Goal: Task Accomplishment & Management: Use online tool/utility

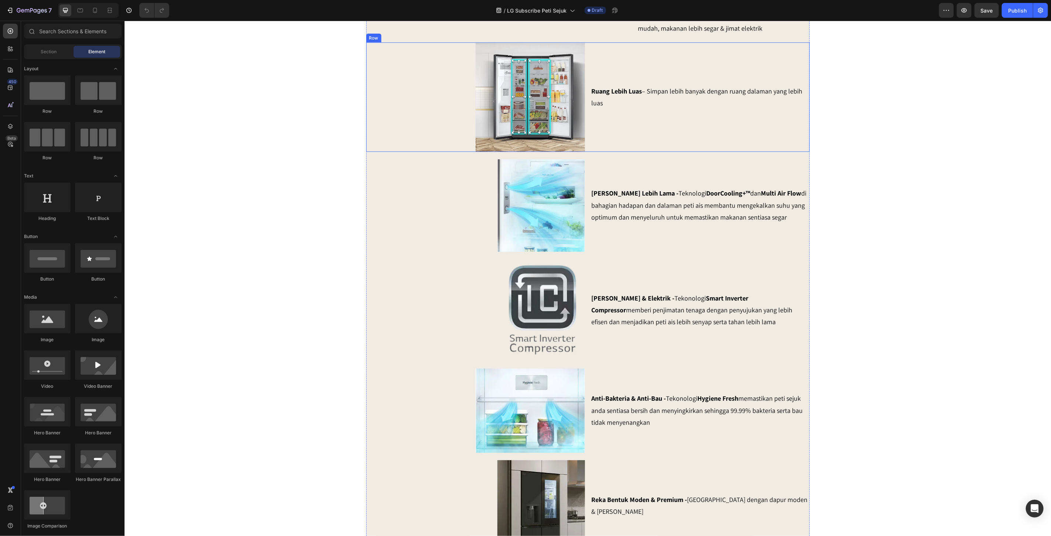
scroll to position [698, 0]
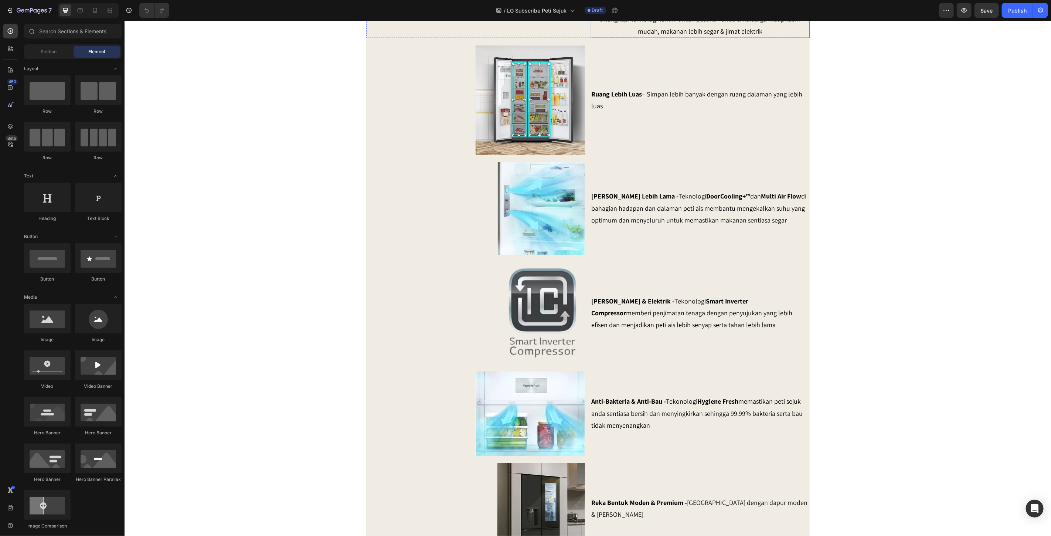
click at [712, 37] on p "Dilengkapi teknologi terkini untuk pastikan anda & keluarga hidup lebih mudah, …" at bounding box center [699, 25] width 217 height 24
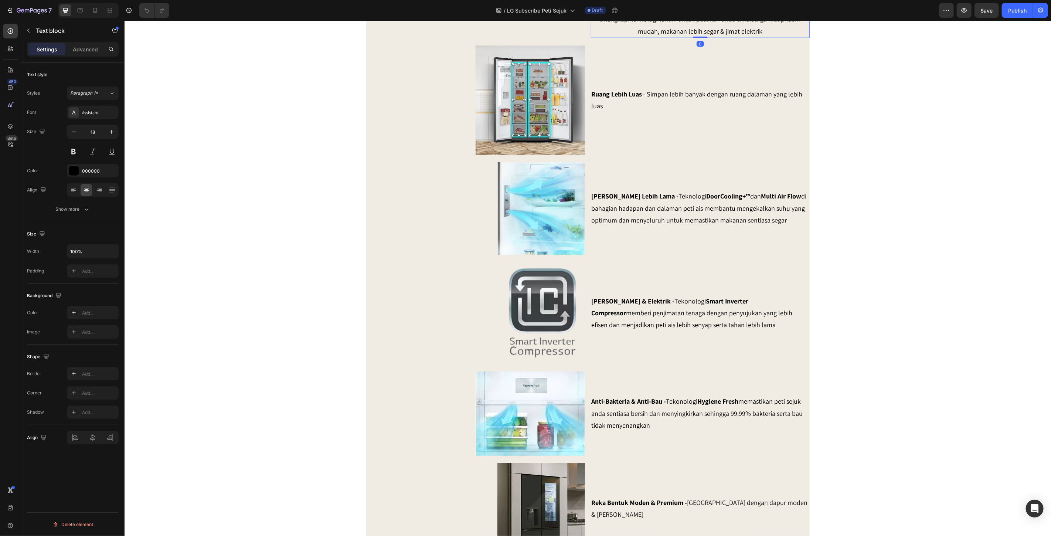
click at [712, 37] on p "Dilengkapi teknologi terkini untuk pastikan anda & keluarga hidup lebih mudah, …" at bounding box center [699, 25] width 217 height 24
click at [742, 37] on p "Dilengkapi teknologi terkini untuk pastikan anda & keluarga hidup lebih mudah, …" at bounding box center [699, 25] width 217 height 24
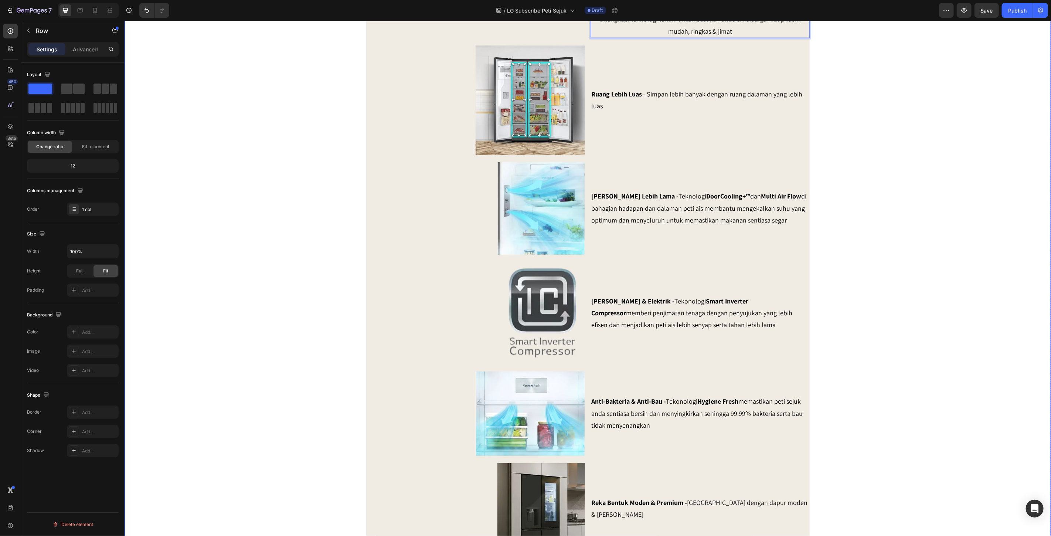
click at [842, 129] on div "SERENDAH RM80/BULAN* Heading Row Peti Sejuk LG Premium Dari RM80 Bulanan – Mili…" at bounding box center [587, 48] width 926 height 1421
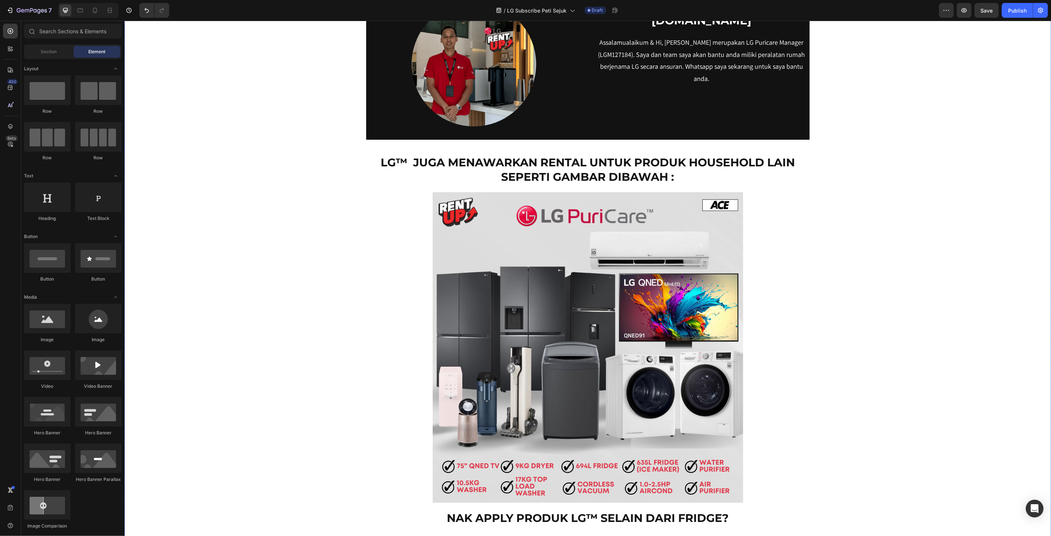
scroll to position [6257, 0]
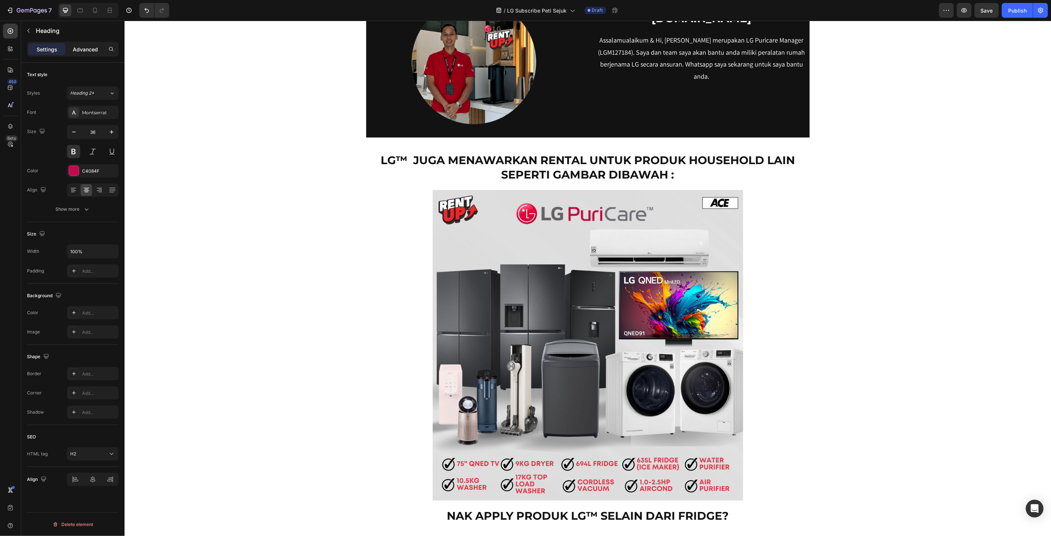
click at [76, 47] on p "Advanced" at bounding box center [85, 49] width 25 height 8
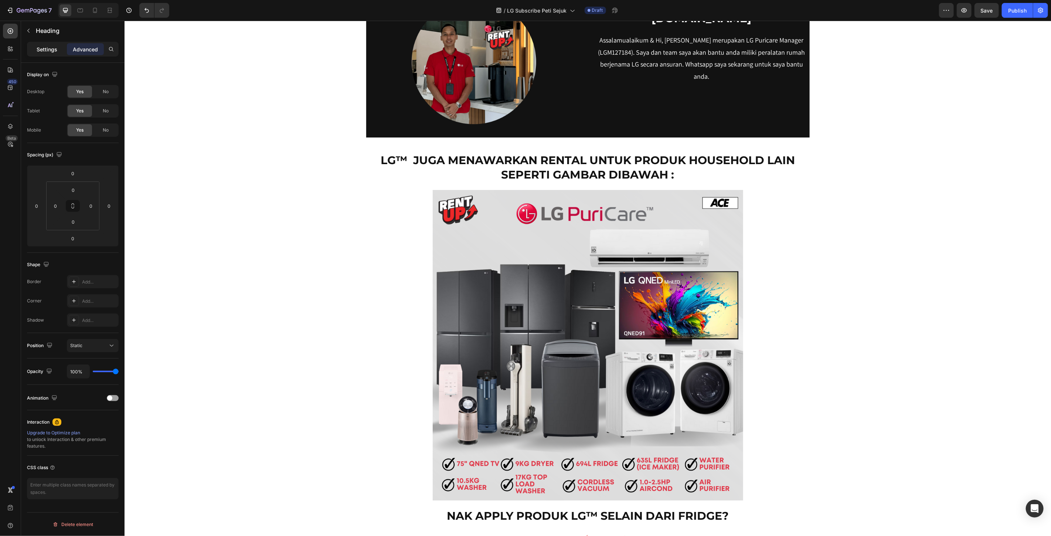
click at [48, 50] on p "Settings" at bounding box center [47, 49] width 21 height 8
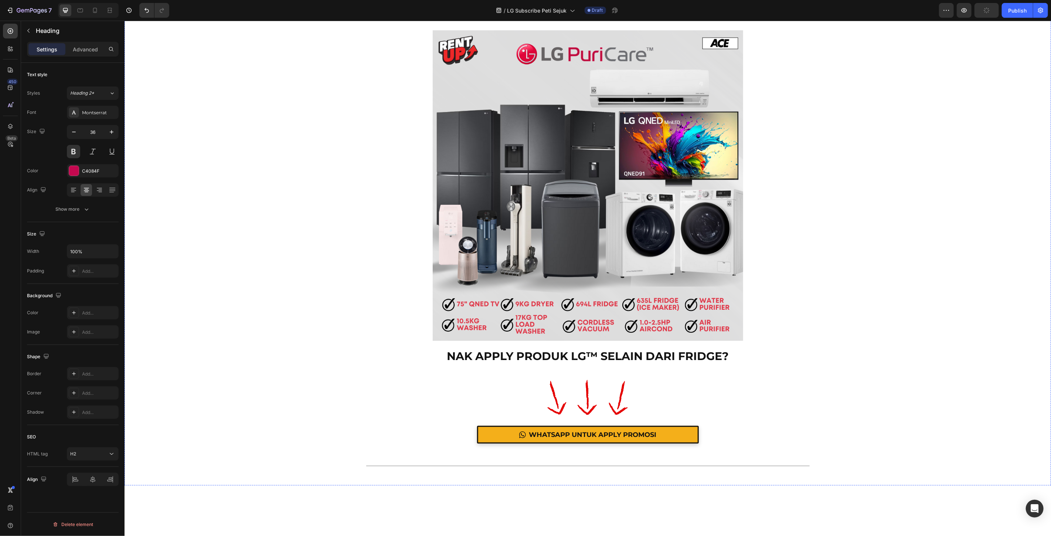
scroll to position [6421, 0]
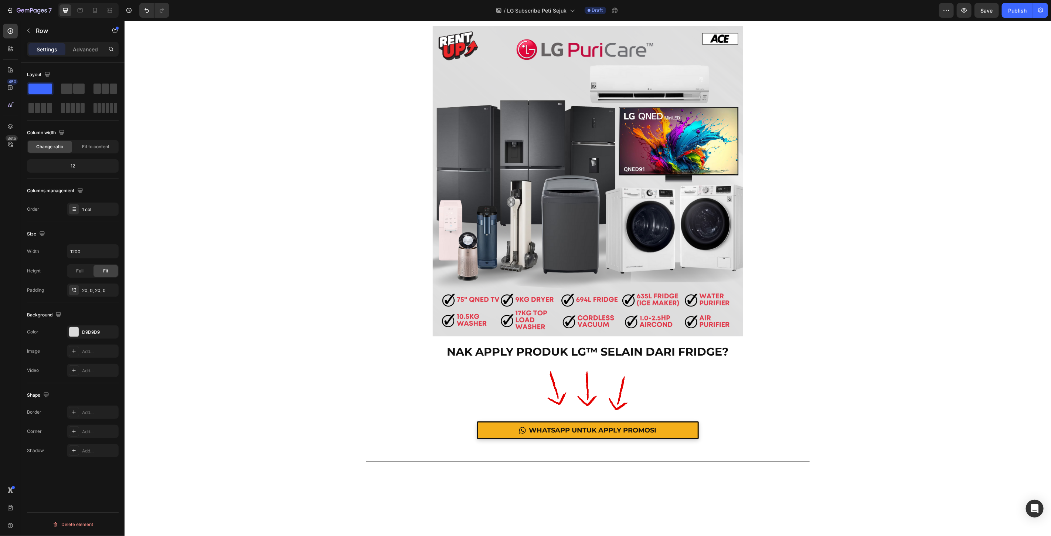
click at [84, 333] on div "D9D9D9" at bounding box center [92, 332] width 21 height 7
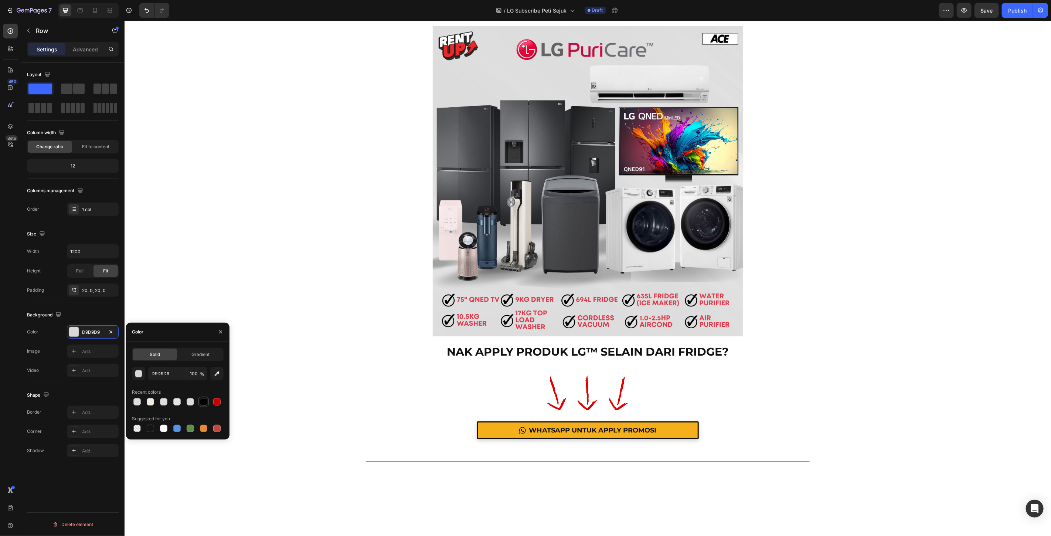
click at [206, 404] on div at bounding box center [203, 401] width 7 height 7
type input "000000"
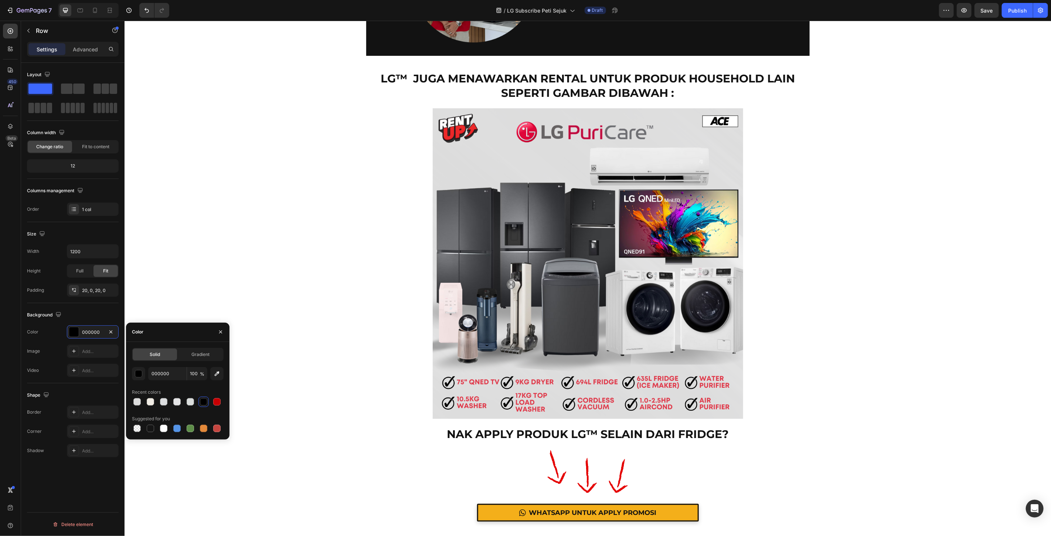
scroll to position [6339, 0]
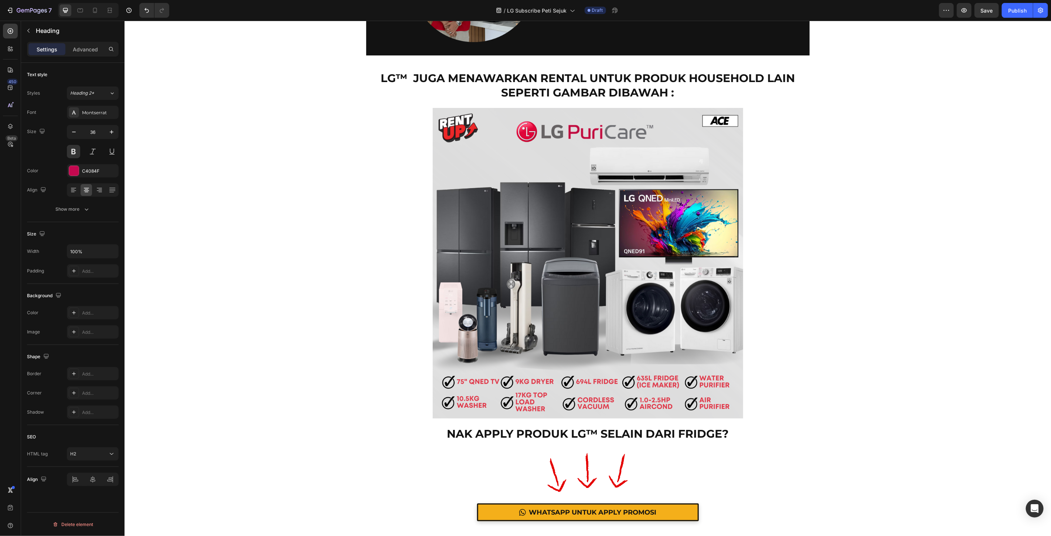
click at [92, 168] on div "C4084F" at bounding box center [92, 171] width 21 height 7
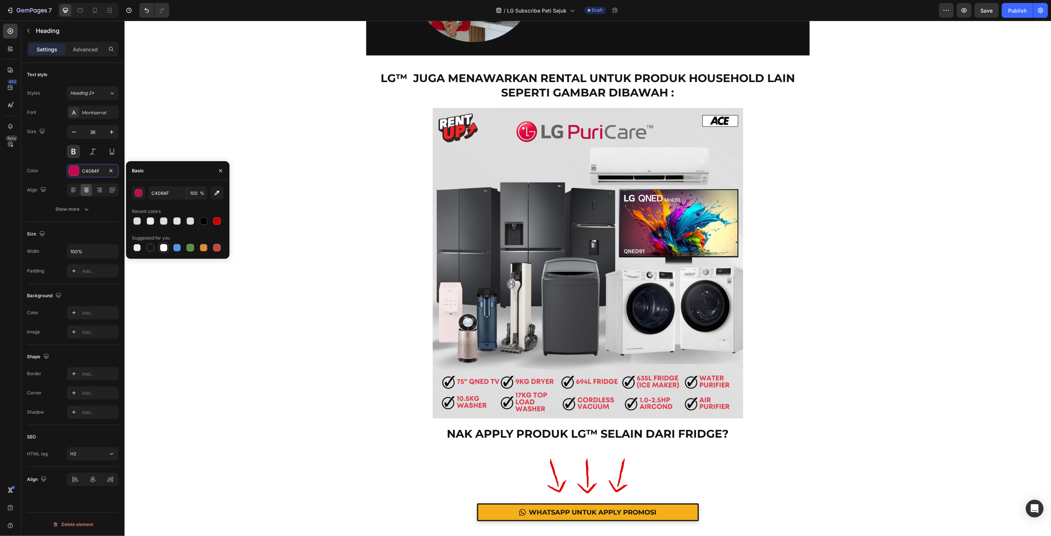
click at [161, 250] on div at bounding box center [163, 247] width 7 height 7
type input "FFFFFF"
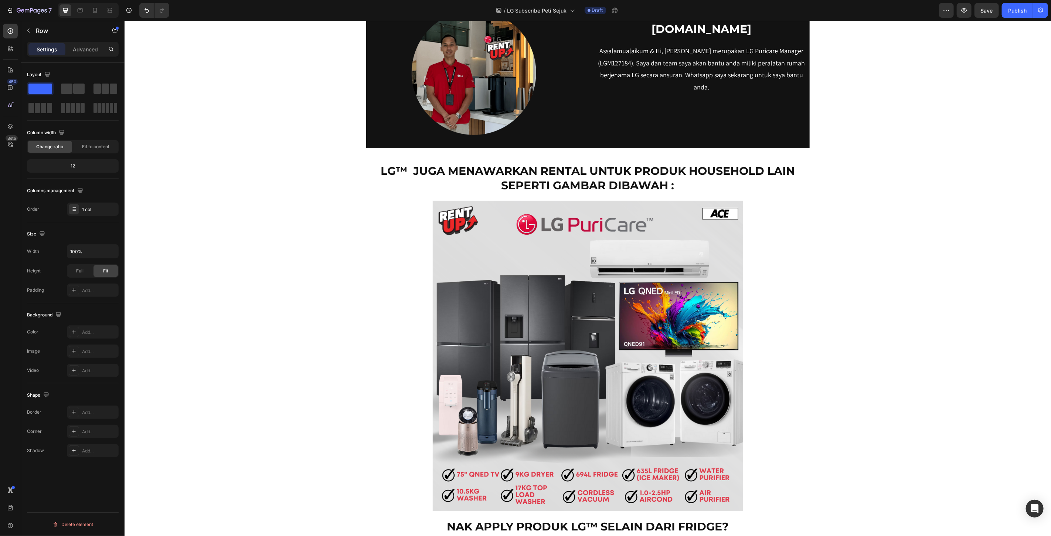
scroll to position [6242, 0]
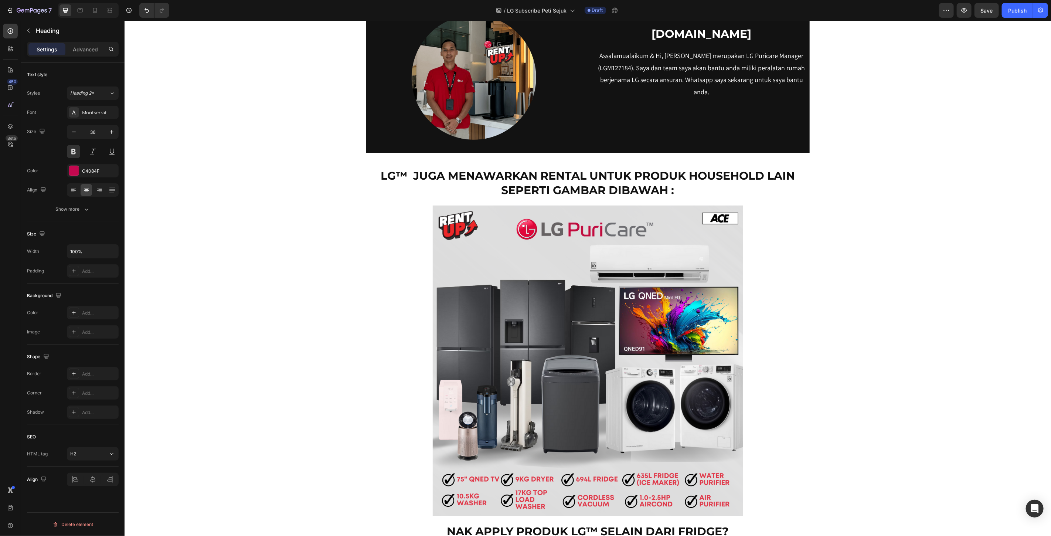
click at [76, 150] on button at bounding box center [73, 151] width 13 height 13
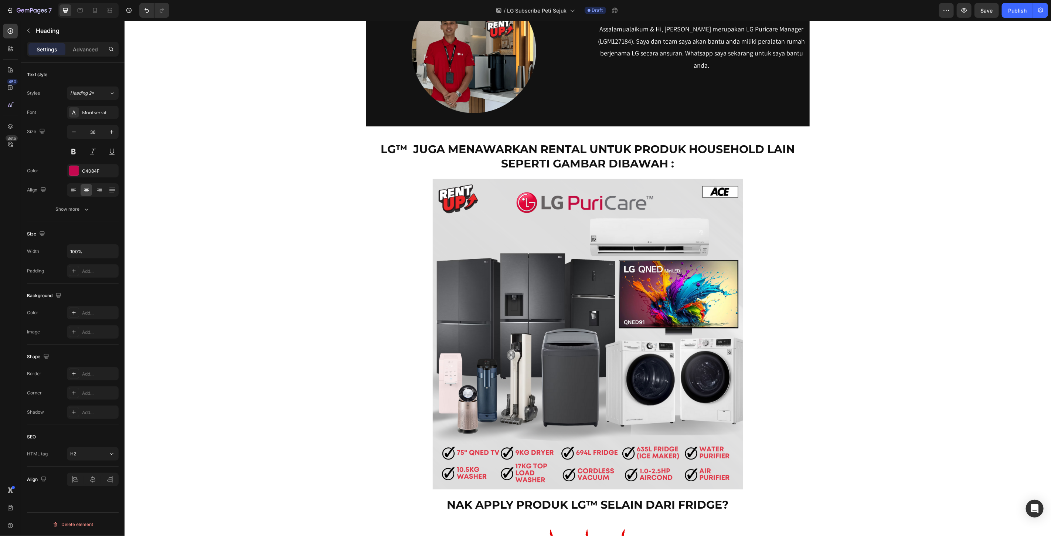
scroll to position [6324, 0]
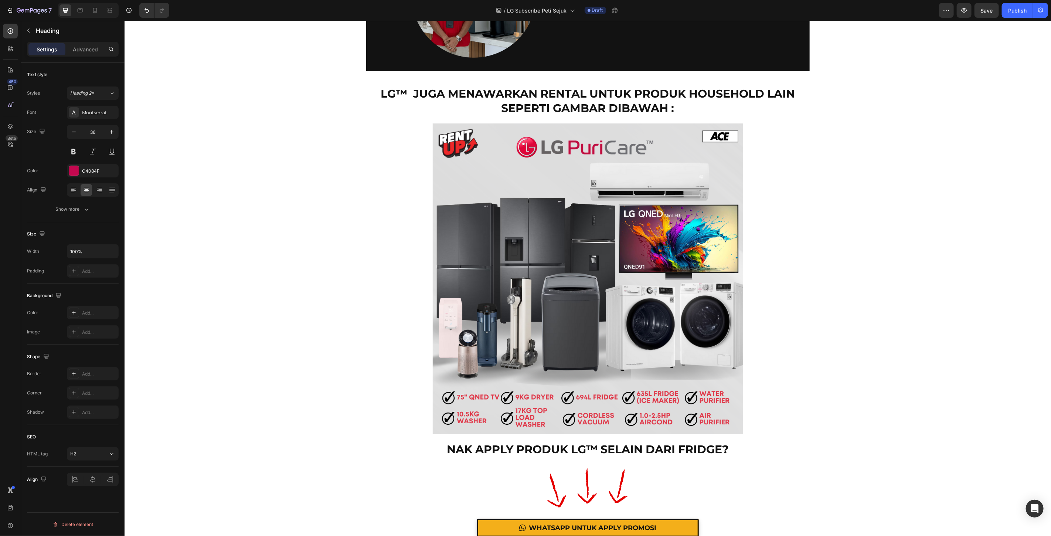
click at [87, 169] on div "C4084F" at bounding box center [92, 171] width 21 height 7
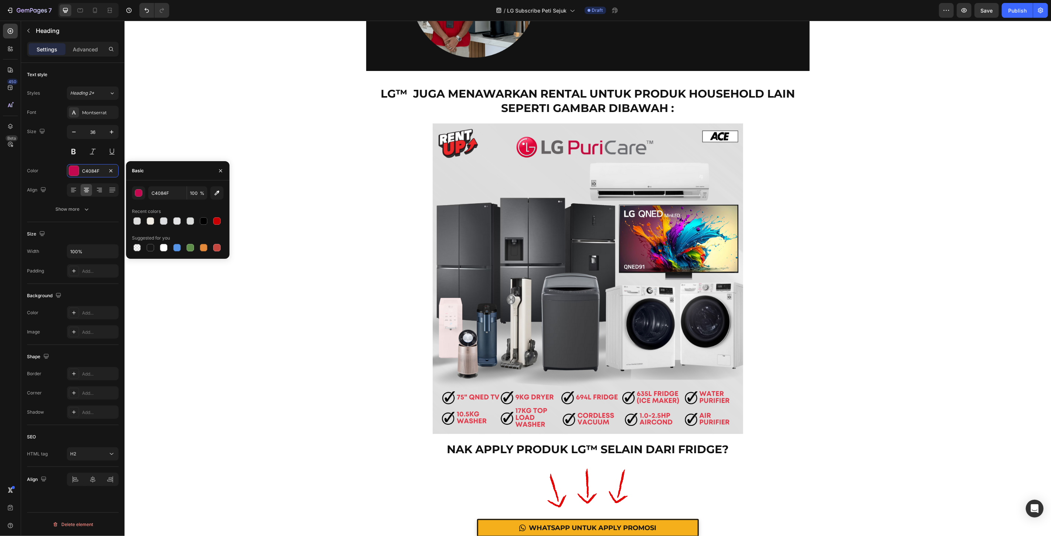
drag, startPoint x: 285, startPoint y: 272, endPoint x: 208, endPoint y: 319, distance: 89.4
click at [202, 218] on div at bounding box center [203, 220] width 7 height 7
type input "000000"
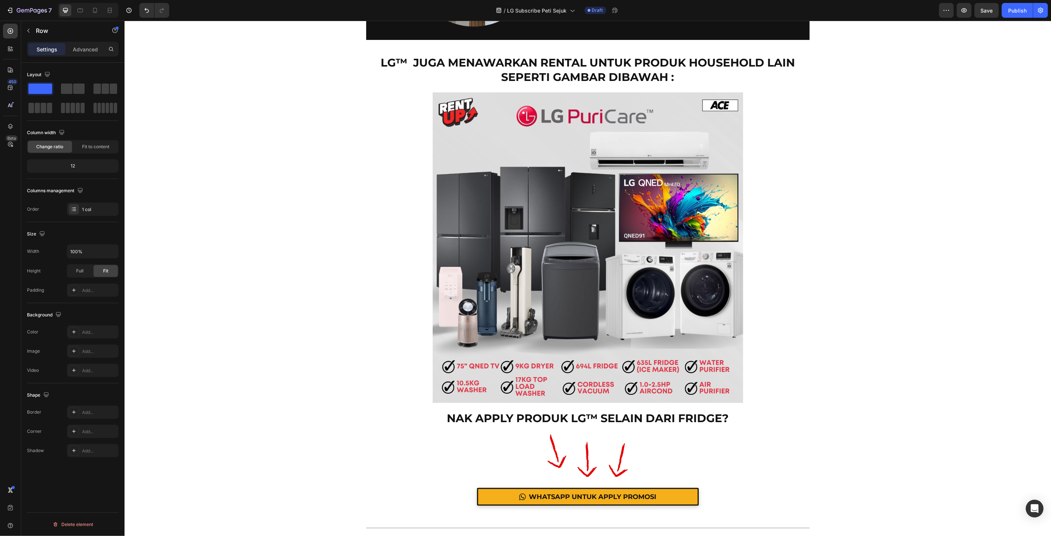
scroll to position [6365, 0]
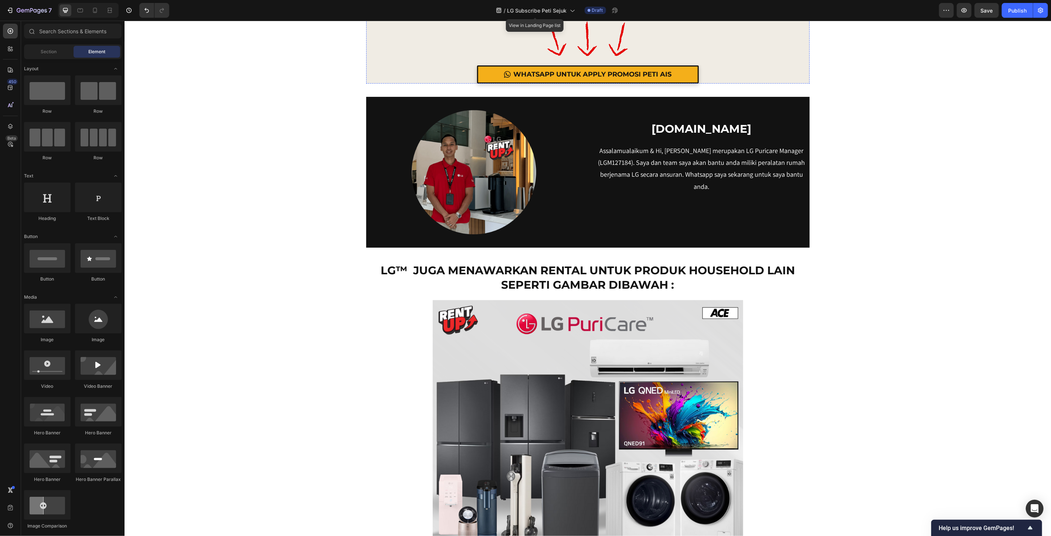
scroll to position [6477, 0]
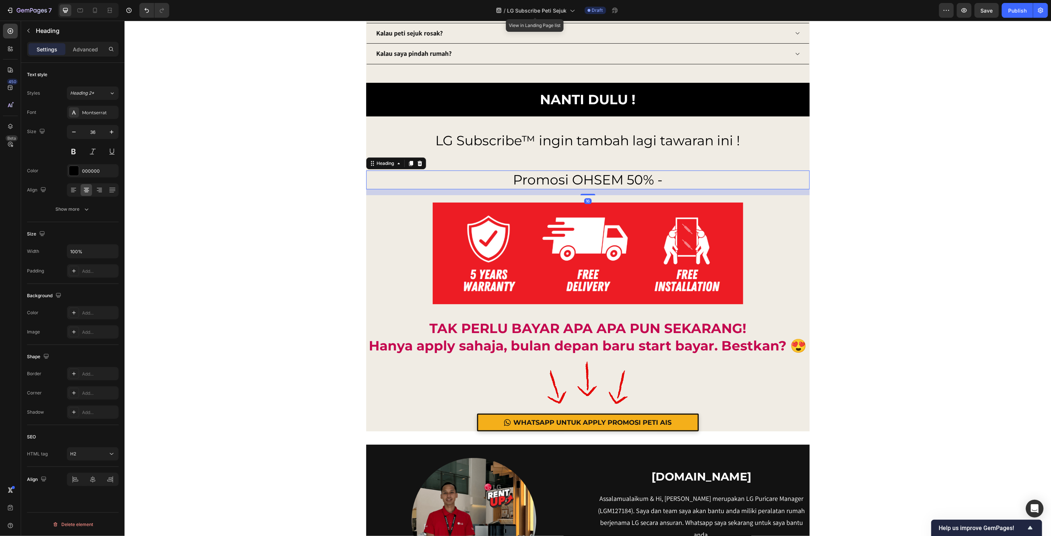
click at [576, 183] on h2 "Promosi OHSEM 50% -" at bounding box center [587, 179] width 443 height 19
click at [75, 153] on button at bounding box center [73, 151] width 13 height 13
click at [96, 169] on div "000000" at bounding box center [92, 171] width 21 height 7
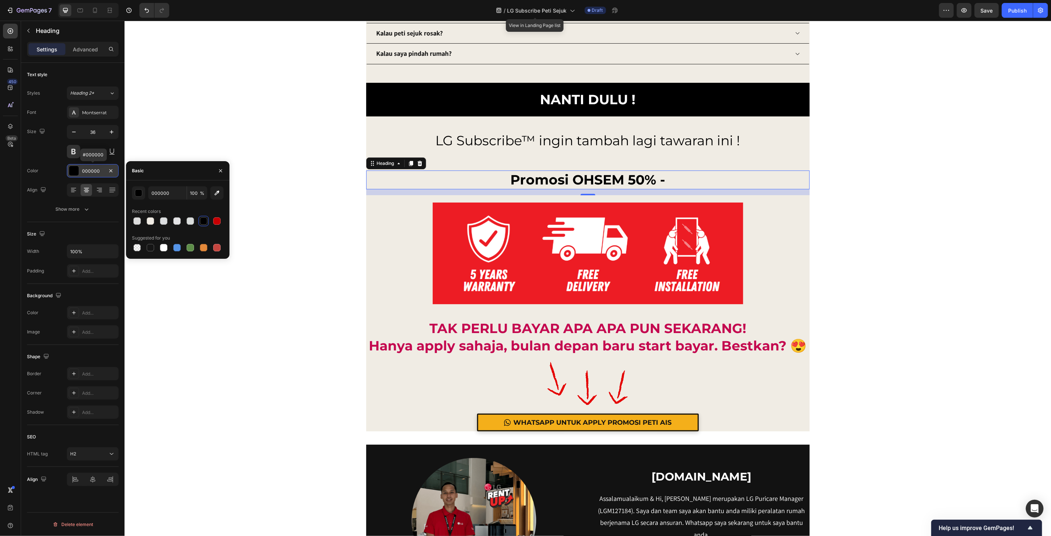
click at [96, 169] on div "000000" at bounding box center [92, 171] width 21 height 7
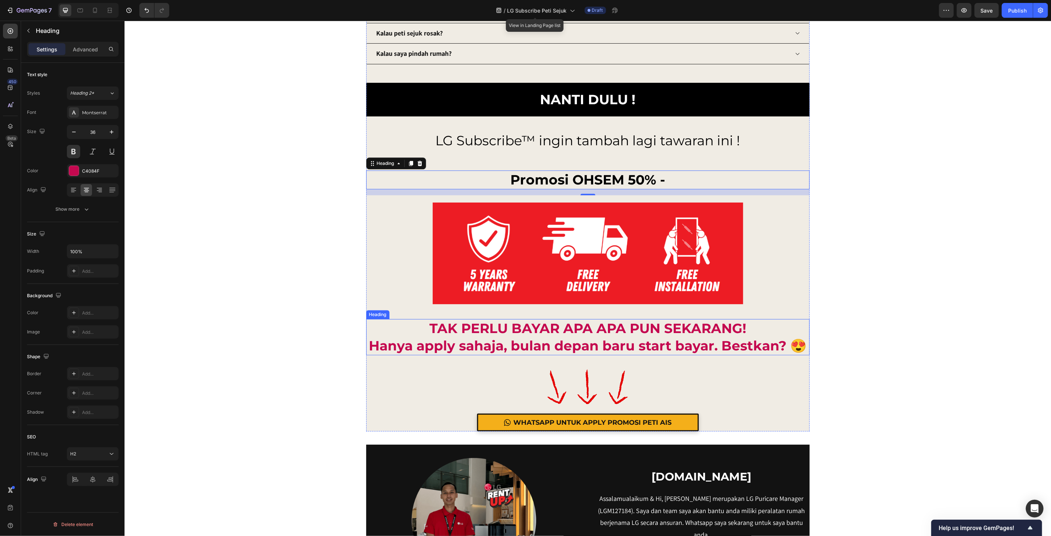
click at [565, 344] on p "Hanya apply sahaja, bulan depan baru start bayar. Bestkan? 😍" at bounding box center [588, 345] width 442 height 17
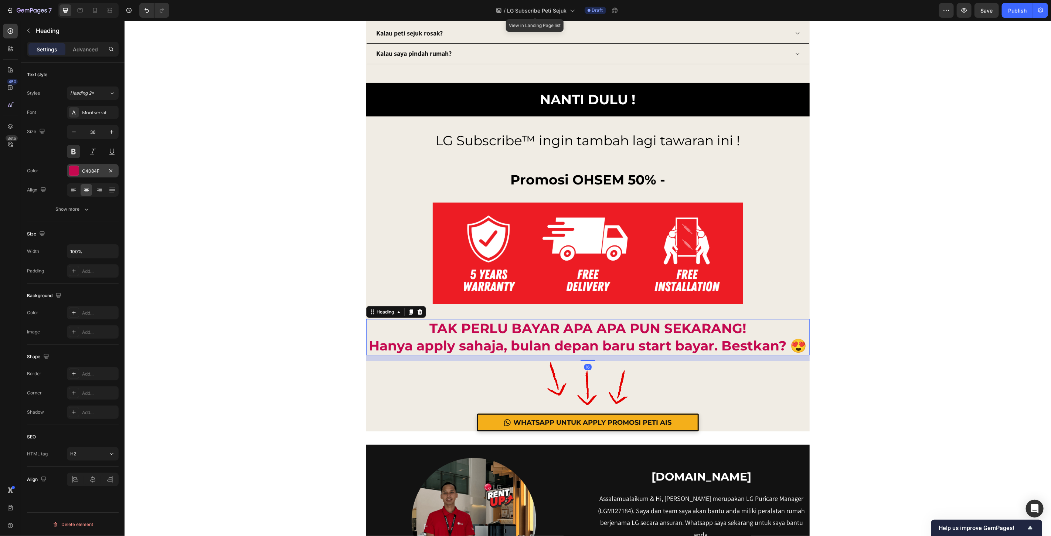
click at [90, 172] on div "C4084F" at bounding box center [92, 171] width 21 height 7
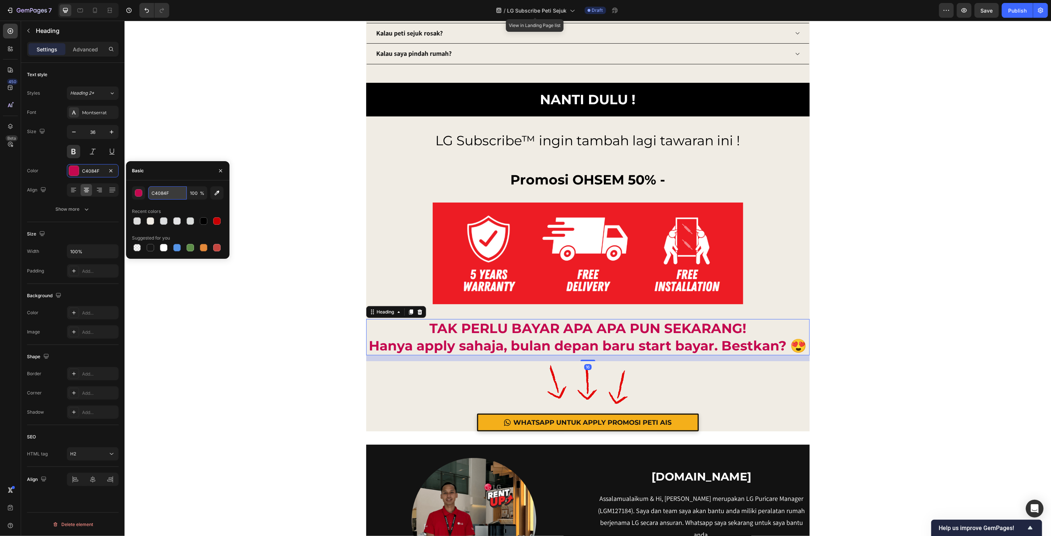
click at [157, 194] on input "C4084F" at bounding box center [167, 192] width 38 height 13
click at [504, 178] on h2 "Promosi OHSEM 50% -" at bounding box center [587, 179] width 443 height 19
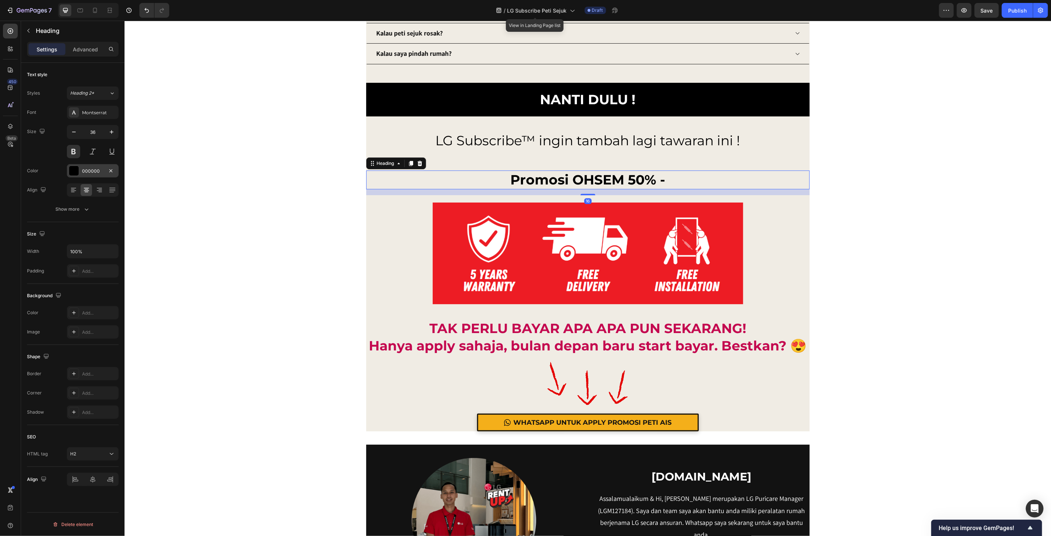
click at [87, 170] on div "000000" at bounding box center [92, 171] width 21 height 7
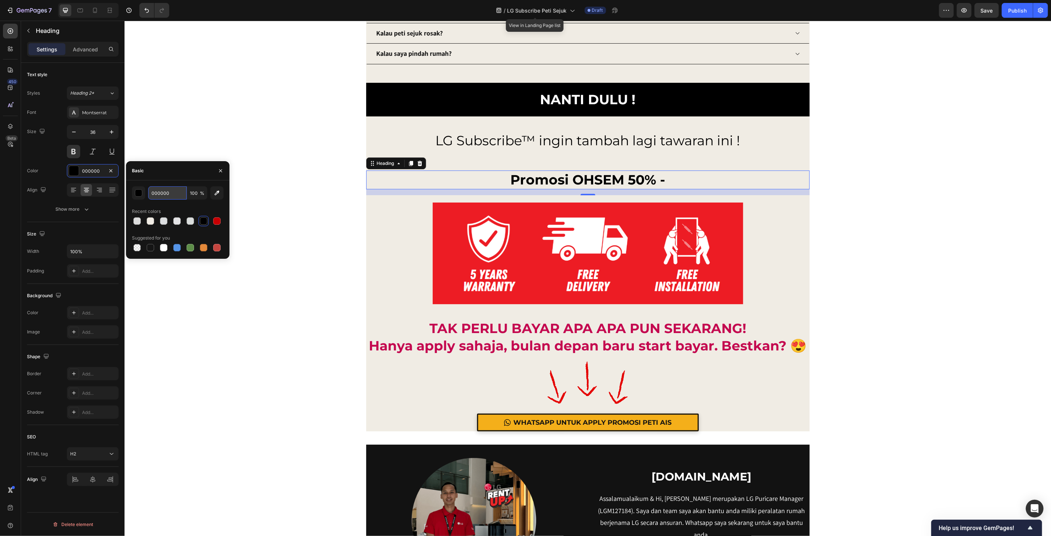
click at [168, 191] on input "000000" at bounding box center [167, 192] width 38 height 13
paste input "C4084F"
type input "C4084F"
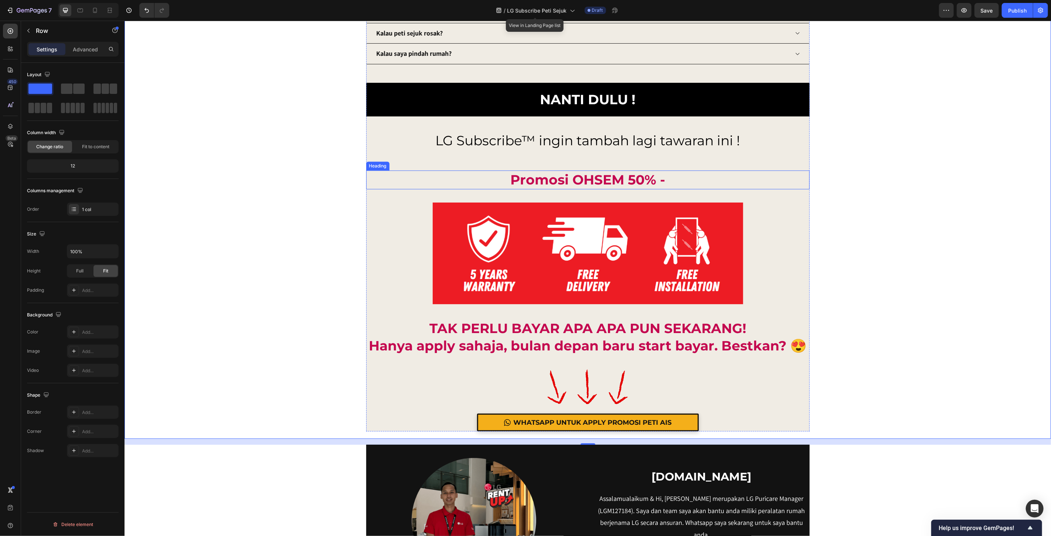
click at [671, 173] on h2 "Promosi OHSEM 50% -" at bounding box center [587, 179] width 443 height 19
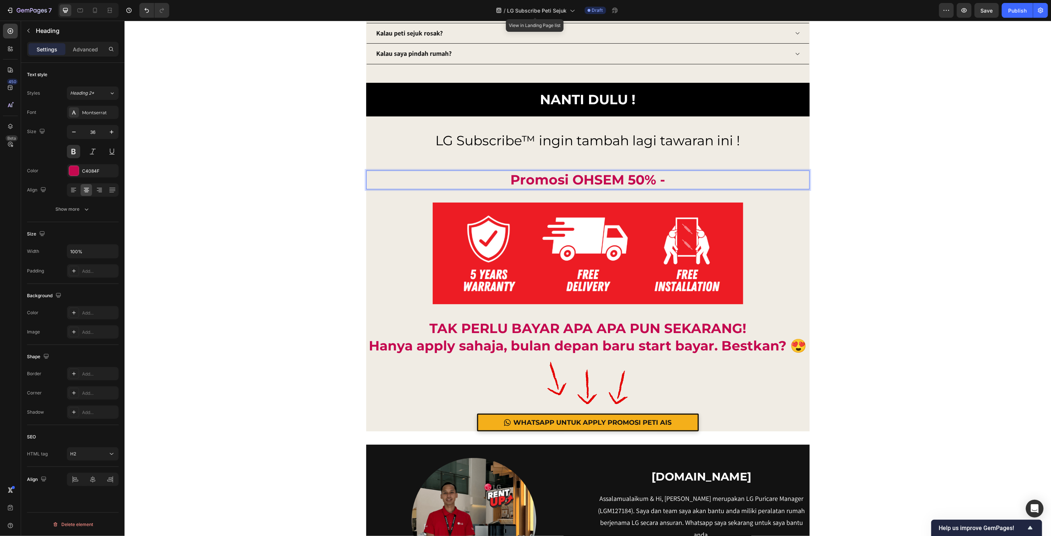
click at [677, 181] on h2 "Promosi OHSEM 50% -" at bounding box center [587, 179] width 443 height 19
drag, startPoint x: 685, startPoint y: 175, endPoint x: 683, endPoint y: 181, distance: 7.1
click at [685, 175] on p "Promosi OHSEM 50% -" at bounding box center [588, 179] width 442 height 17
click at [683, 181] on p "Promosi OHSEM 50% -" at bounding box center [588, 179] width 442 height 17
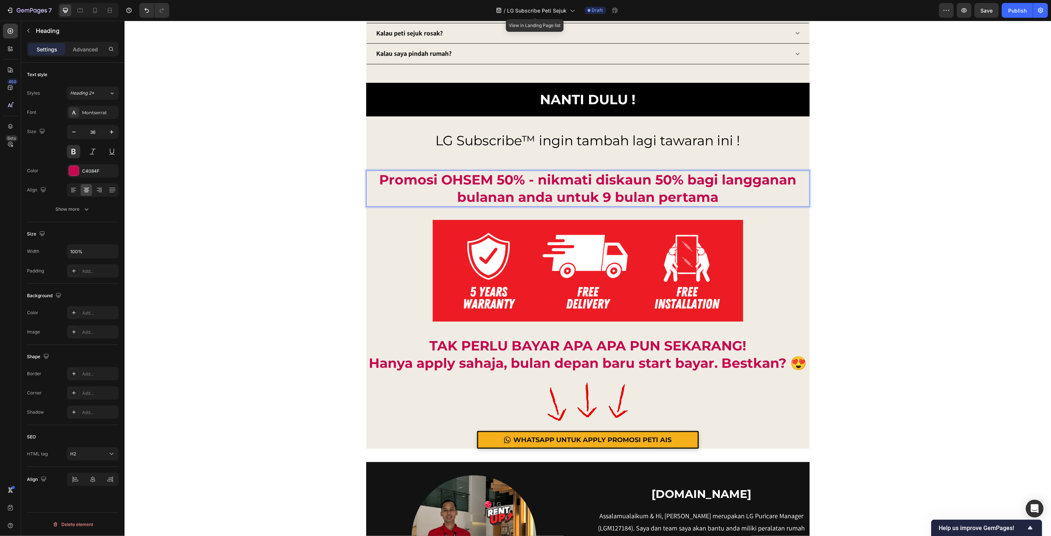
click at [542, 178] on p "Promosi OHSEM 50% - nikmati diskaun 50% bagi langganan bulanan anda untuk 9 bul…" at bounding box center [588, 188] width 442 height 35
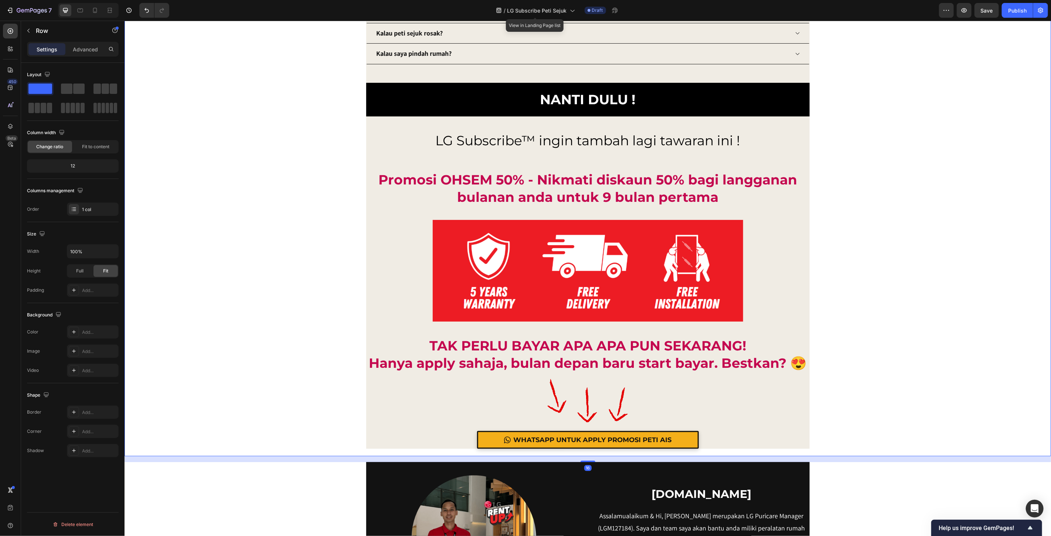
click at [746, 200] on p "Promosi OHSEM 50% - Nikmati diskaun 50% bagi langganan bulanan anda untuk 9 bul…" at bounding box center [588, 188] width 442 height 35
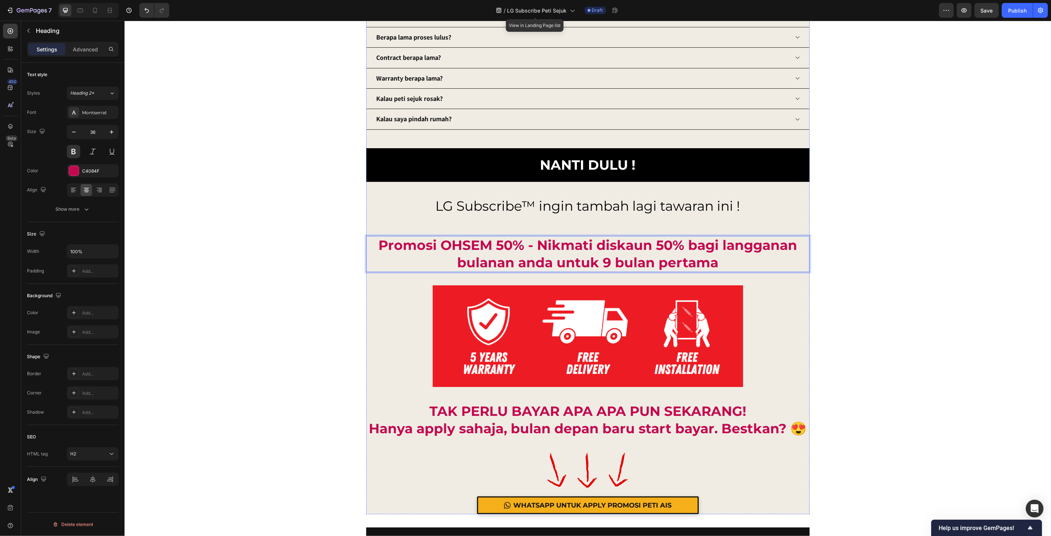
scroll to position [6412, 0]
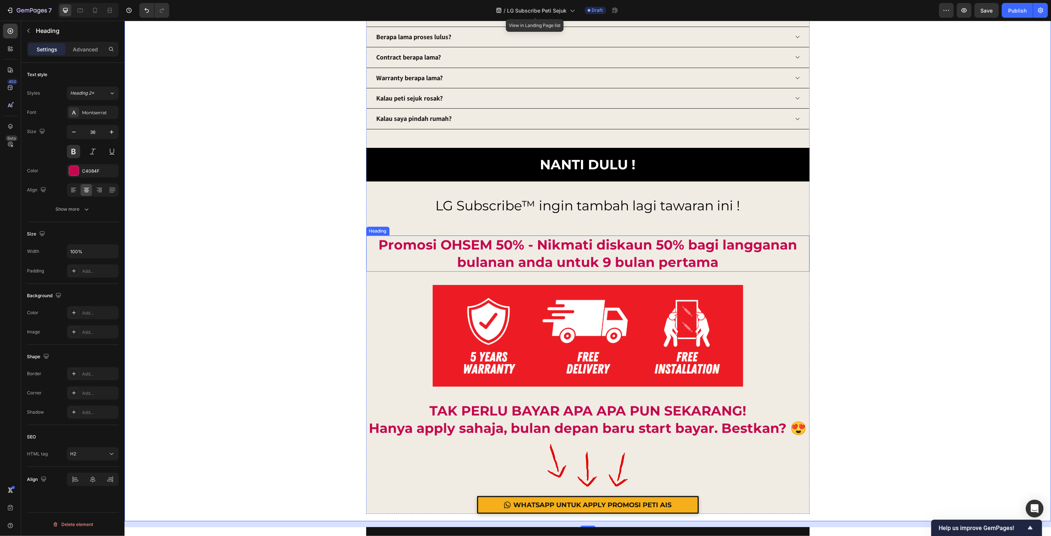
click at [743, 263] on p "Promosi OHSEM 50% - Nikmati diskaun 50% bagi langganan bulanan anda untuk 9 bul…" at bounding box center [588, 253] width 442 height 35
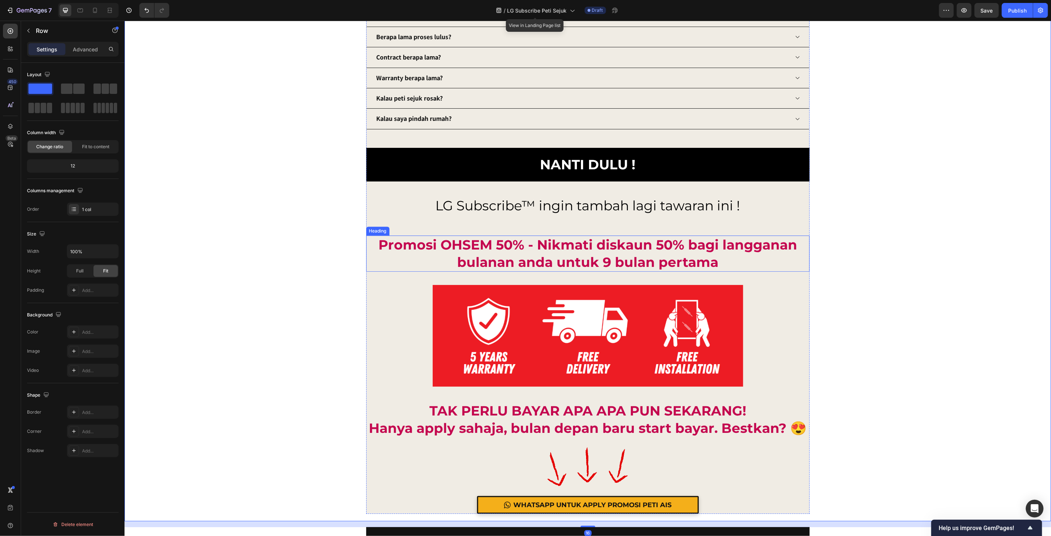
click at [491, 248] on p "Promosi OHSEM 50% - Nikmati diskaun 50% bagi langganan bulanan anda untuk 9 bul…" at bounding box center [588, 253] width 442 height 35
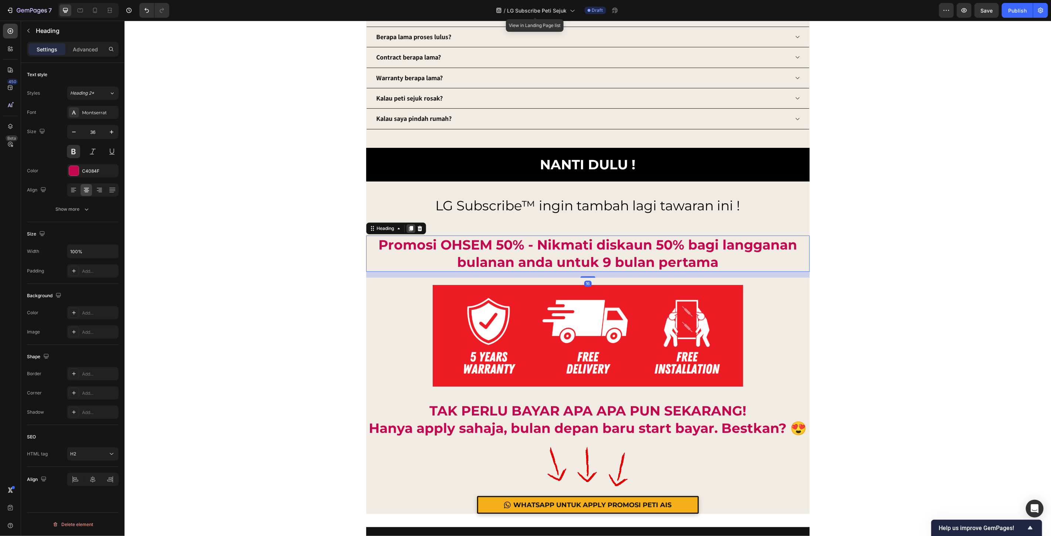
click at [408, 231] on icon at bounding box center [410, 228] width 4 height 5
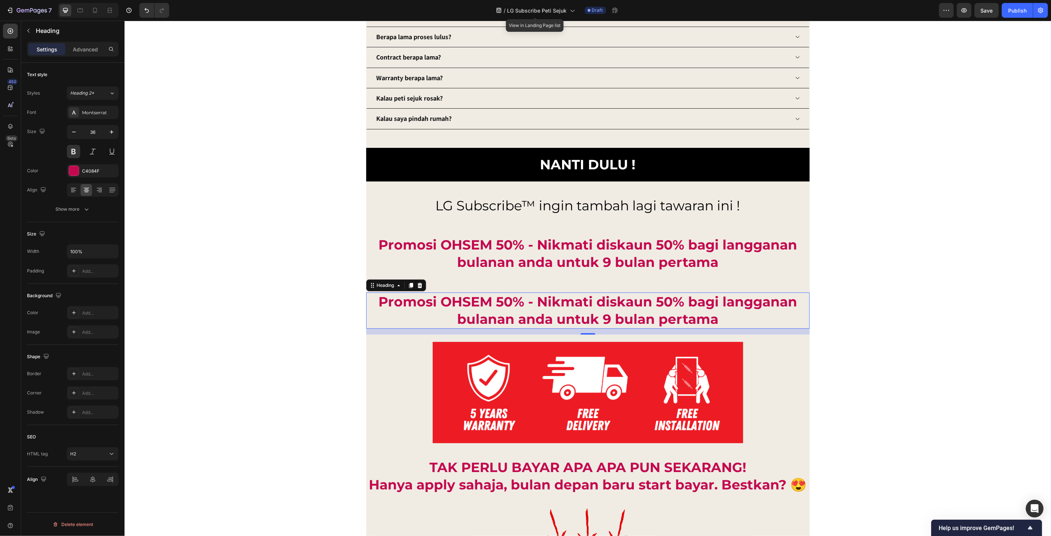
click at [593, 312] on h2 "Promosi OHSEM 50% - Nikmati diskaun 50% bagi langganan bulanan anda untuk 9 bul…" at bounding box center [587, 310] width 443 height 36
click at [593, 312] on p "Promosi OHSEM 50% - Nikmati diskaun 50% bagi langganan bulanan anda untuk 9 bul…" at bounding box center [588, 310] width 442 height 35
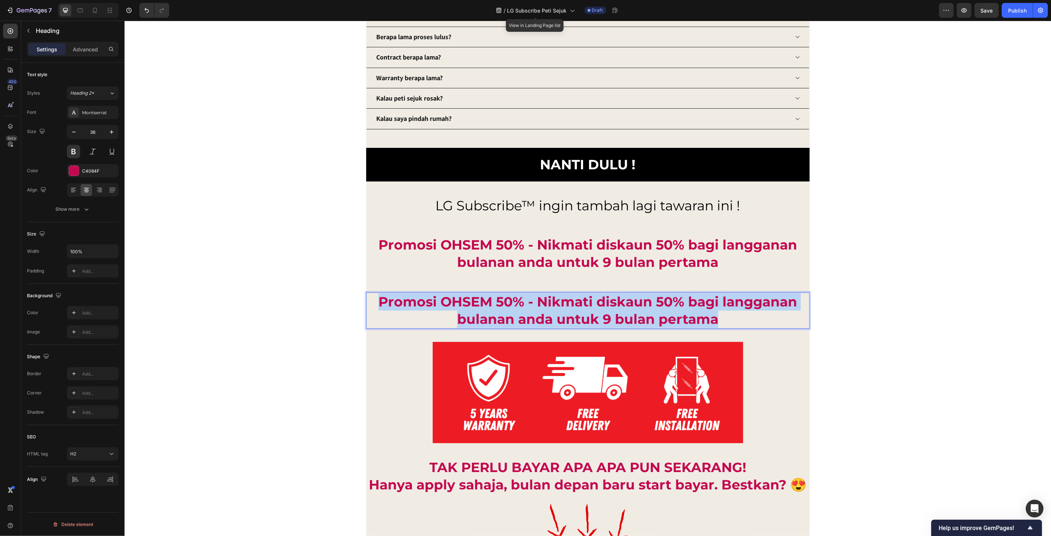
click at [593, 312] on p "Promosi OHSEM 50% - Nikmati diskaun 50% bagi langganan bulanan anda untuk 9 bul…" at bounding box center [588, 310] width 442 height 35
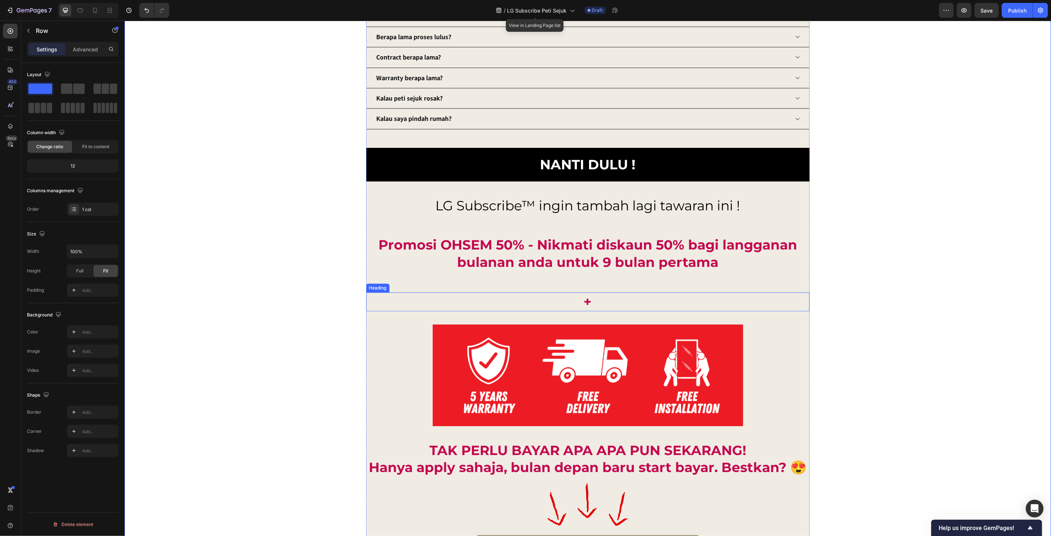
click at [688, 301] on p "+" at bounding box center [588, 301] width 442 height 17
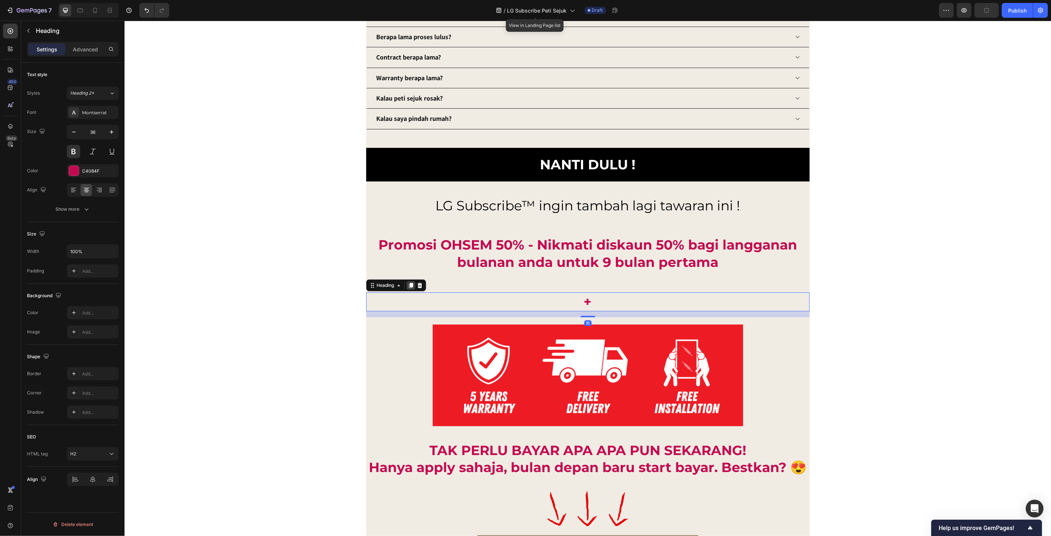
click at [409, 285] on icon at bounding box center [410, 284] width 4 height 5
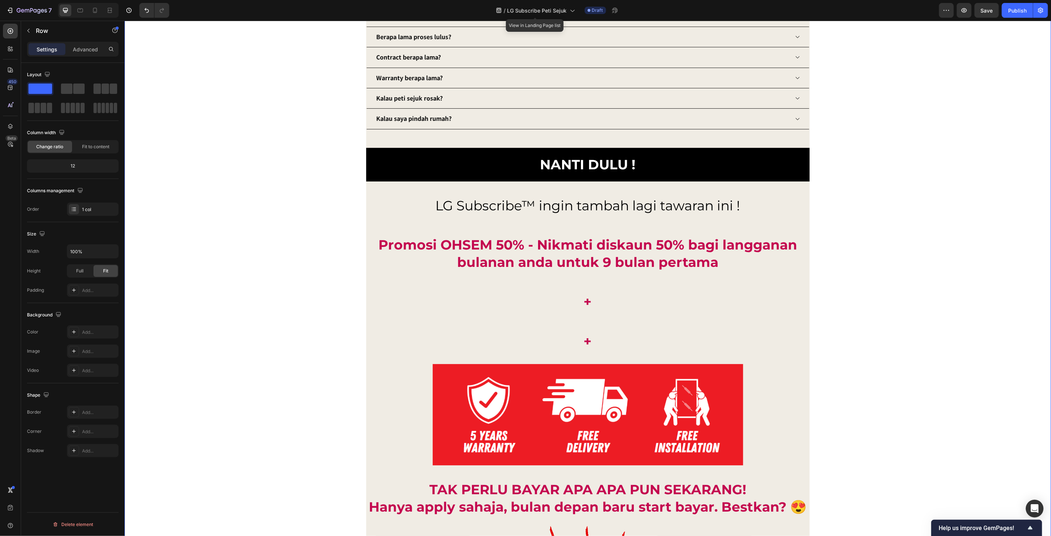
scroll to position [6494, 0]
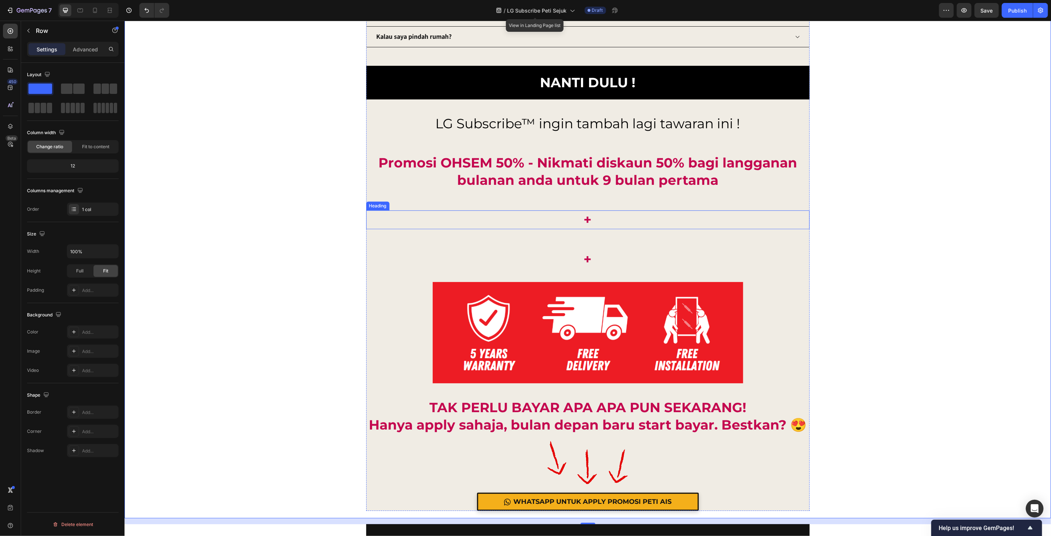
click at [586, 218] on p "+" at bounding box center [588, 219] width 442 height 17
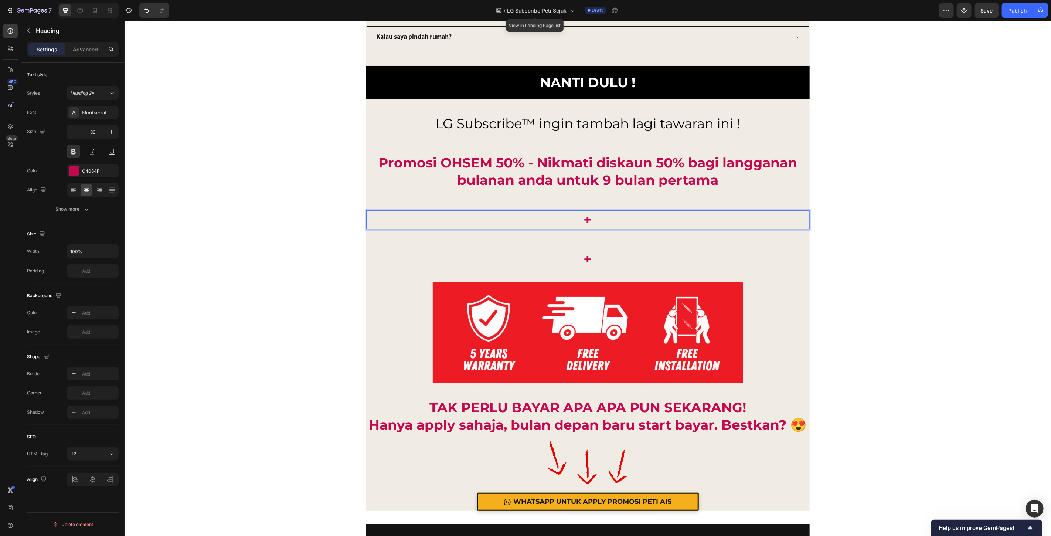
click at [618, 224] on p "+" at bounding box center [588, 219] width 442 height 17
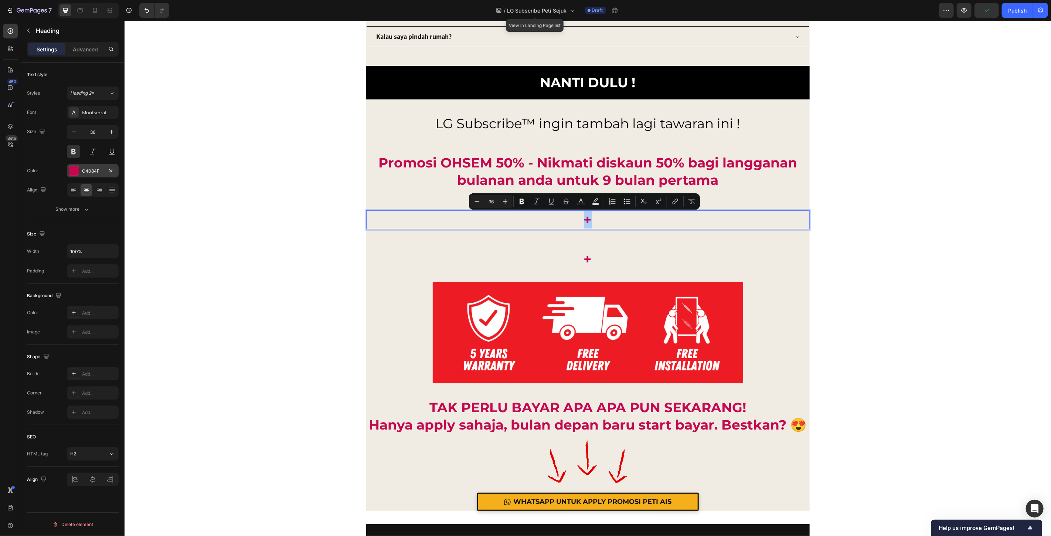
click at [90, 174] on div "C4084F" at bounding box center [92, 171] width 21 height 7
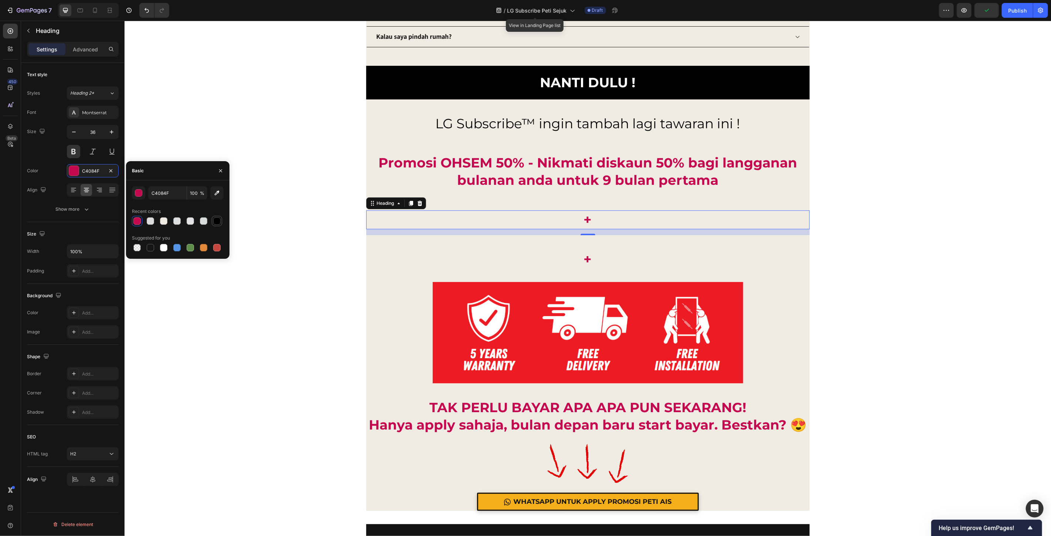
click at [220, 223] on div at bounding box center [216, 220] width 7 height 7
type input "000000"
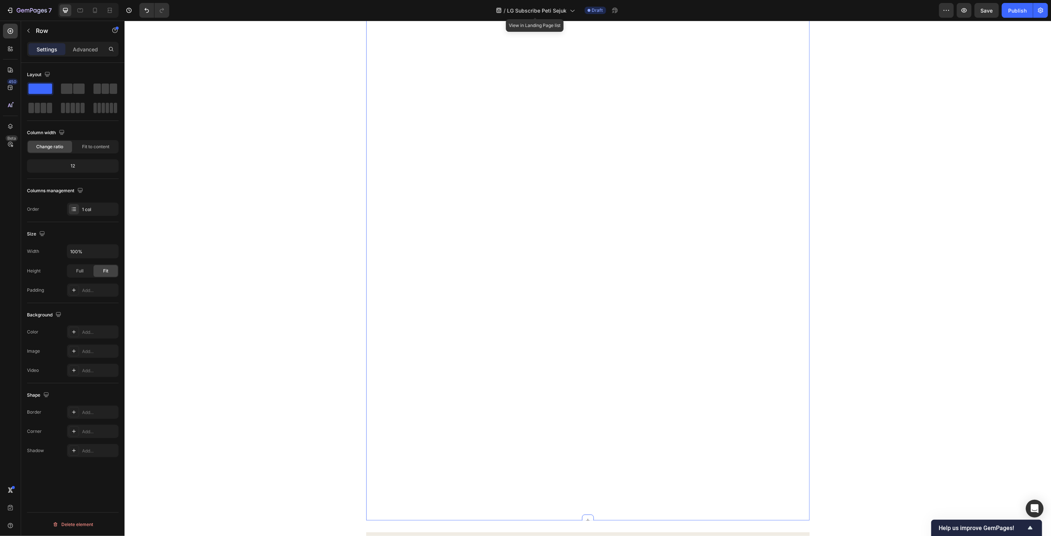
scroll to position [5032, 0]
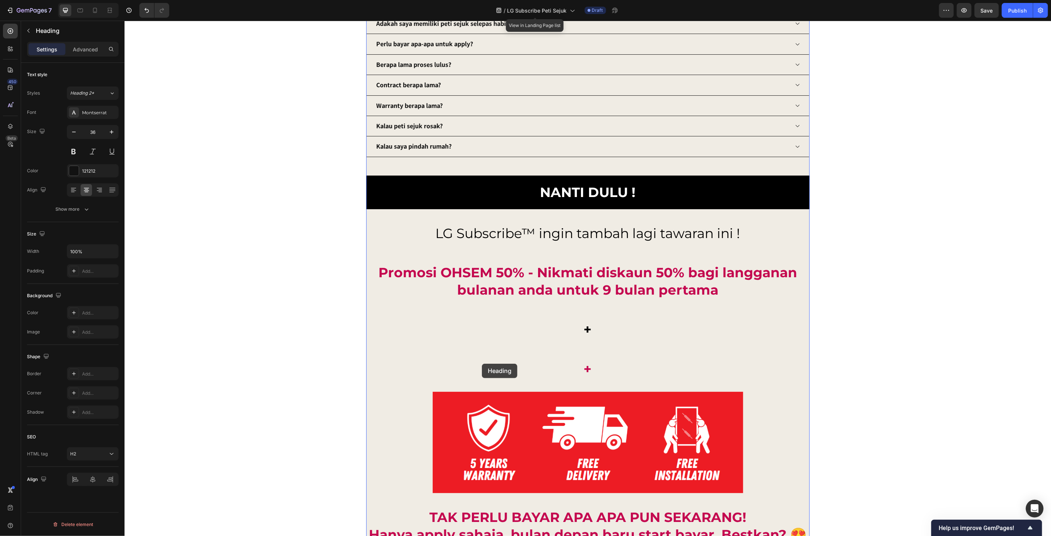
scroll to position [6387, 0]
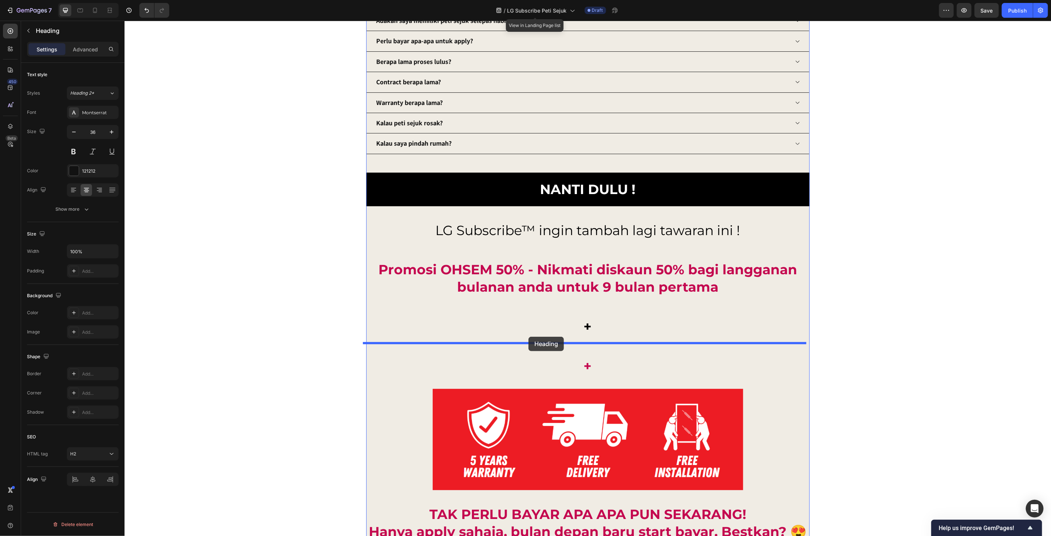
drag, startPoint x: 374, startPoint y: 205, endPoint x: 528, endPoint y: 336, distance: 202.6
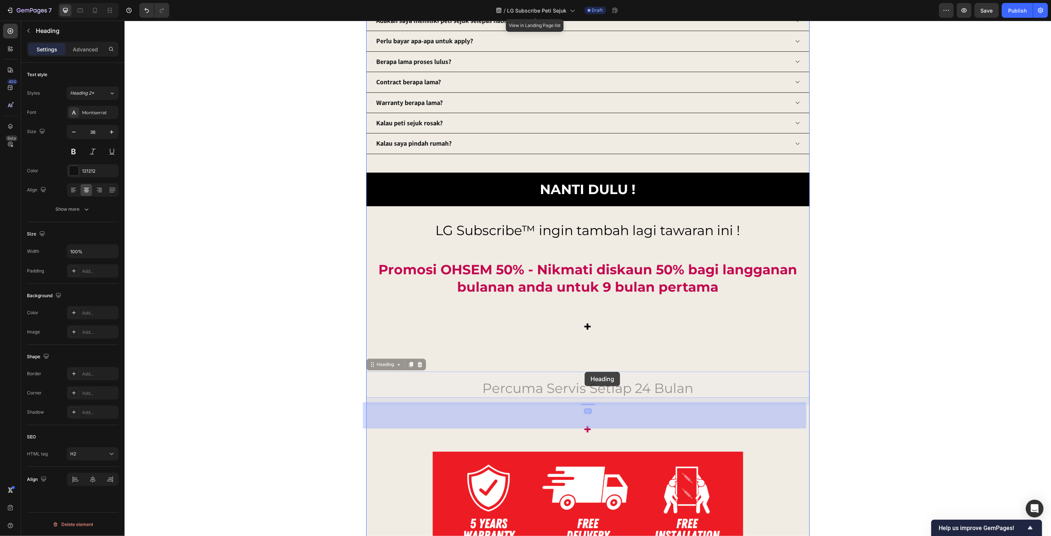
drag, startPoint x: 380, startPoint y: 364, endPoint x: 584, endPoint y: 371, distance: 204.5
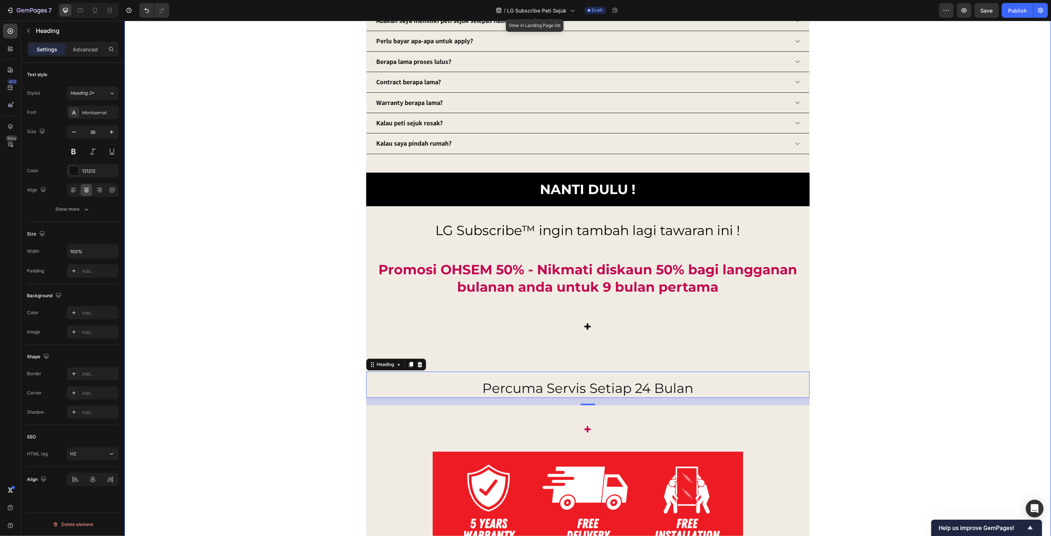
click at [590, 390] on h2 "percuma servis setiap 24 bulan" at bounding box center [587, 387] width 443 height 19
click at [85, 50] on p "Advanced" at bounding box center [85, 49] width 25 height 8
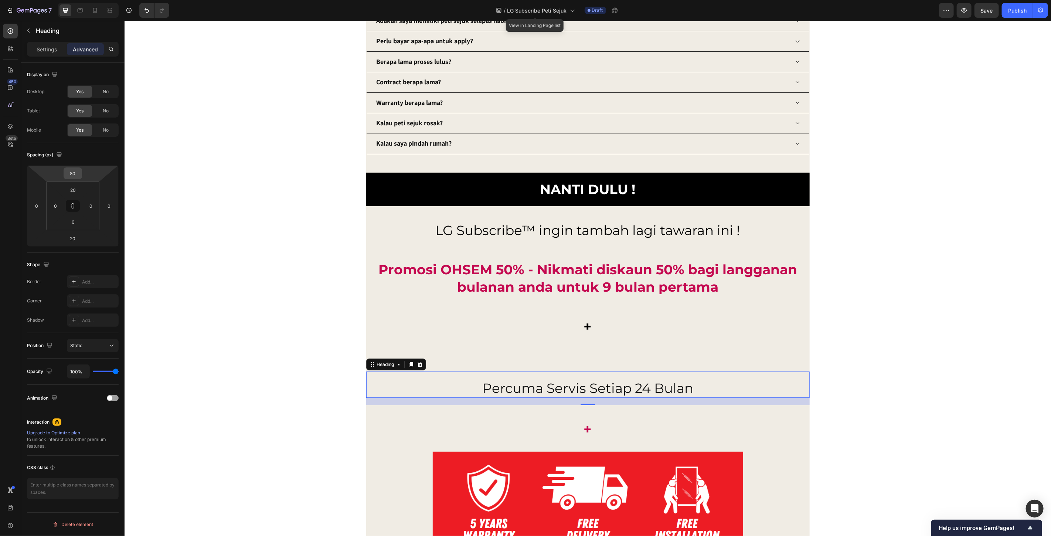
click at [75, 176] on input "80" at bounding box center [72, 173] width 15 height 11
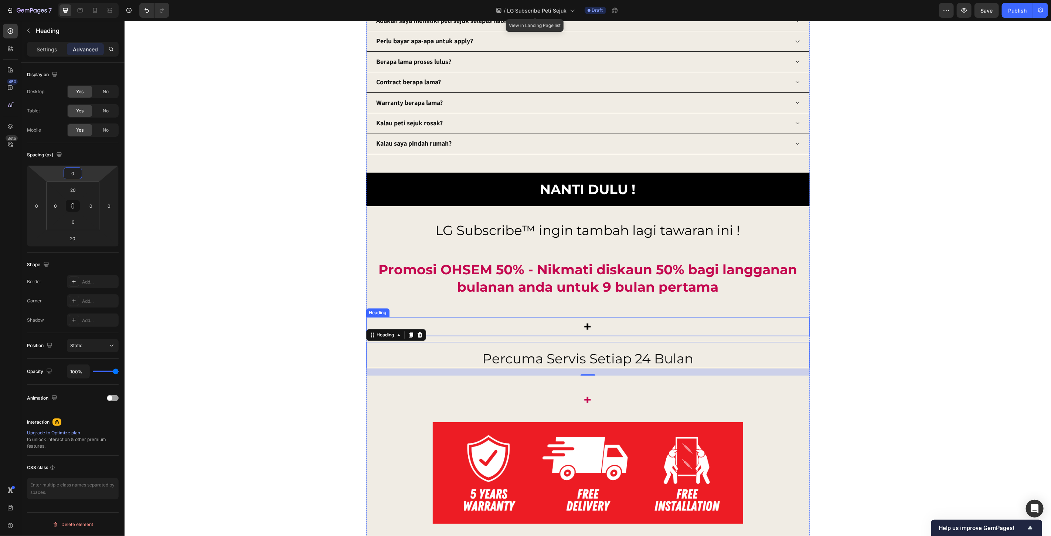
click at [605, 330] on h2 "+" at bounding box center [587, 326] width 443 height 19
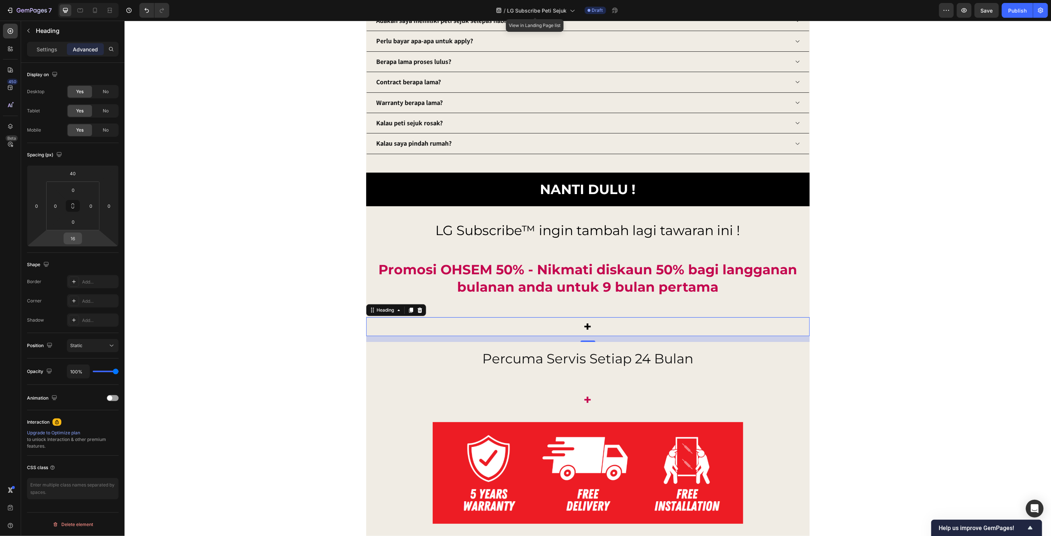
click at [72, 238] on input "16" at bounding box center [72, 238] width 15 height 11
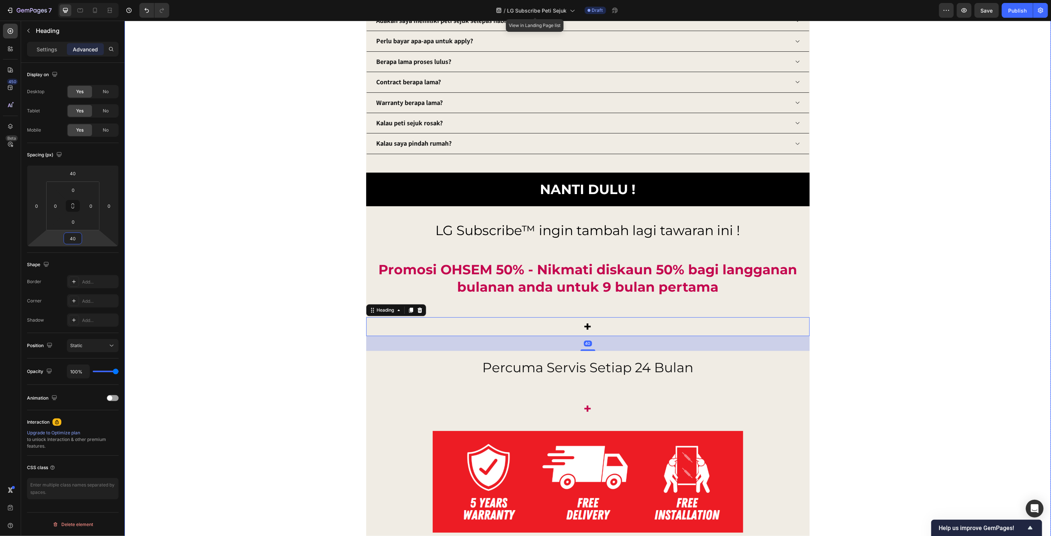
type input "40"
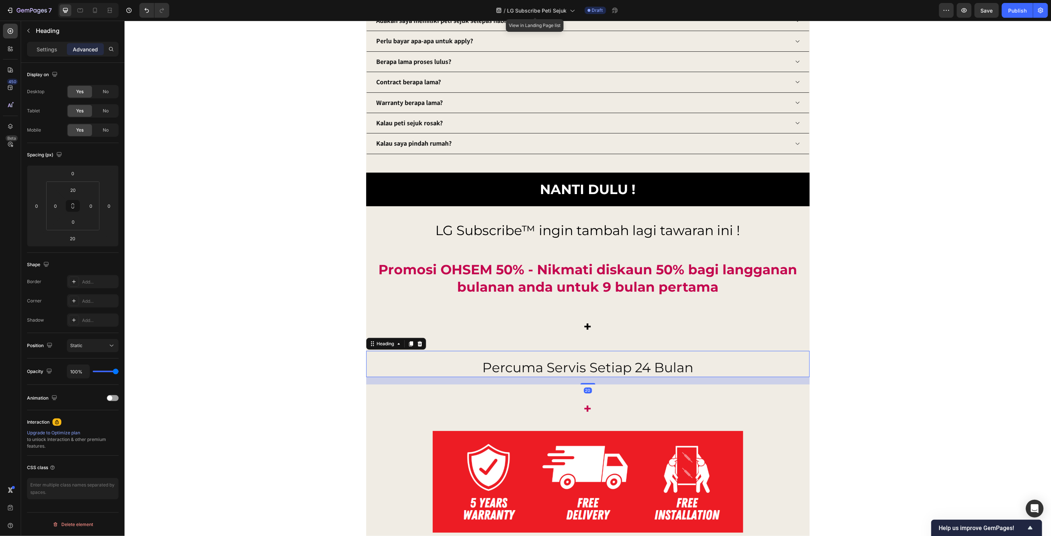
click at [643, 366] on h2 "percuma servis setiap 24 bulan" at bounding box center [587, 367] width 443 height 19
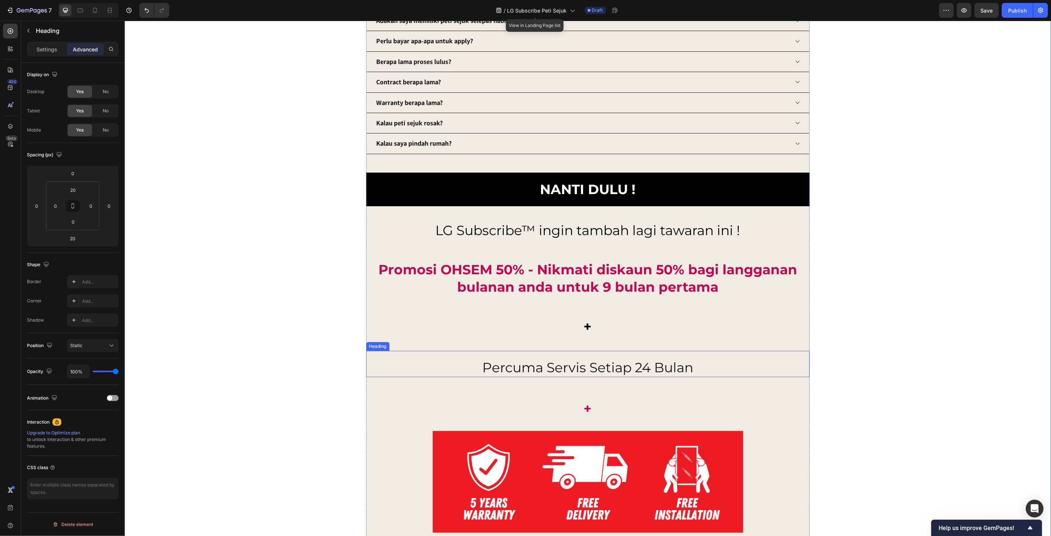
click at [640, 368] on h2 "percuma servis setiap 24 bulan" at bounding box center [587, 367] width 443 height 19
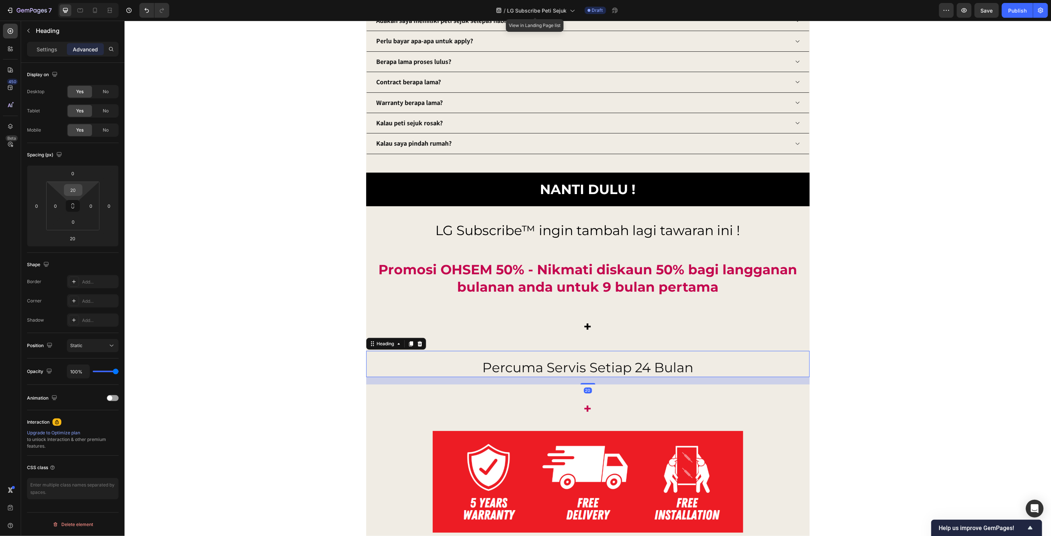
click at [72, 190] on input "20" at bounding box center [73, 189] width 15 height 11
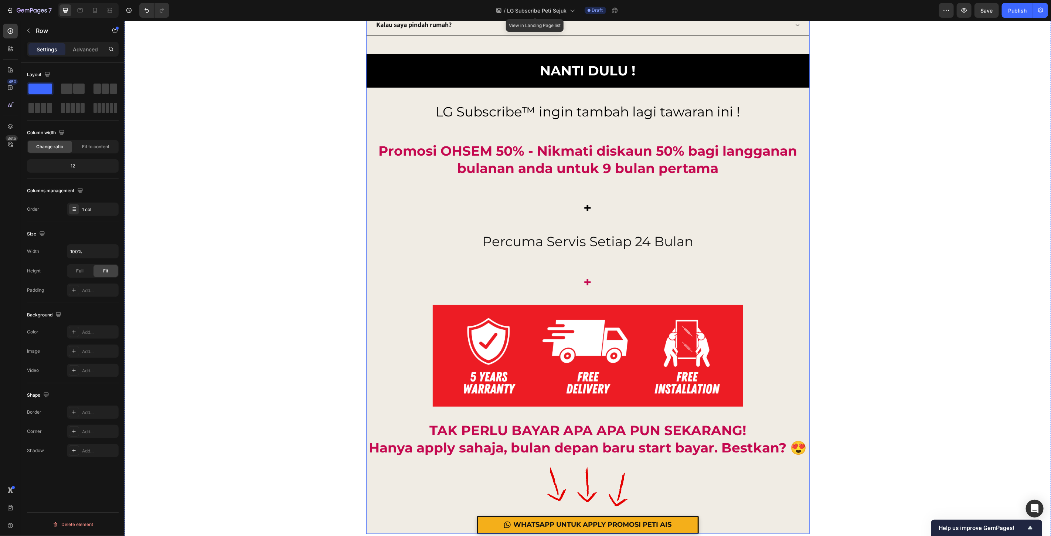
scroll to position [5503, 0]
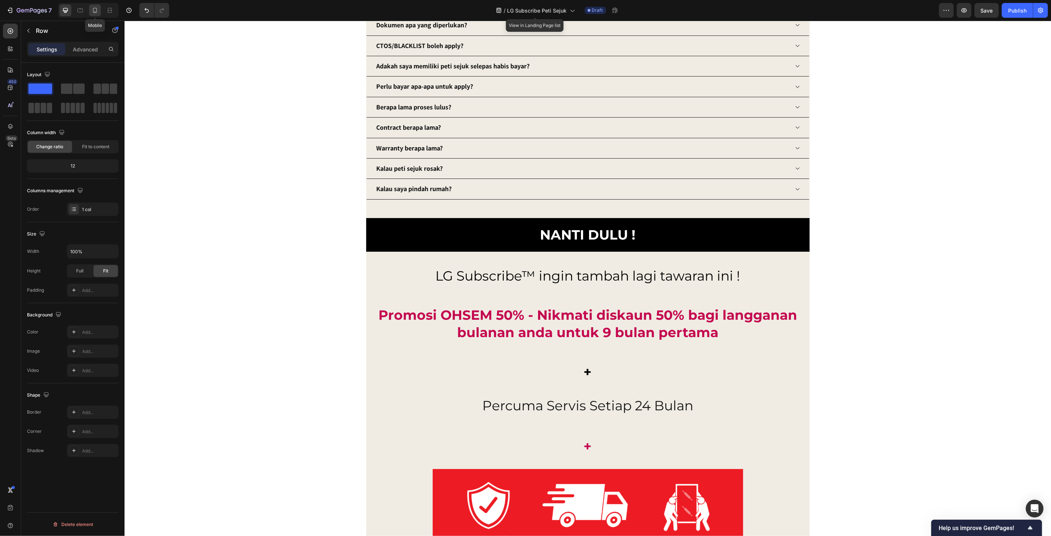
click at [96, 13] on icon at bounding box center [94, 10] width 7 height 7
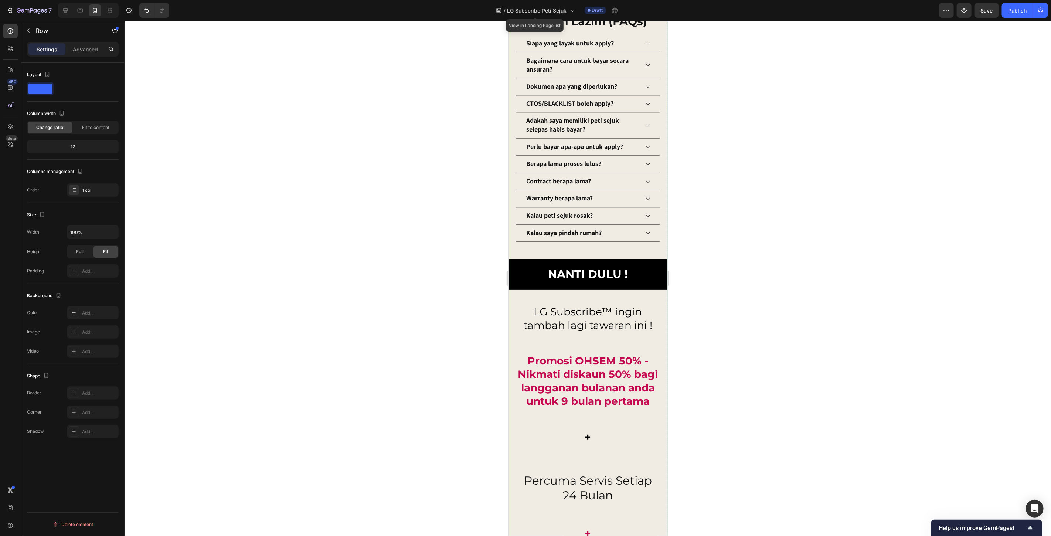
scroll to position [6020, 0]
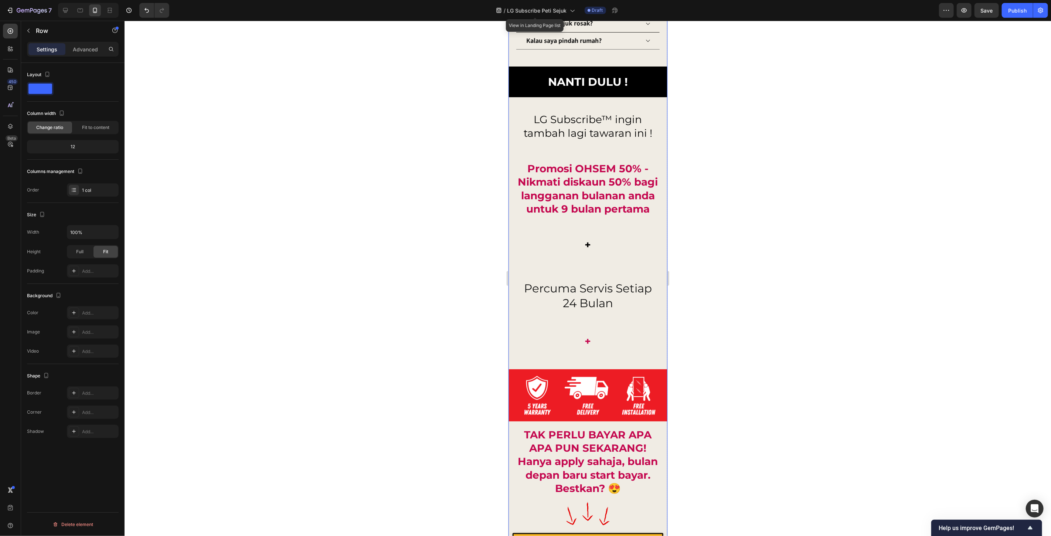
click at [585, 307] on h2 "percuma servis setiap 24 bulan" at bounding box center [587, 295] width 144 height 31
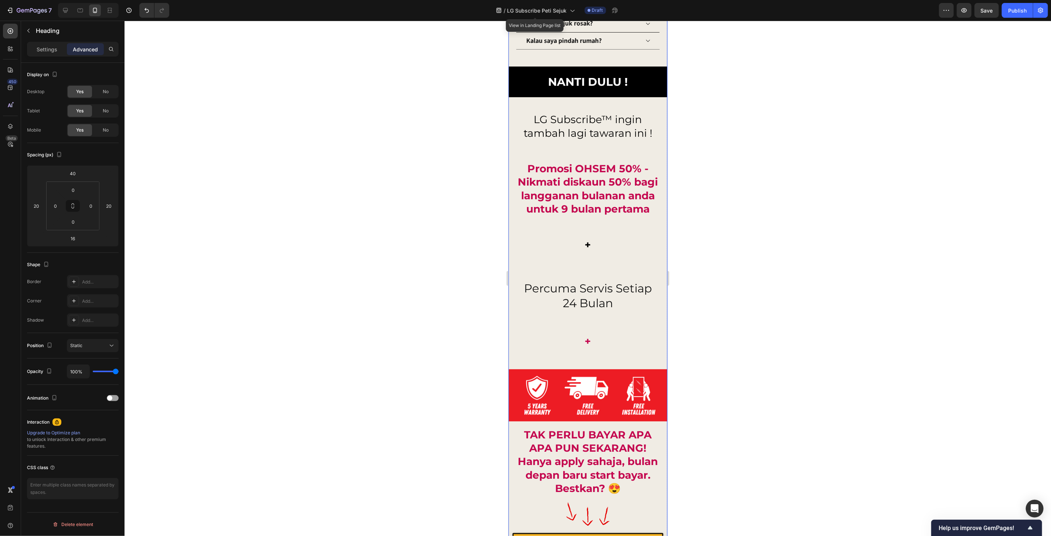
click at [584, 252] on h2 "+" at bounding box center [587, 244] width 144 height 15
click at [78, 241] on input "16" at bounding box center [72, 238] width 15 height 11
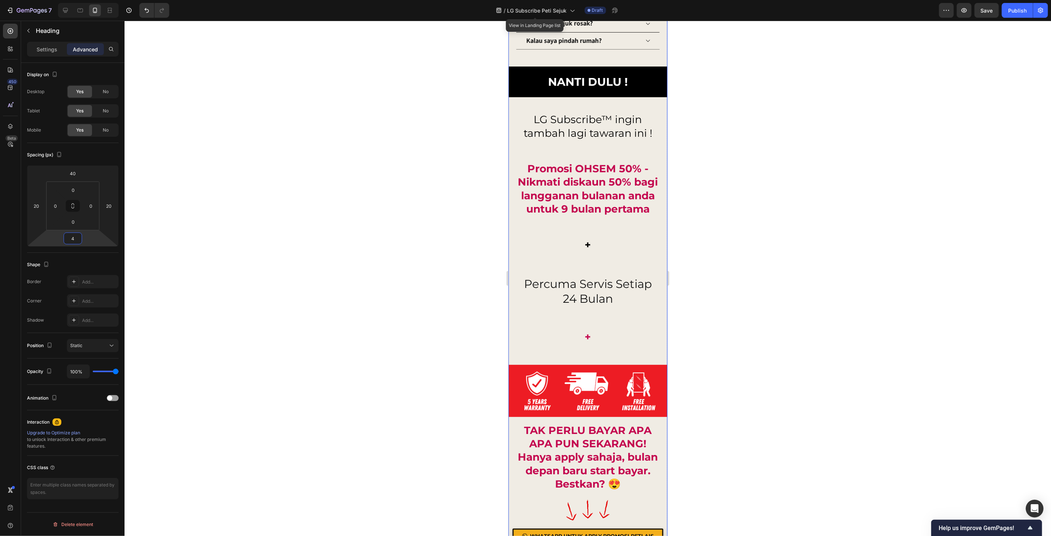
type input "40"
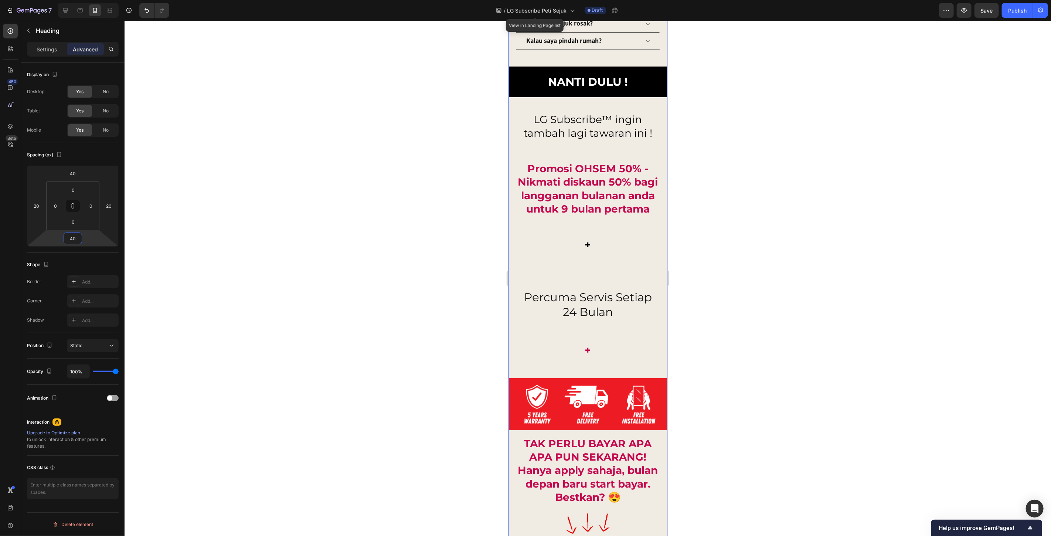
click at [570, 312] on h2 "percuma servis setiap 24 bulan" at bounding box center [587, 304] width 144 height 31
click at [76, 175] on input "50" at bounding box center [72, 173] width 15 height 11
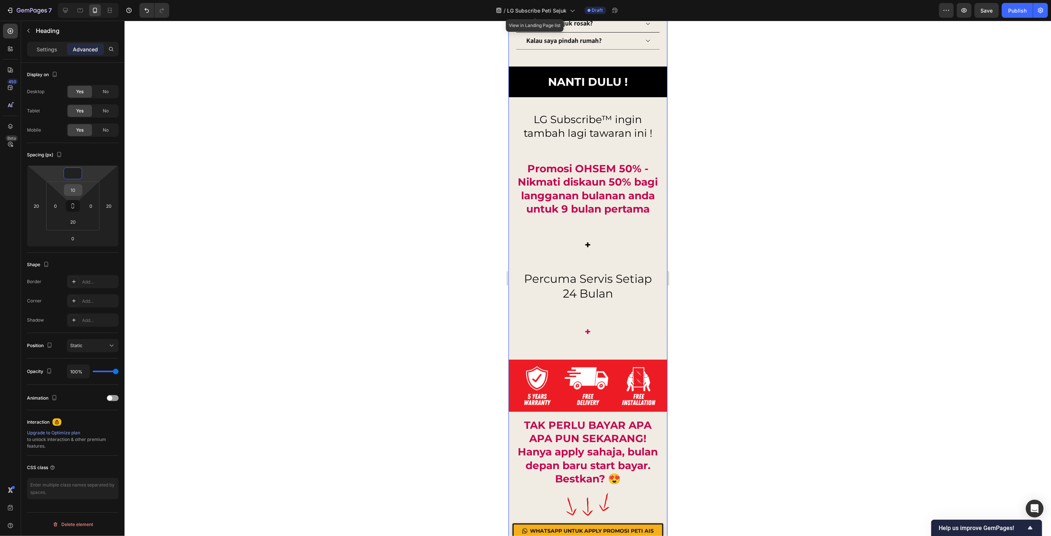
type input "0"
click at [71, 187] on input "10" at bounding box center [73, 189] width 15 height 11
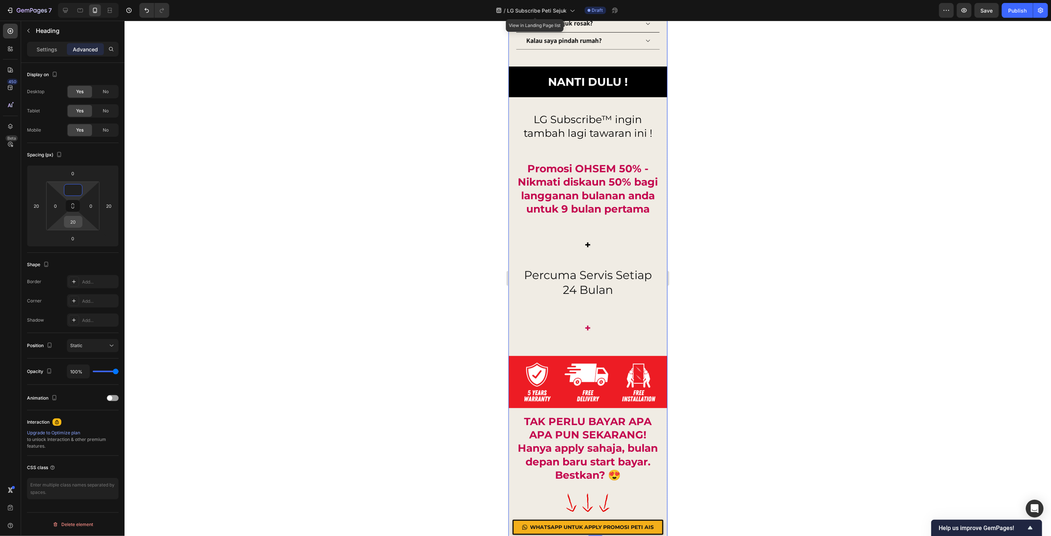
type input "0"
click at [75, 221] on input "20" at bounding box center [73, 221] width 15 height 11
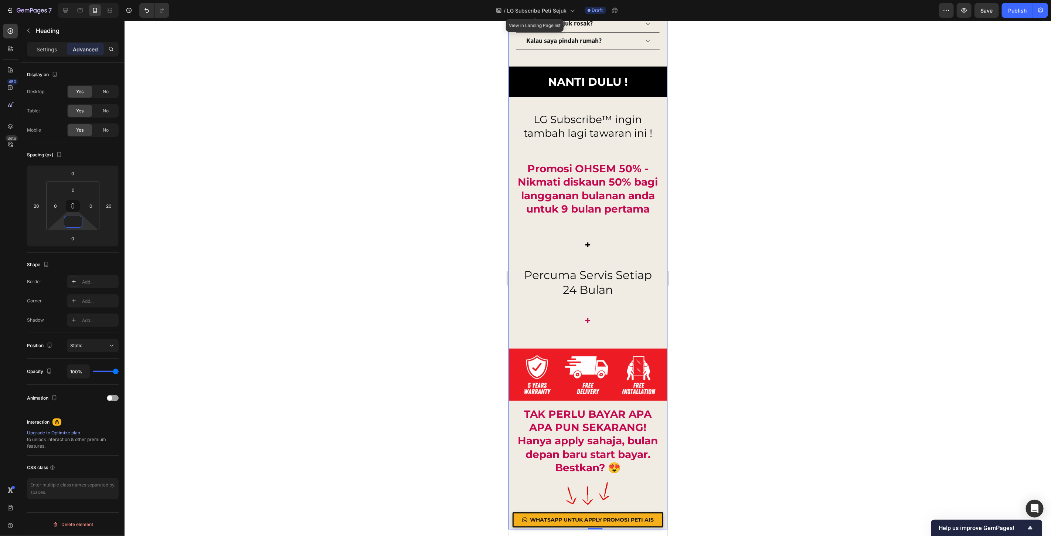
type input "0"
click at [773, 272] on div at bounding box center [588, 278] width 926 height 515
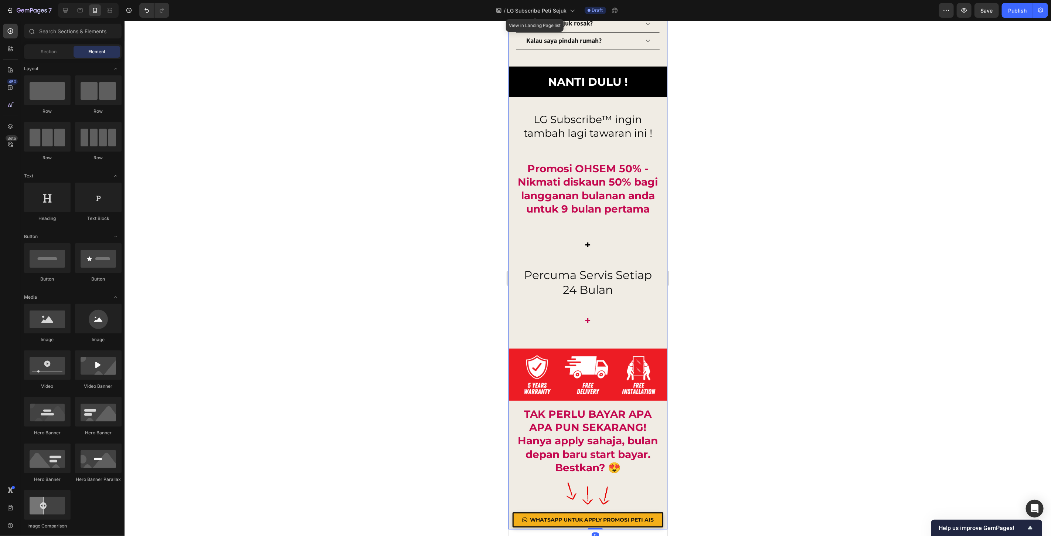
click at [588, 283] on h2 "percuma servis setiap 24 bulan" at bounding box center [587, 281] width 144 height 31
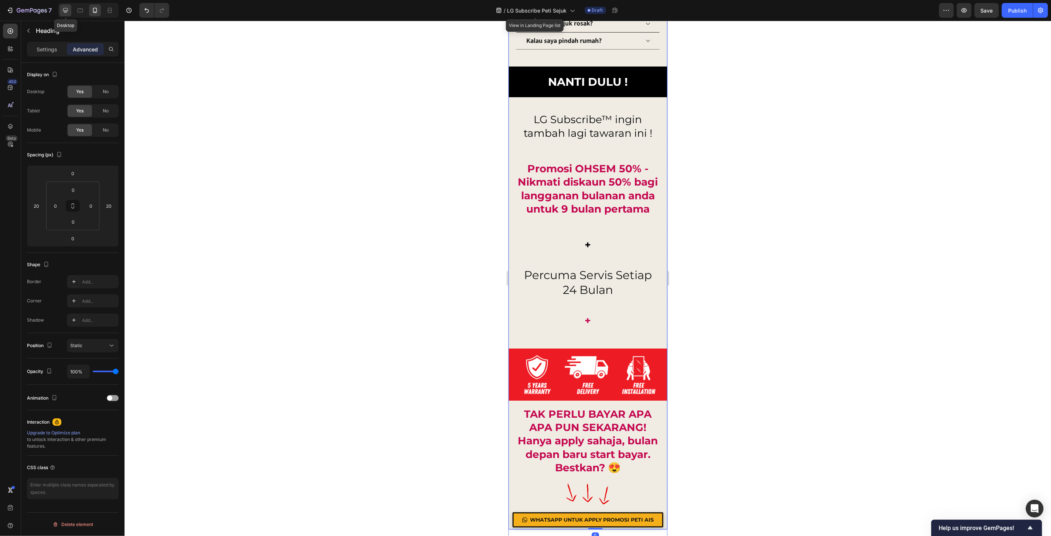
drag, startPoint x: 66, startPoint y: 15, endPoint x: 157, endPoint y: 81, distance: 112.6
click at [66, 15] on div at bounding box center [65, 10] width 12 height 12
type input "0"
type input "20"
type input "0"
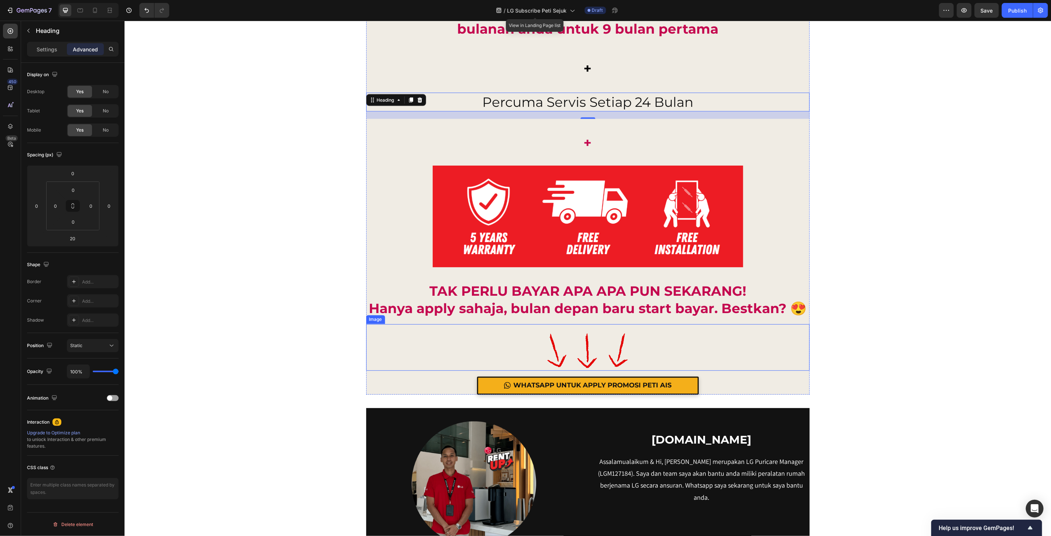
scroll to position [5717, 0]
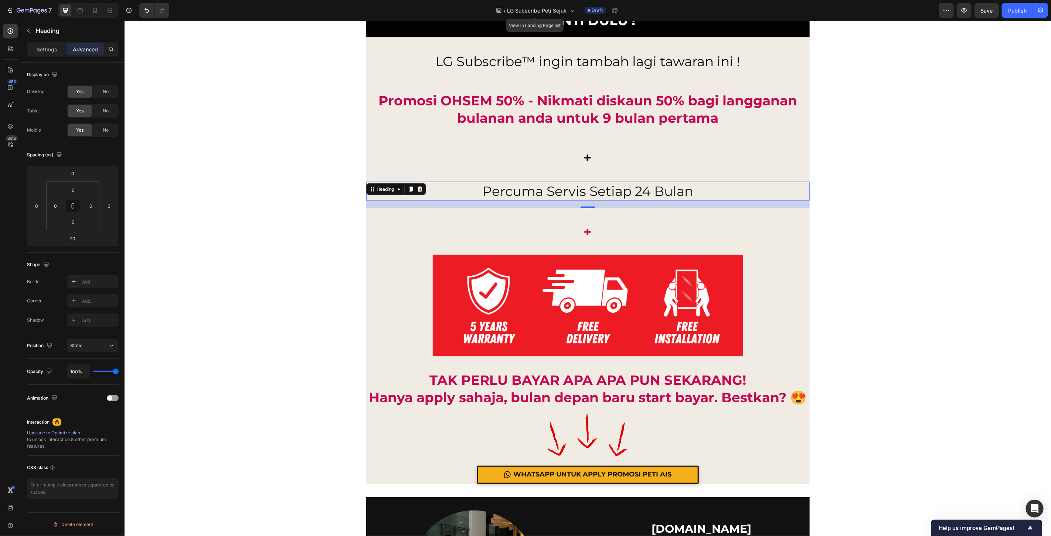
click at [480, 156] on h2 "+" at bounding box center [587, 157] width 443 height 19
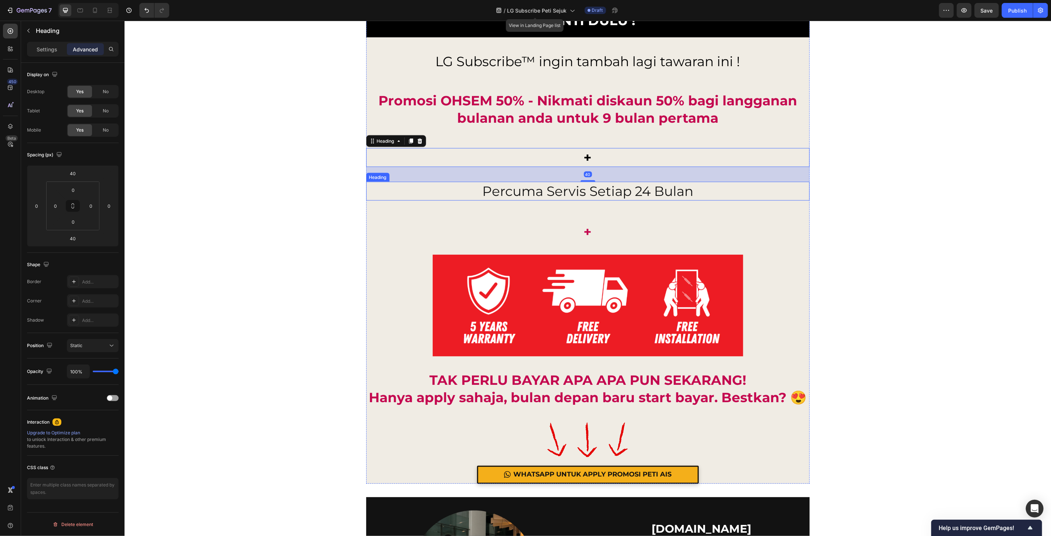
click at [480, 188] on h2 "percuma servis setiap 24 bulan" at bounding box center [587, 190] width 443 height 19
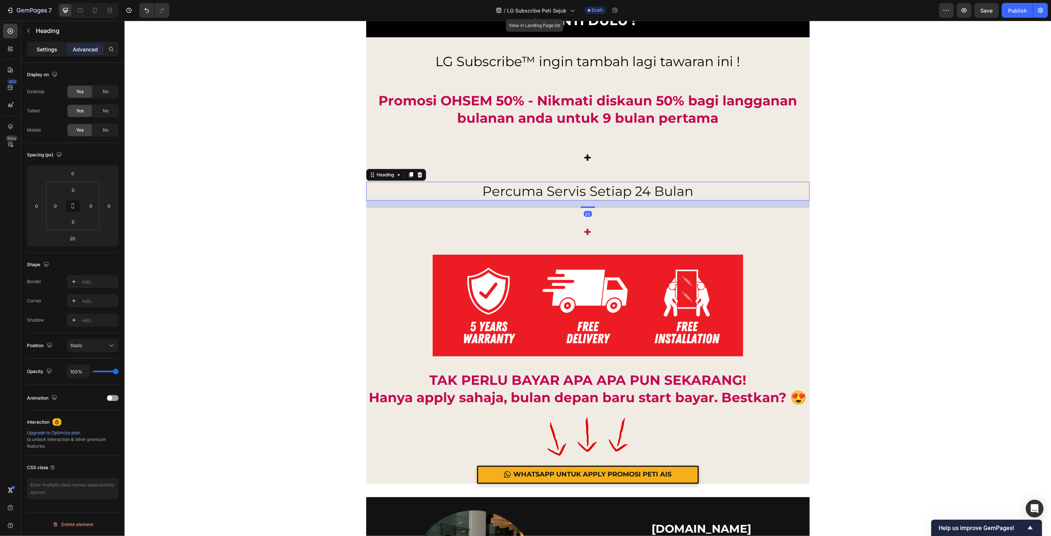
click at [42, 47] on p "Settings" at bounding box center [47, 49] width 21 height 8
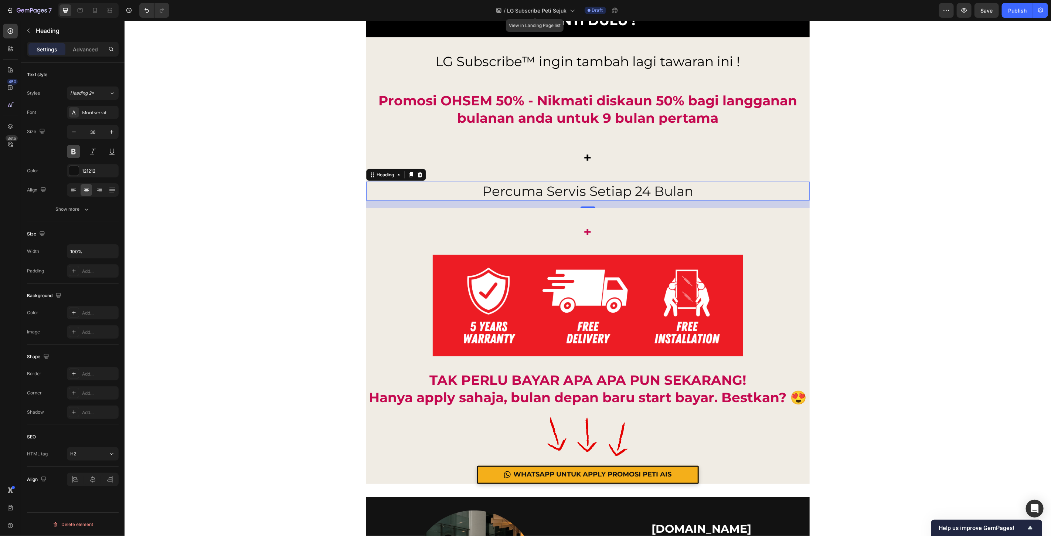
click at [74, 154] on button at bounding box center [73, 151] width 13 height 13
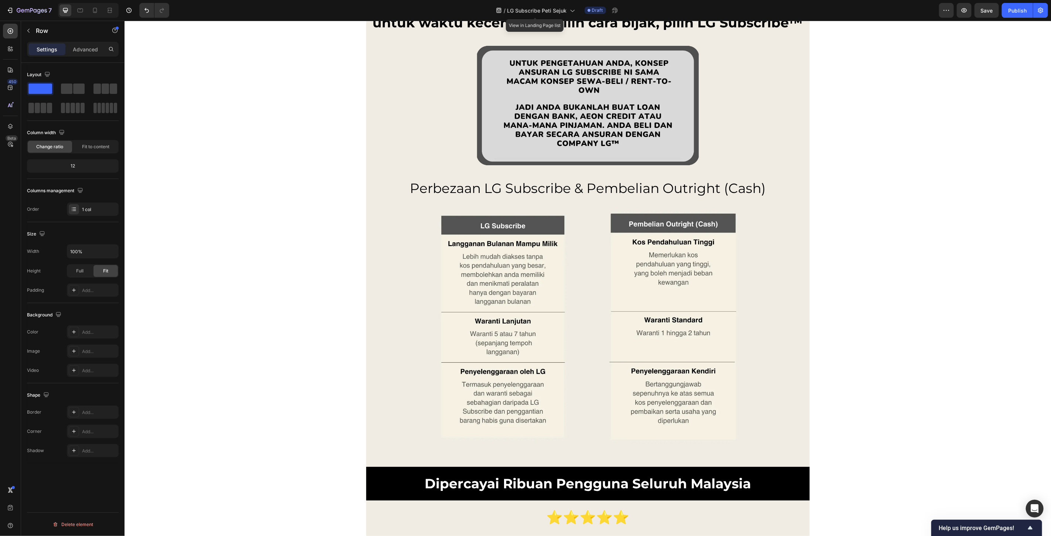
scroll to position [3856, 0]
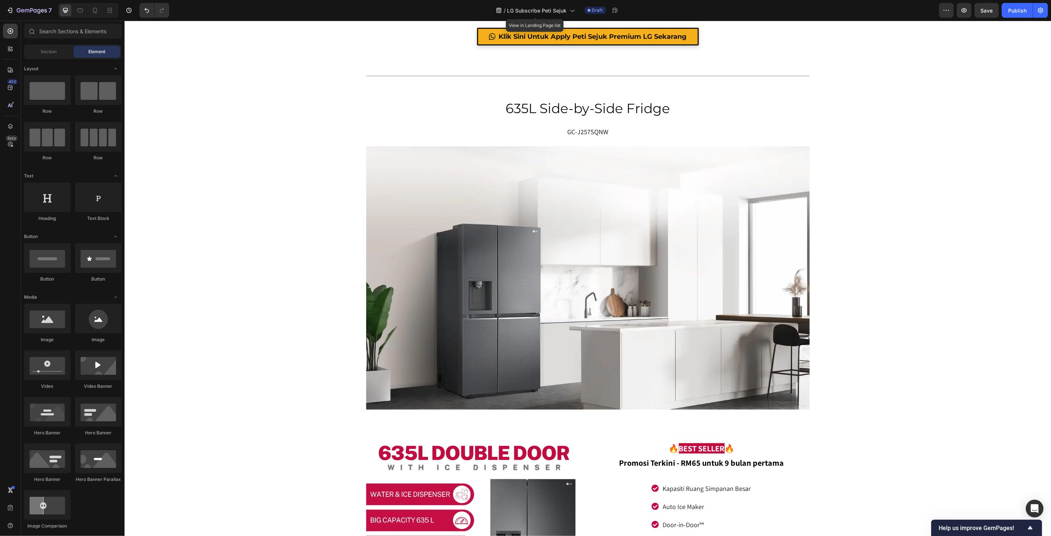
scroll to position [3007, 0]
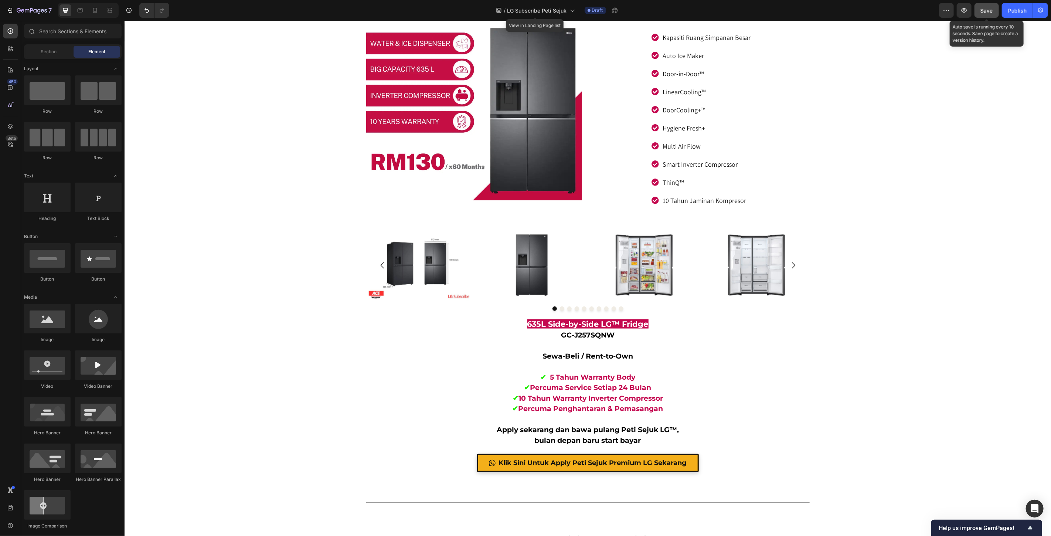
click at [986, 11] on span "Save" at bounding box center [987, 10] width 12 height 6
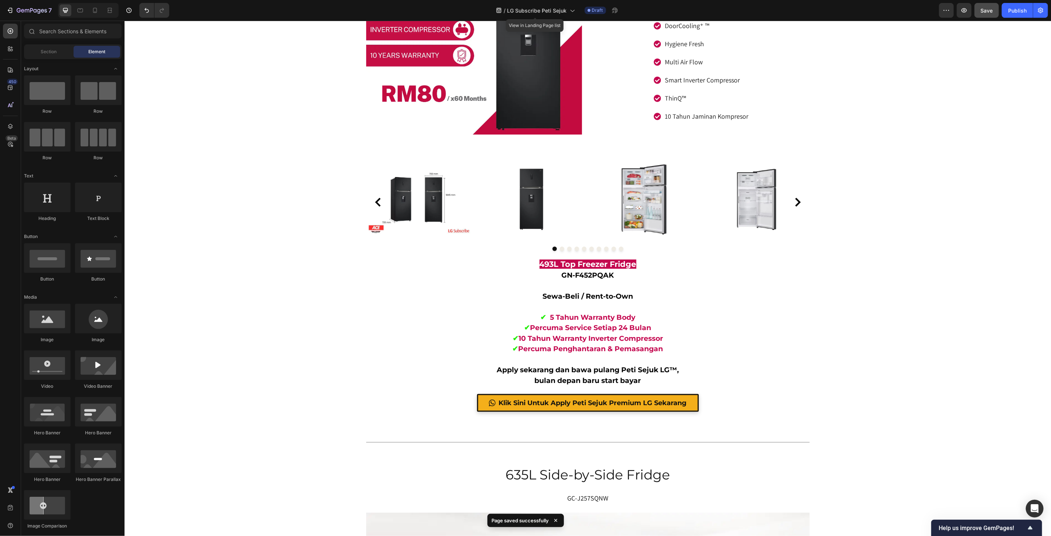
scroll to position [2215, 0]
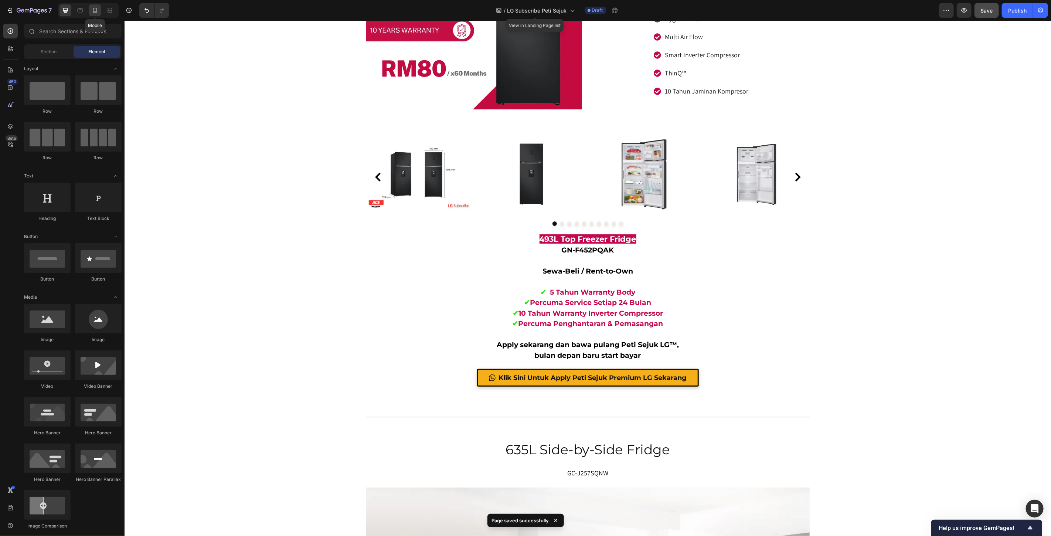
click at [95, 14] on icon at bounding box center [94, 10] width 7 height 7
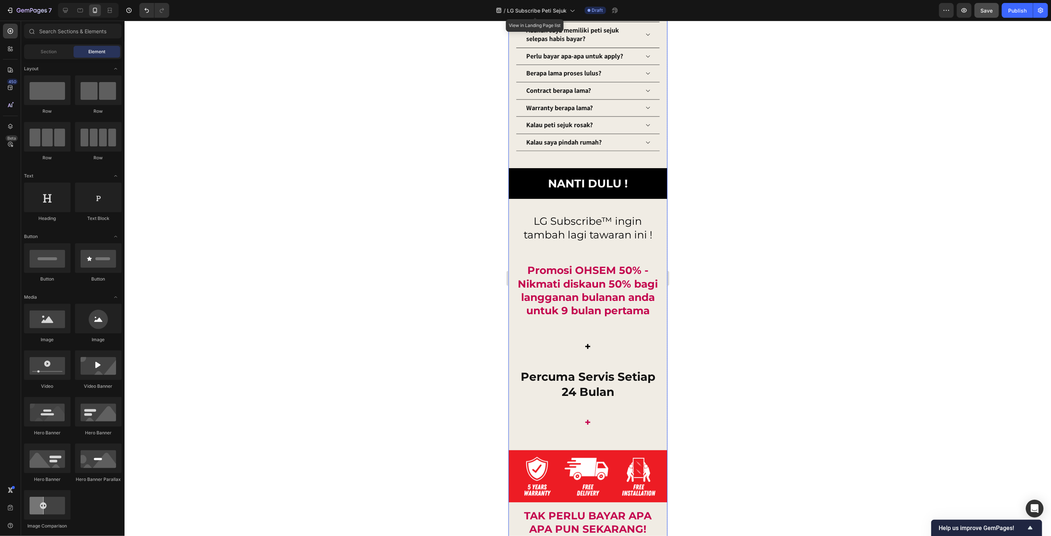
scroll to position [7808, 0]
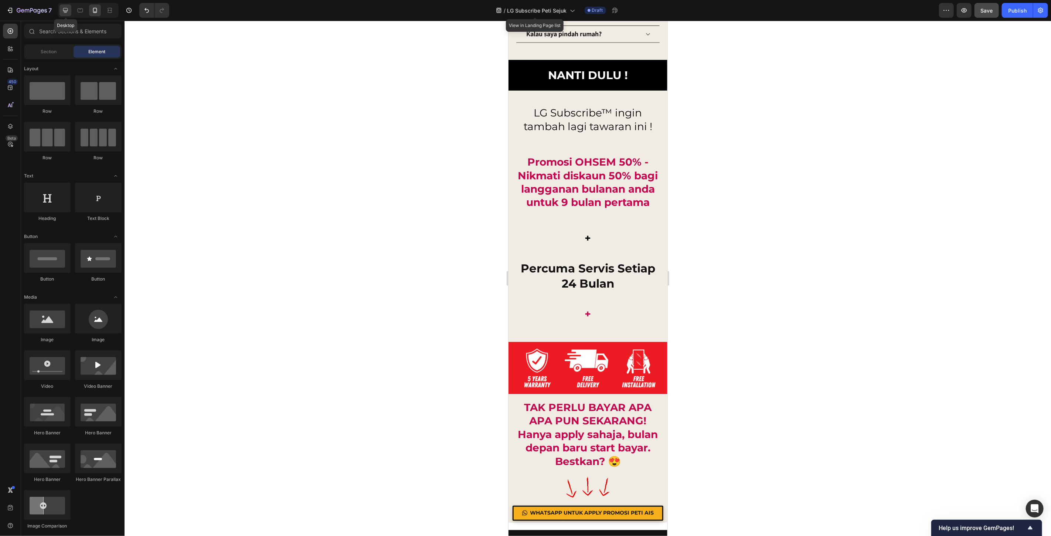
click at [65, 7] on icon at bounding box center [65, 10] width 7 height 7
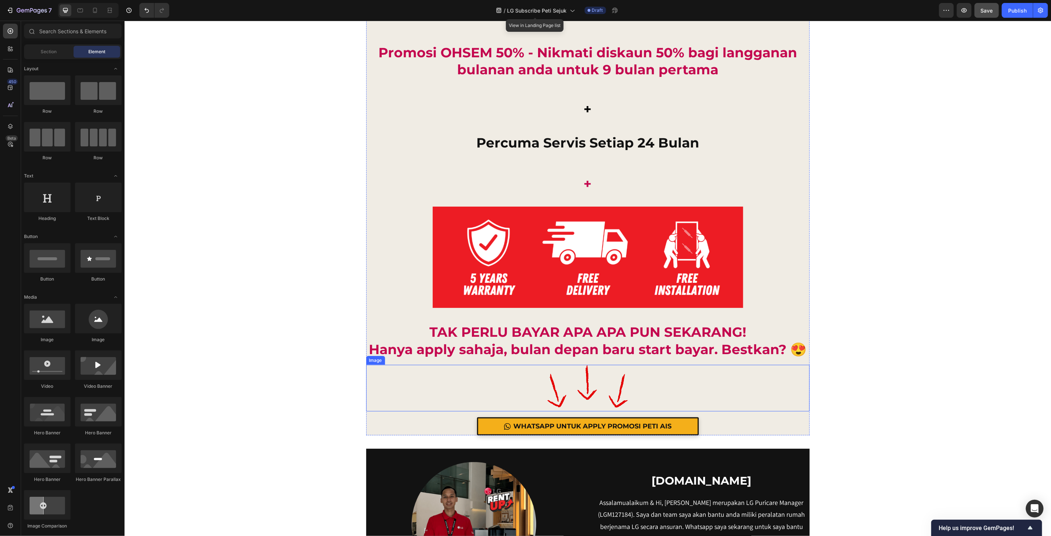
scroll to position [7530, 0]
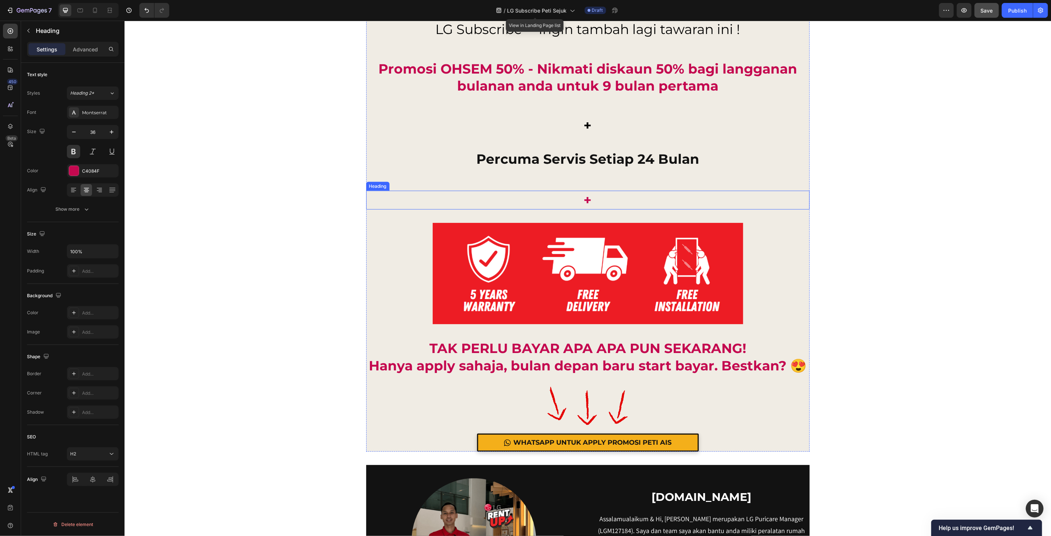
click at [590, 202] on h2 "+" at bounding box center [587, 199] width 443 height 19
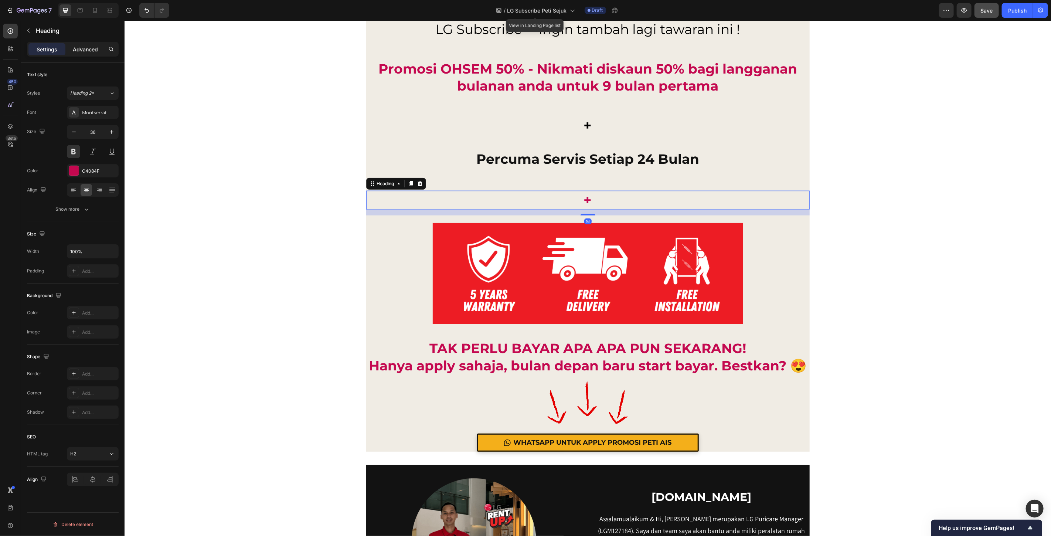
click at [90, 52] on p "Advanced" at bounding box center [85, 49] width 25 height 8
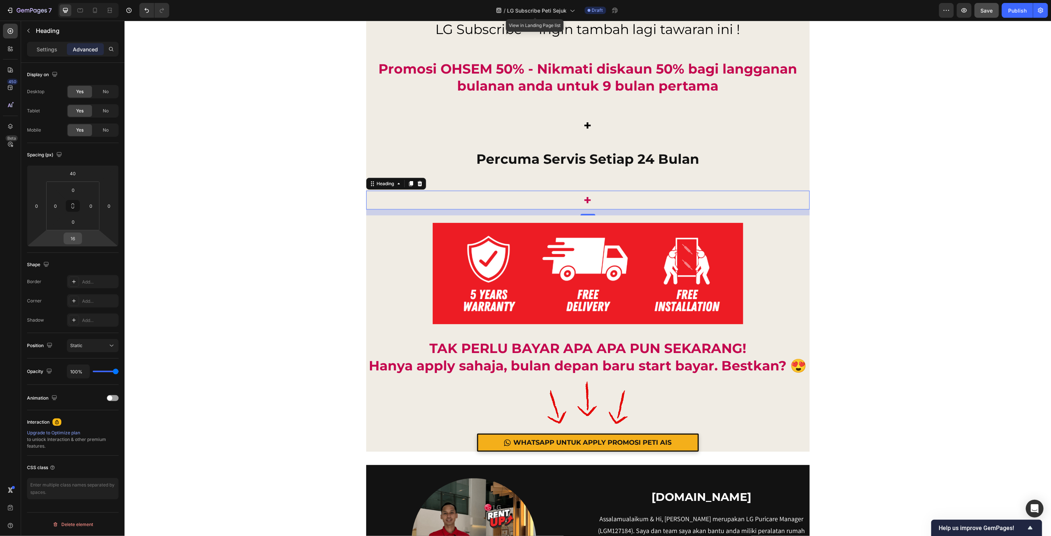
click at [76, 238] on input "16" at bounding box center [72, 238] width 15 height 11
type input "40"
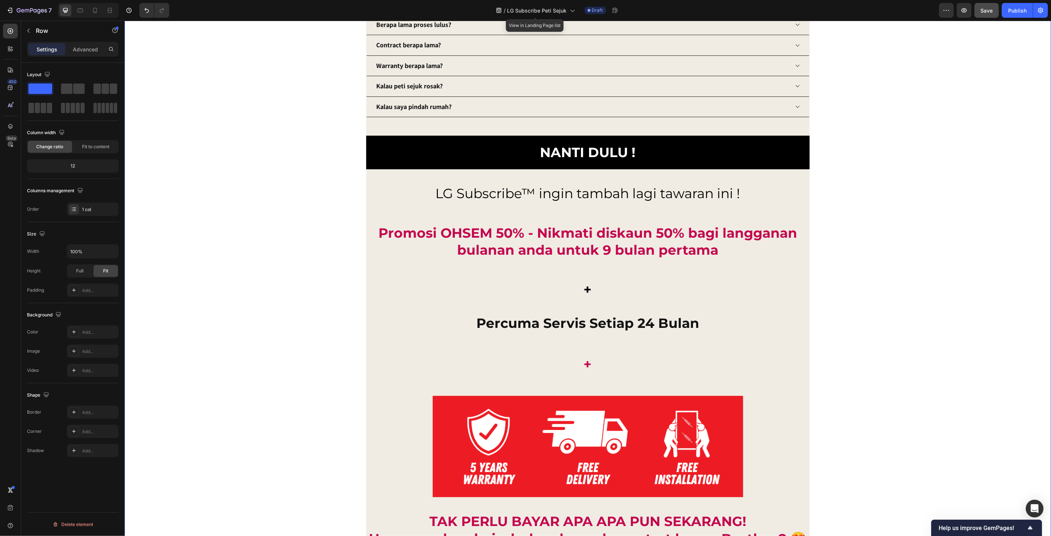
scroll to position [7489, 0]
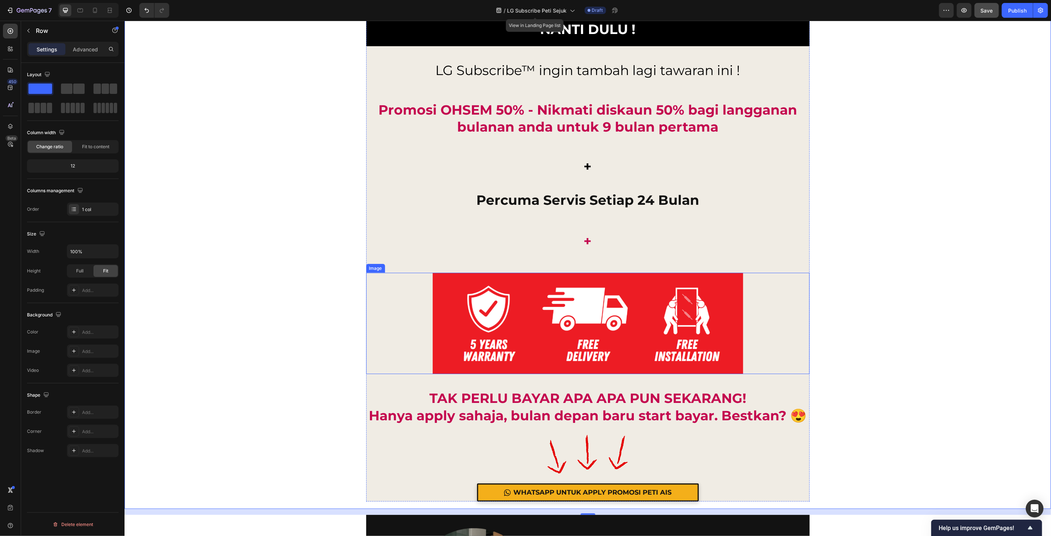
click at [561, 341] on img at bounding box center [587, 323] width 310 height 102
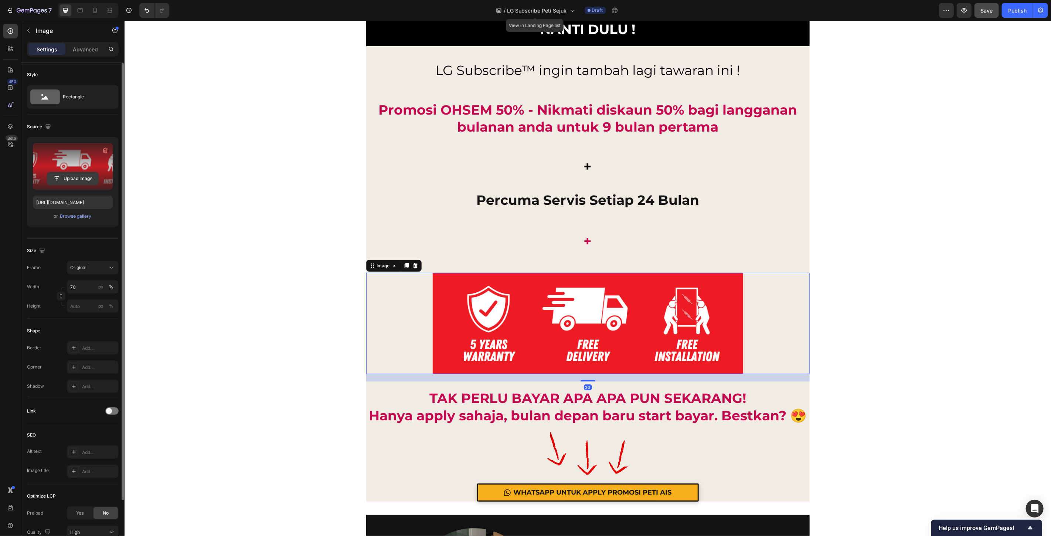
click at [75, 179] on input "file" at bounding box center [72, 178] width 51 height 13
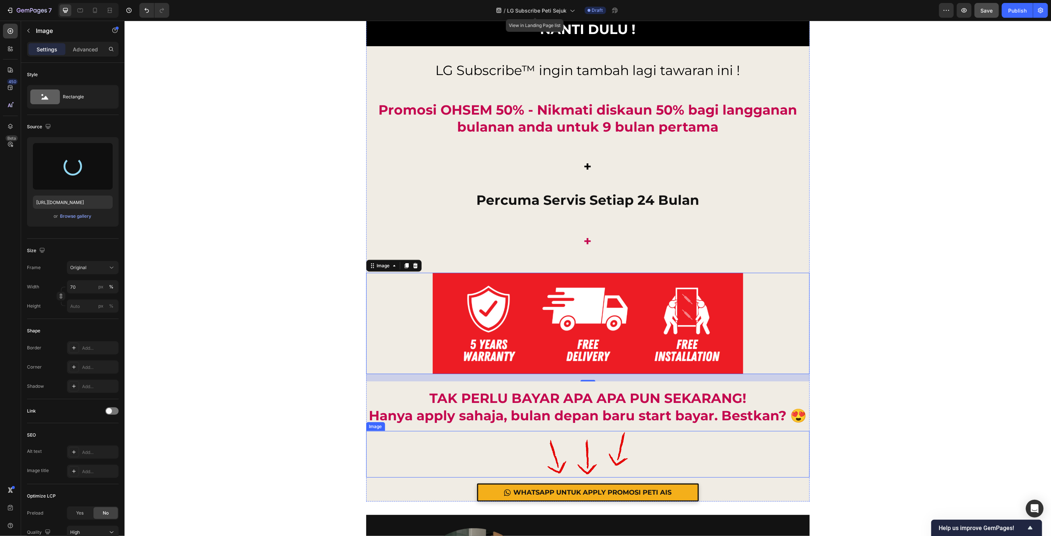
type input "[URL][DOMAIN_NAME]"
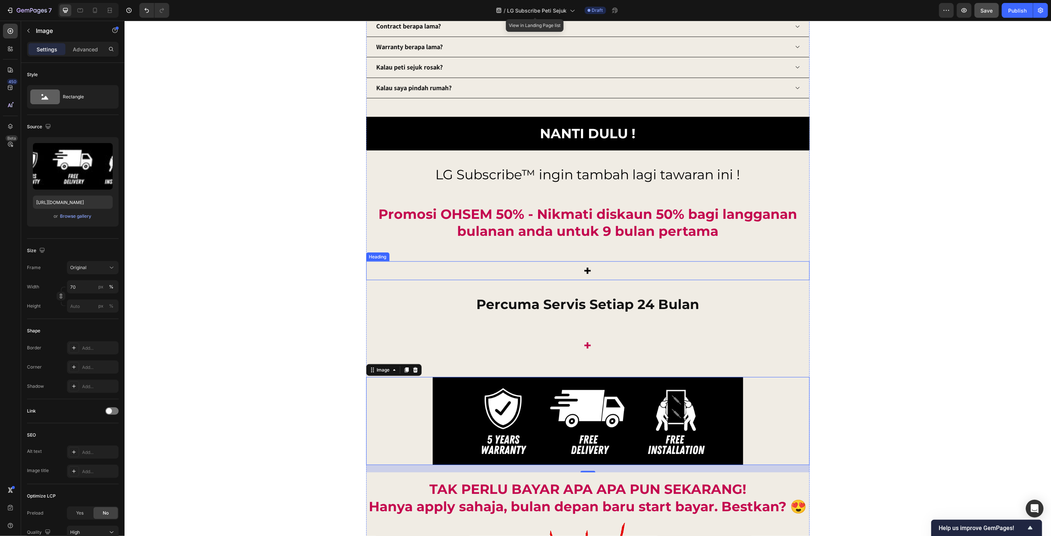
scroll to position [7448, 0]
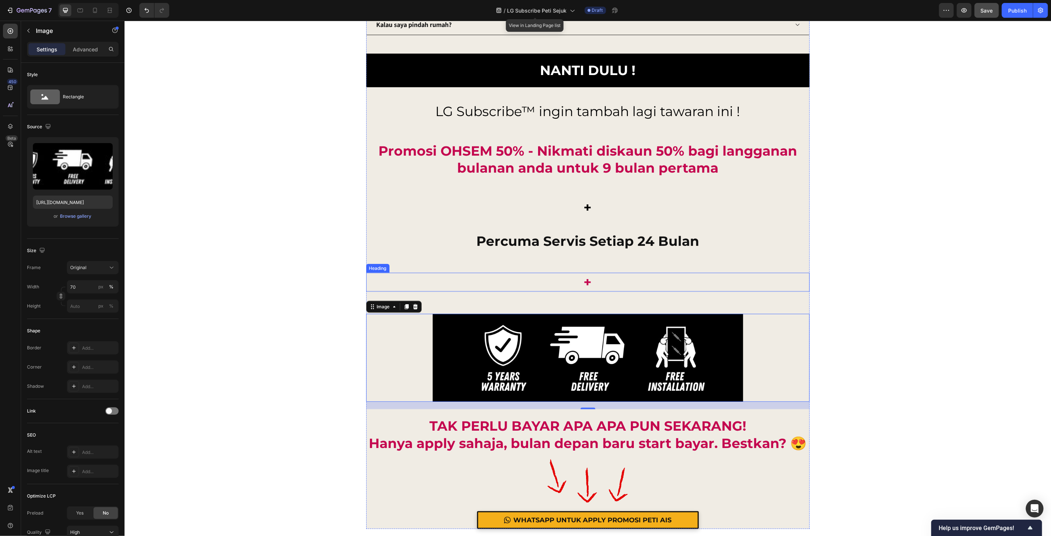
click at [582, 282] on h2 "+" at bounding box center [587, 281] width 443 height 19
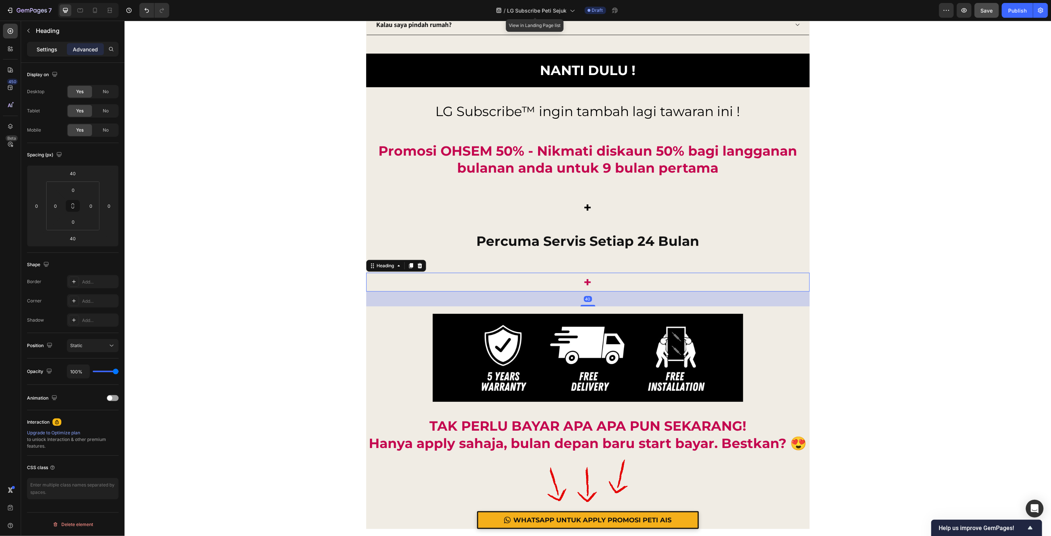
click at [46, 50] on p "Settings" at bounding box center [47, 49] width 21 height 8
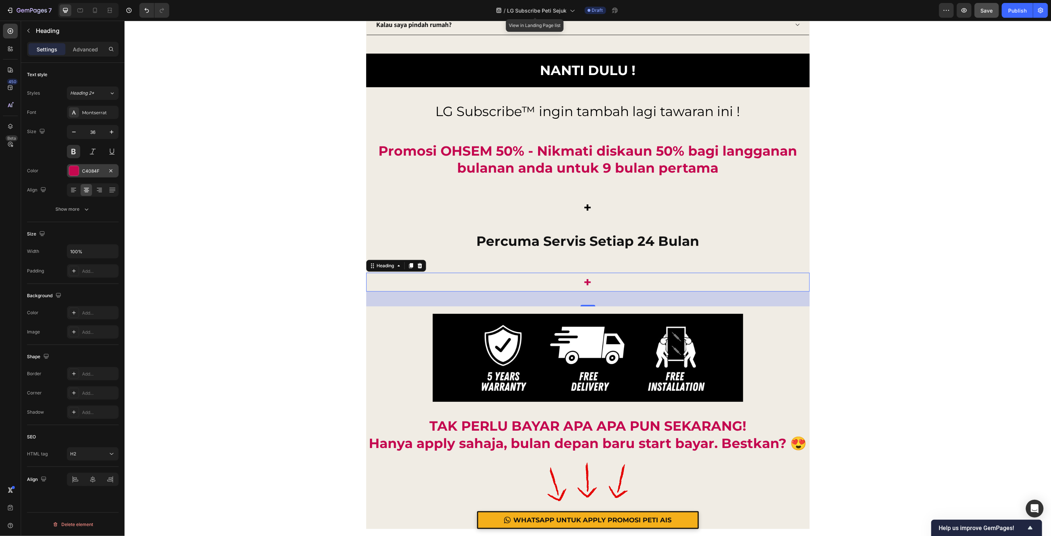
click at [88, 170] on div "C4084F" at bounding box center [92, 171] width 21 height 7
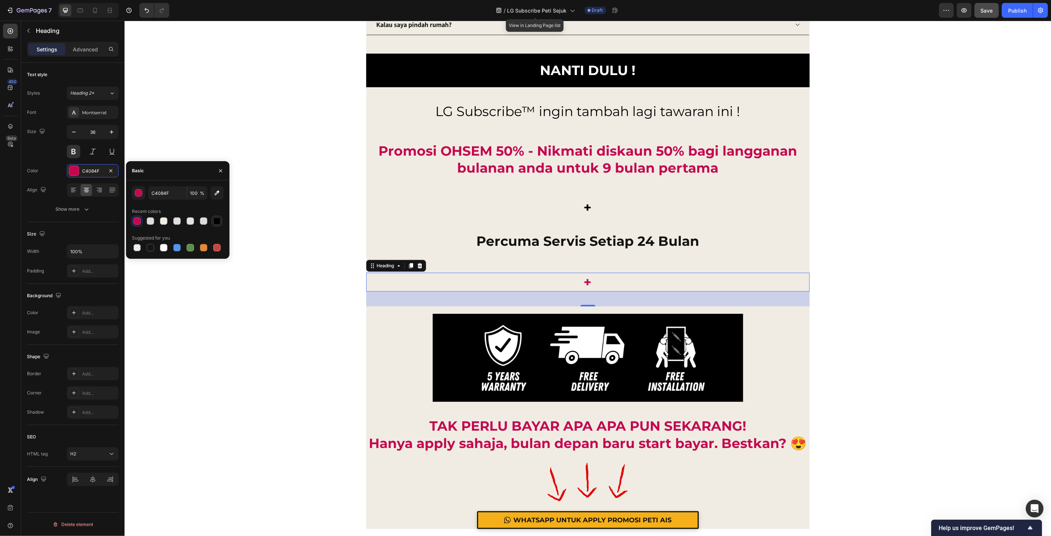
click at [218, 221] on div at bounding box center [216, 220] width 7 height 7
type input "000000"
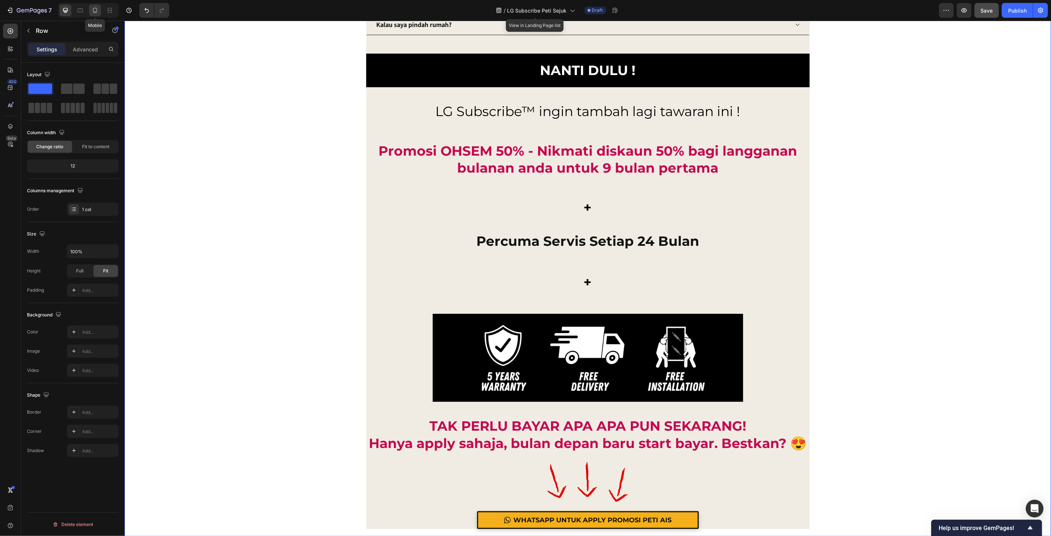
click at [93, 15] on div at bounding box center [95, 10] width 12 height 12
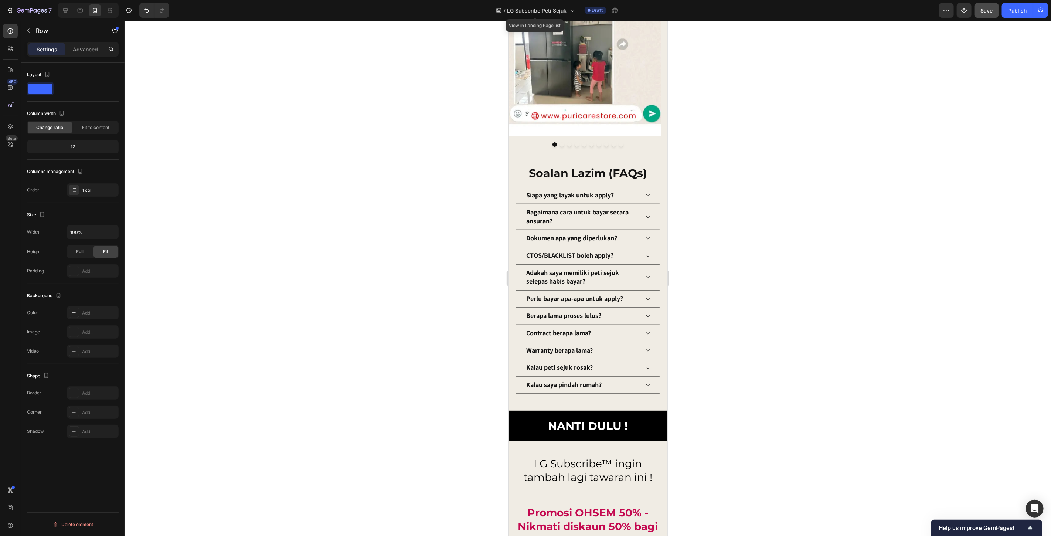
scroll to position [7719, 0]
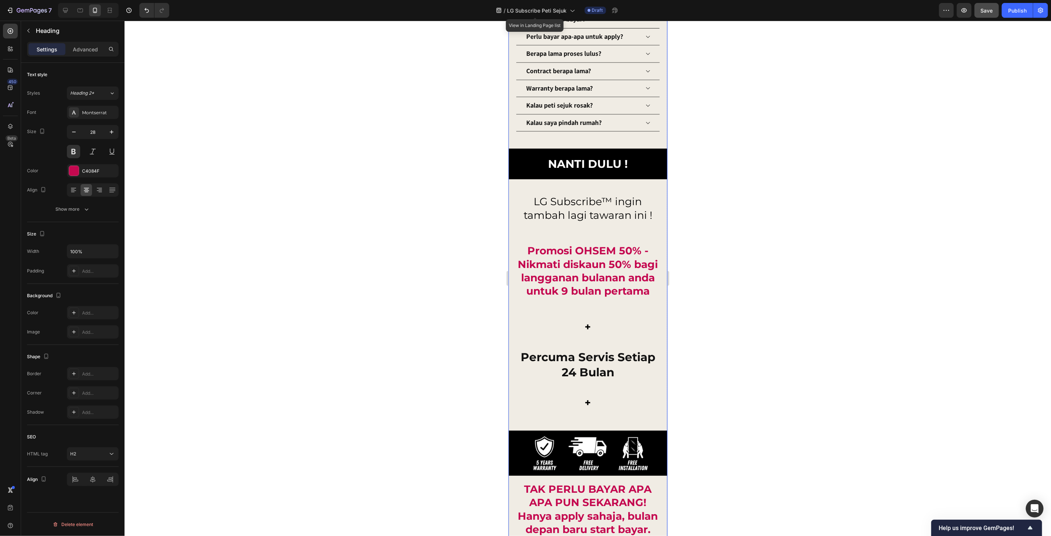
click at [588, 270] on h2 "Promosi OHSEM 50% - Nikmati diskaun 50% bagi langganan bulanan anda untuk 9 bul…" at bounding box center [587, 270] width 144 height 55
click at [81, 48] on p "Advanced" at bounding box center [85, 49] width 25 height 8
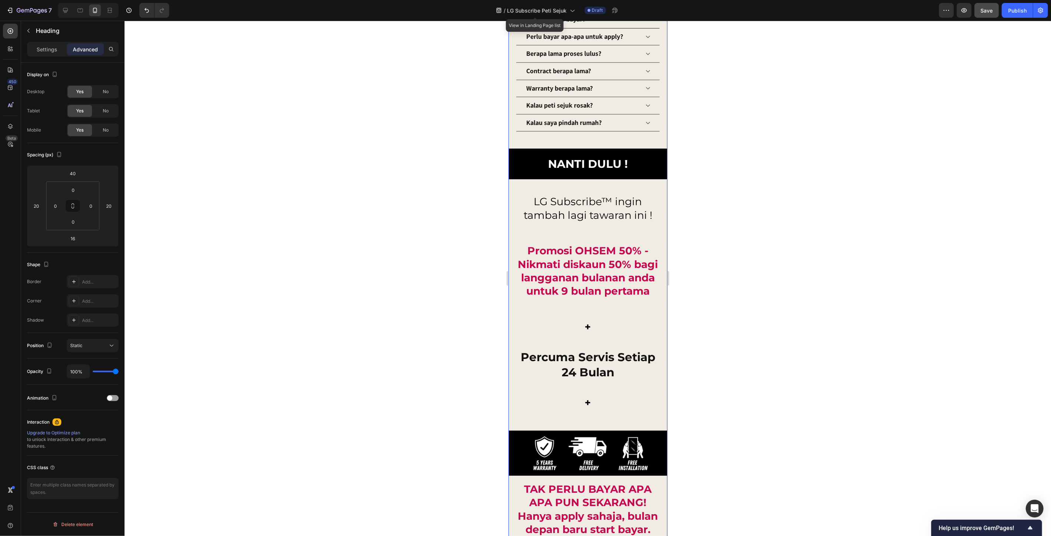
click at [585, 334] on h2 "+" at bounding box center [587, 326] width 144 height 15
click at [585, 280] on h2 "Promosi OHSEM 50% - Nikmati diskaun 50% bagi langganan bulanan anda untuk 9 bul…" at bounding box center [587, 270] width 144 height 55
click at [76, 239] on input "16" at bounding box center [72, 238] width 15 height 11
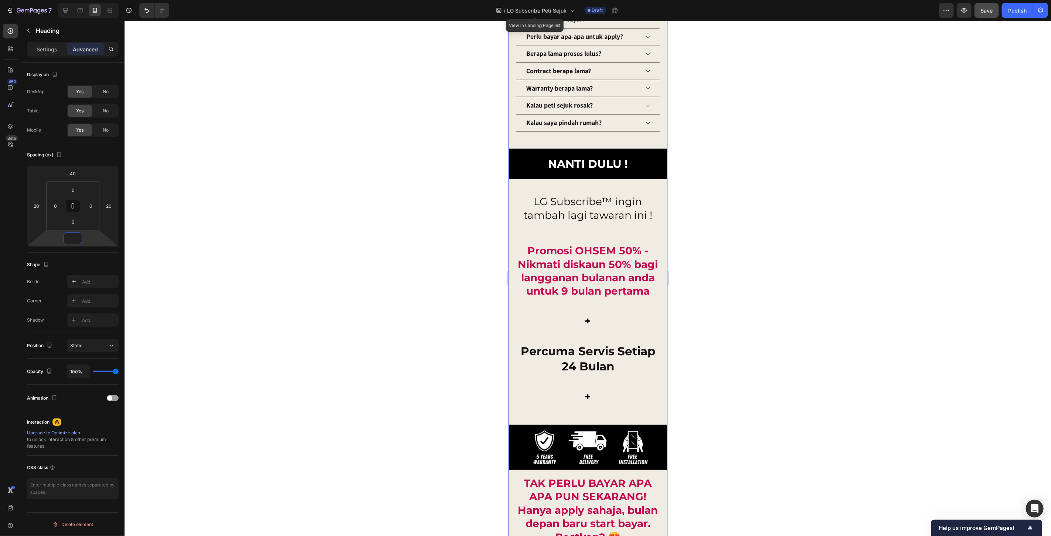
type input "0"
click at [212, 238] on div at bounding box center [588, 278] width 926 height 515
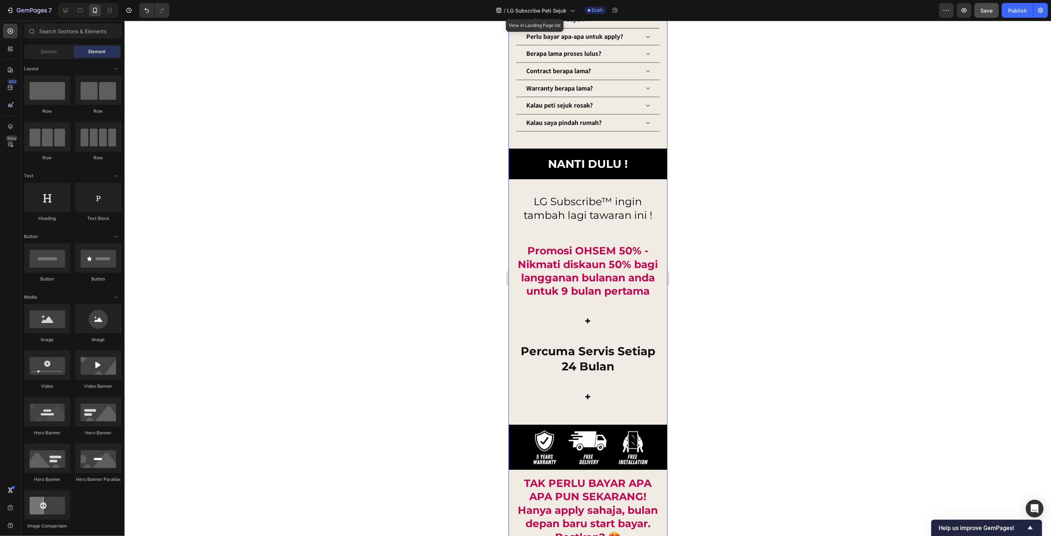
click at [599, 360] on h2 "percuma servis setiap 24 bulan" at bounding box center [587, 358] width 144 height 31
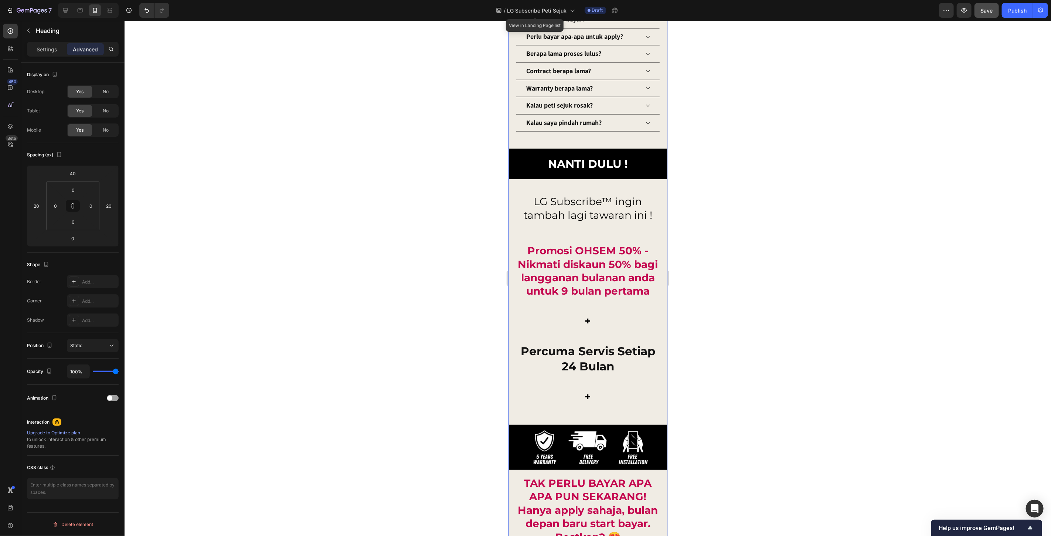
click at [585, 278] on h2 "Promosi OHSEM 50% - Nikmati diskaun 50% bagi langganan bulanan anda untuk 9 bul…" at bounding box center [587, 270] width 144 height 55
click at [770, 275] on div at bounding box center [588, 278] width 926 height 515
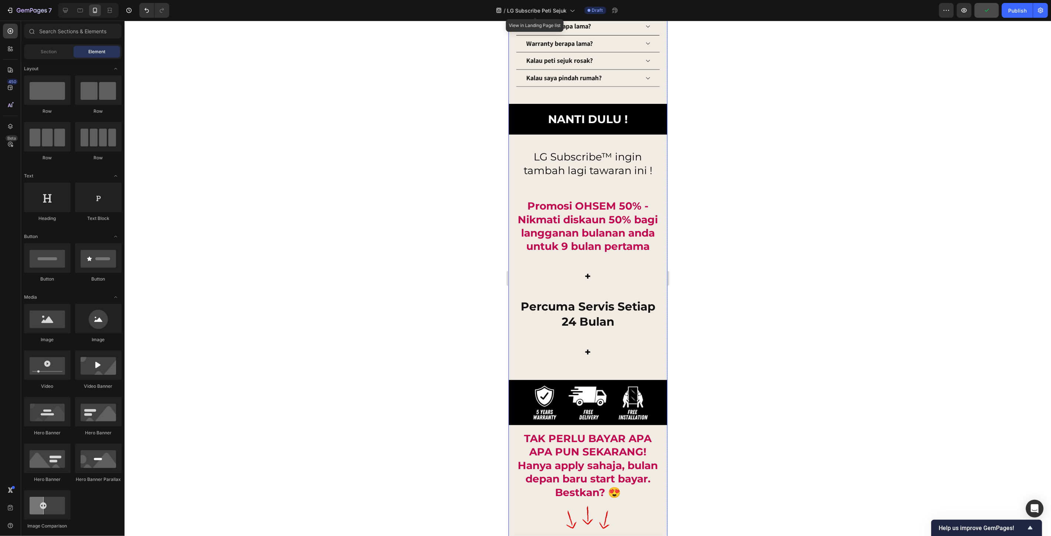
scroll to position [7801, 0]
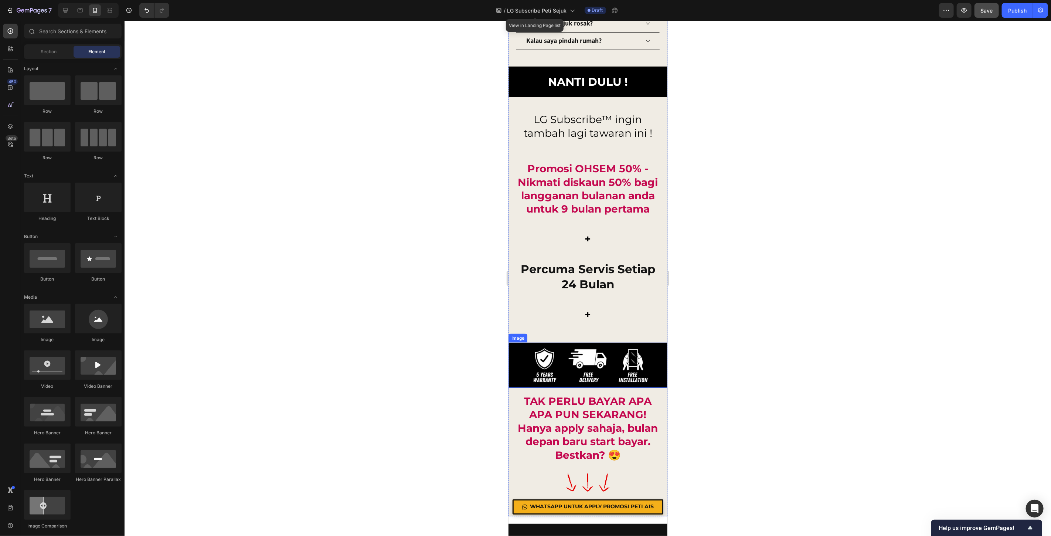
click at [607, 375] on img at bounding box center [587, 364] width 159 height 45
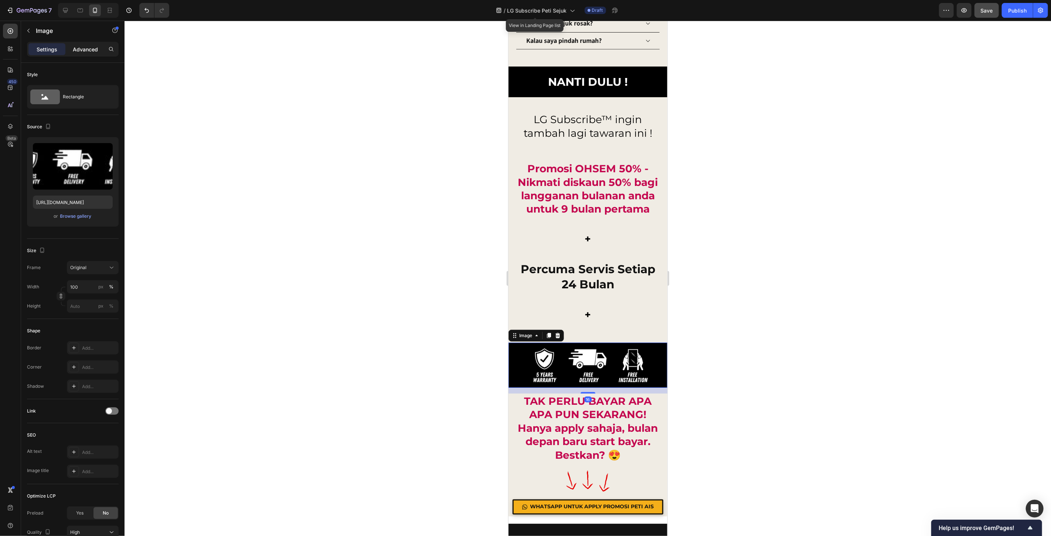
click at [87, 47] on p "Advanced" at bounding box center [85, 49] width 25 height 8
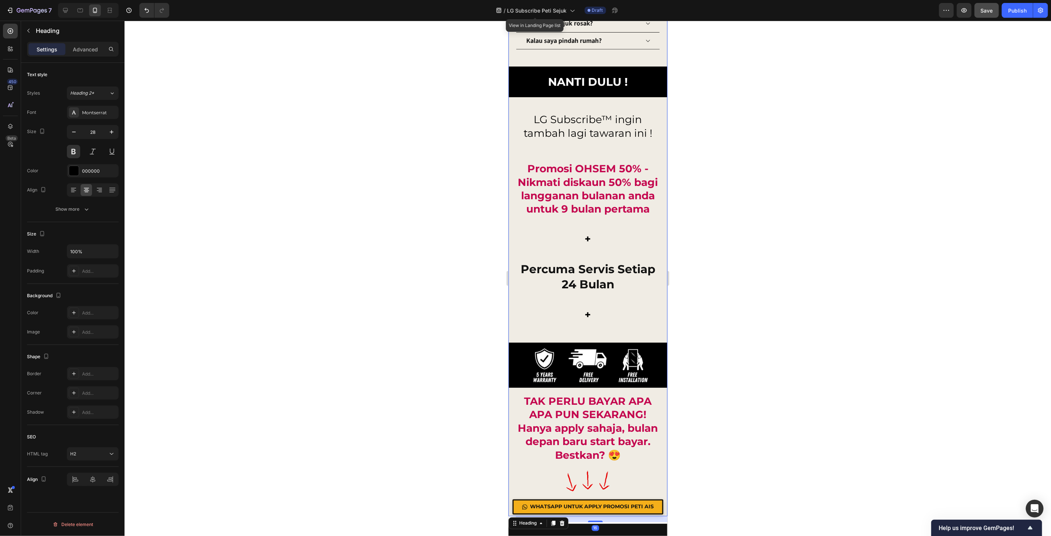
click at [580, 321] on h2 "+" at bounding box center [587, 314] width 144 height 15
click at [84, 46] on p "Advanced" at bounding box center [85, 49] width 25 height 8
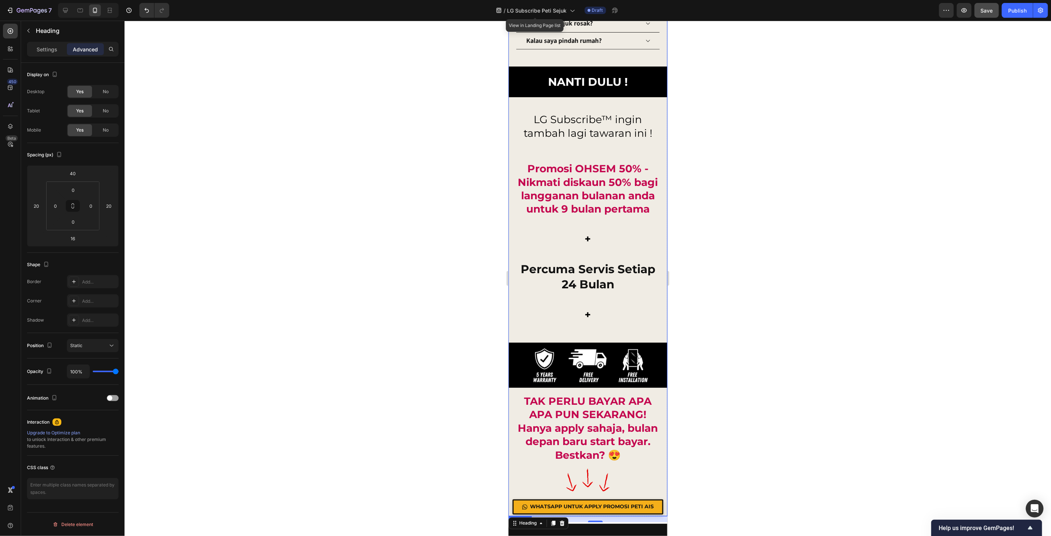
click at [587, 244] on h2 "+" at bounding box center [587, 238] width 144 height 15
click at [592, 321] on h2 "+" at bounding box center [587, 314] width 144 height 15
click at [80, 240] on div "16" at bounding box center [73, 238] width 18 height 12
click at [75, 238] on input "16" at bounding box center [72, 238] width 15 height 11
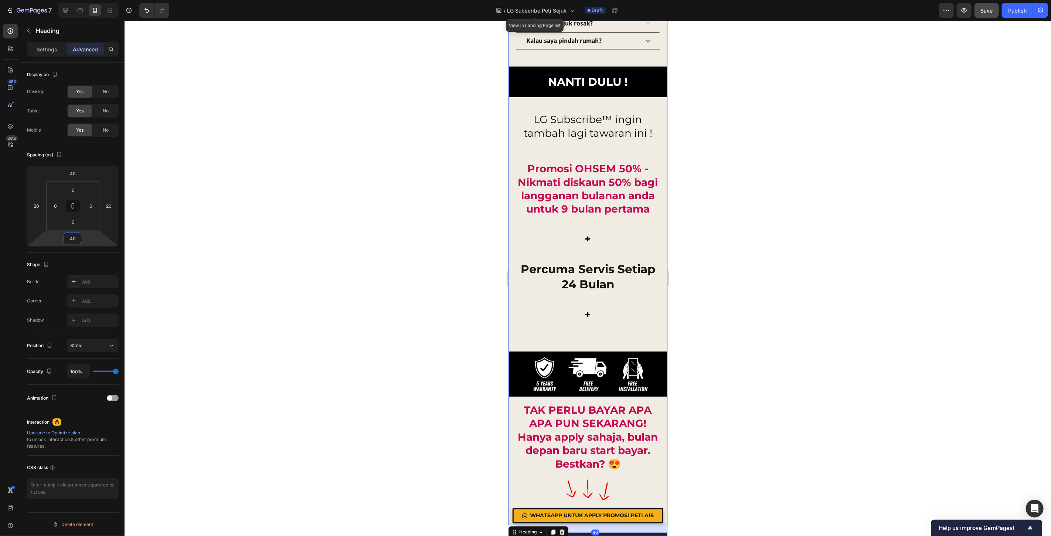
type input "40"
drag, startPoint x: 780, startPoint y: 356, endPoint x: 673, endPoint y: 364, distance: 107.5
click at [779, 356] on div at bounding box center [588, 278] width 926 height 515
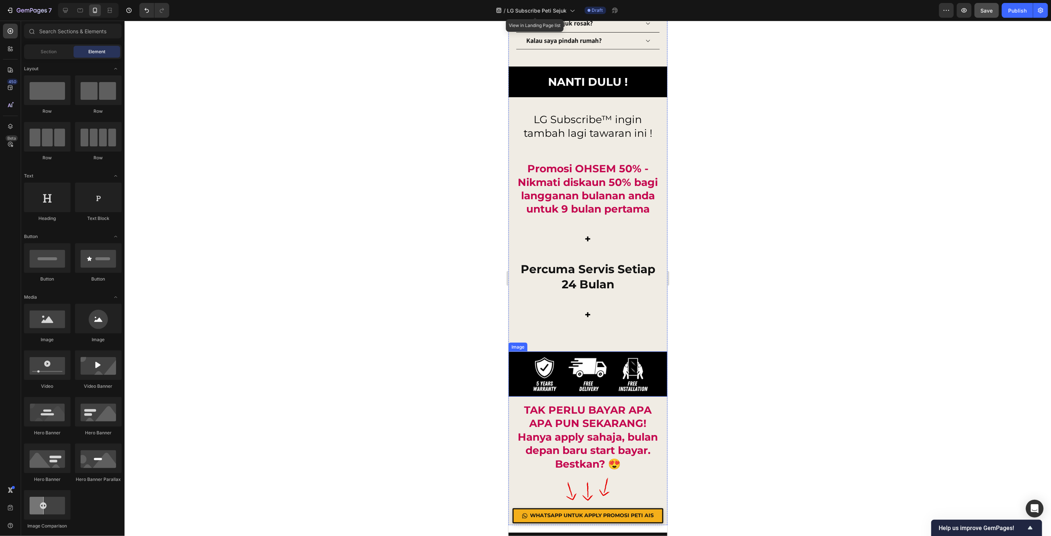
click at [592, 363] on img at bounding box center [587, 373] width 159 height 45
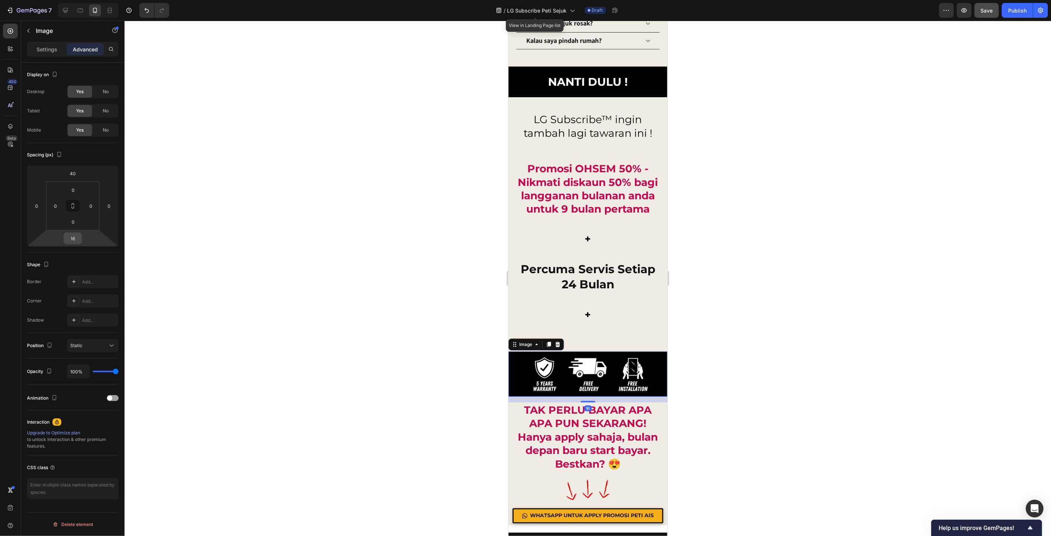
click at [69, 238] on input "16" at bounding box center [72, 238] width 15 height 11
click at [74, 174] on input "40" at bounding box center [72, 173] width 15 height 11
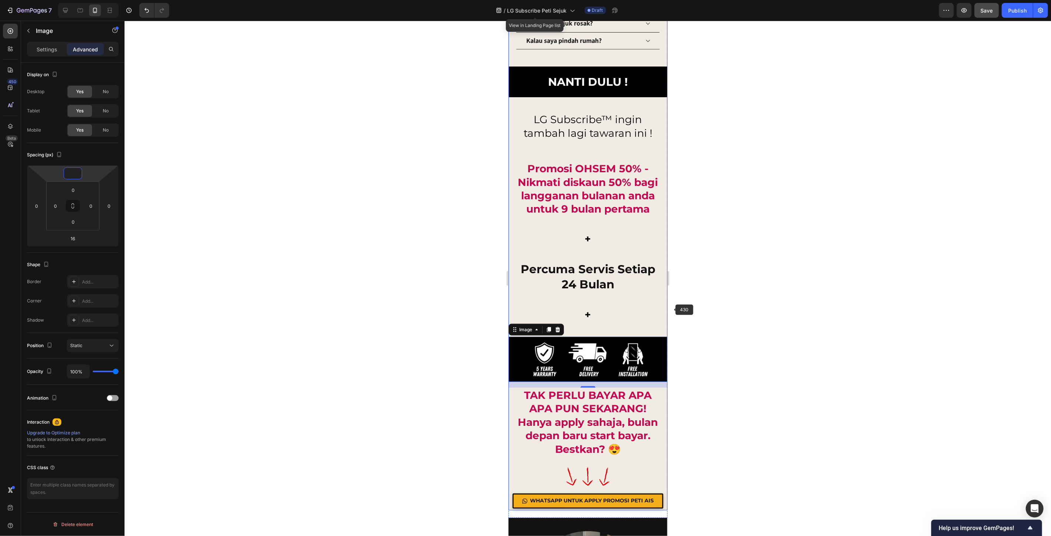
type input "0"
click at [752, 329] on div at bounding box center [588, 278] width 926 height 515
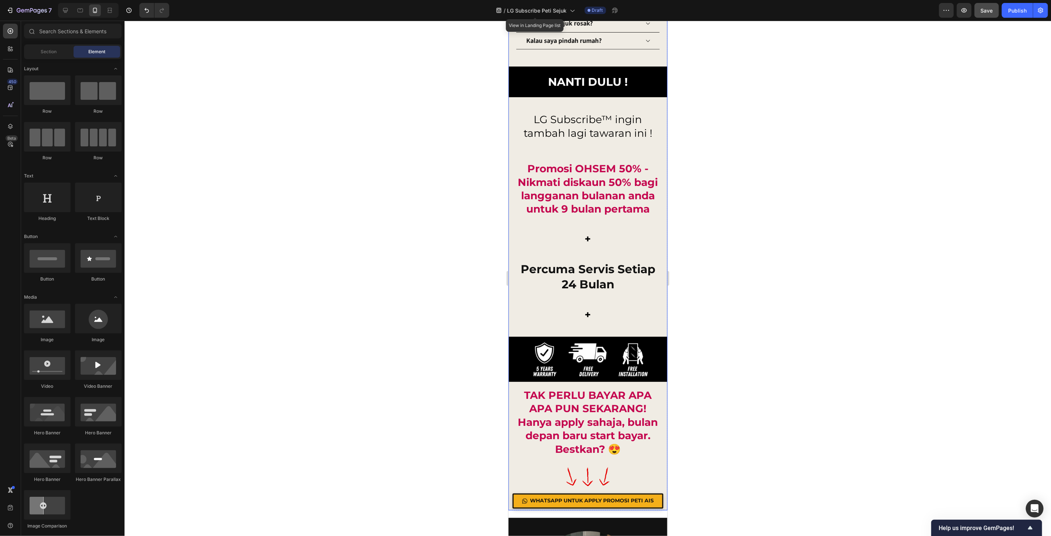
click at [576, 286] on h2 "percuma servis setiap 24 bulan" at bounding box center [587, 276] width 144 height 31
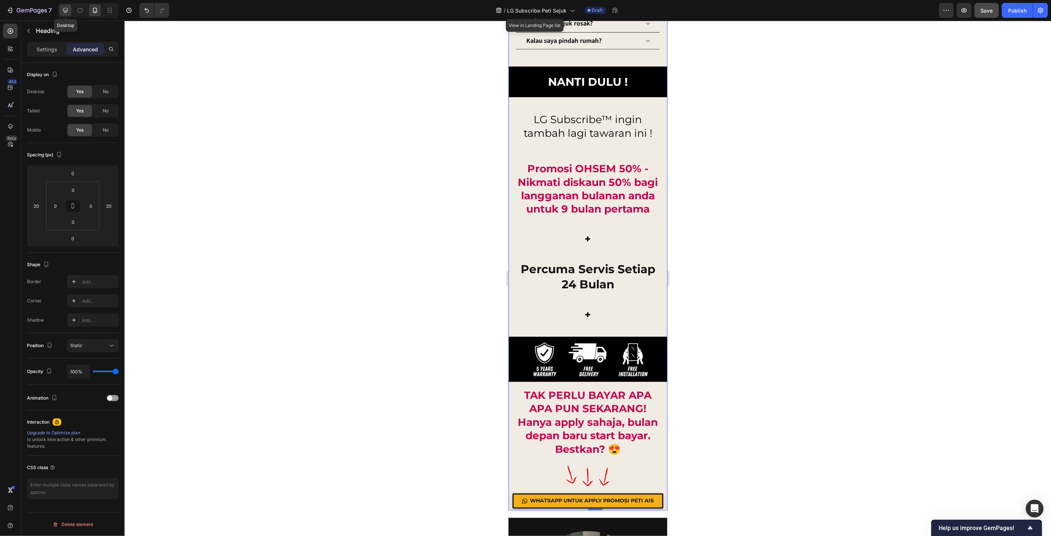
click at [66, 9] on icon at bounding box center [65, 10] width 7 height 7
type input "0"
type input "20"
type input "0"
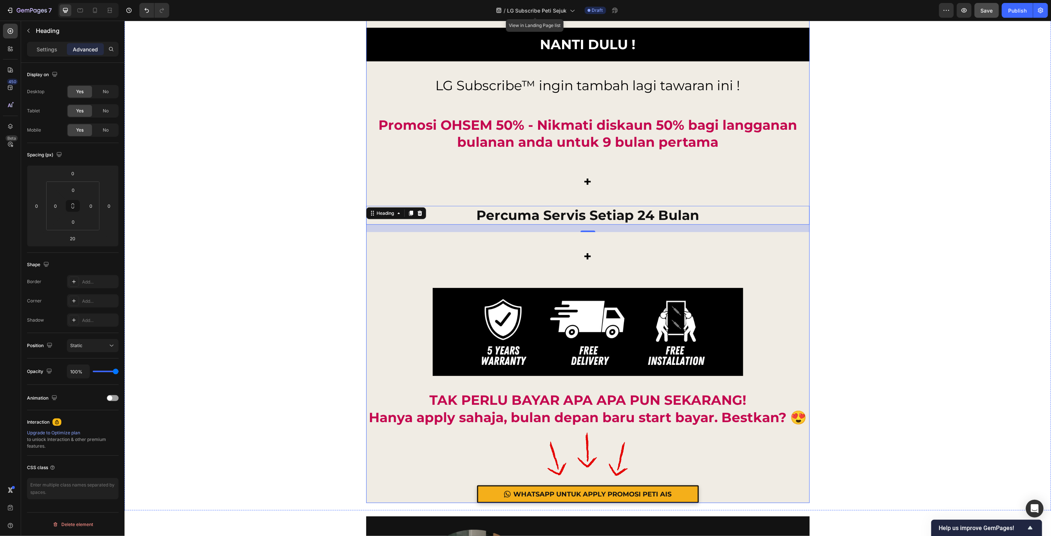
scroll to position [7470, 0]
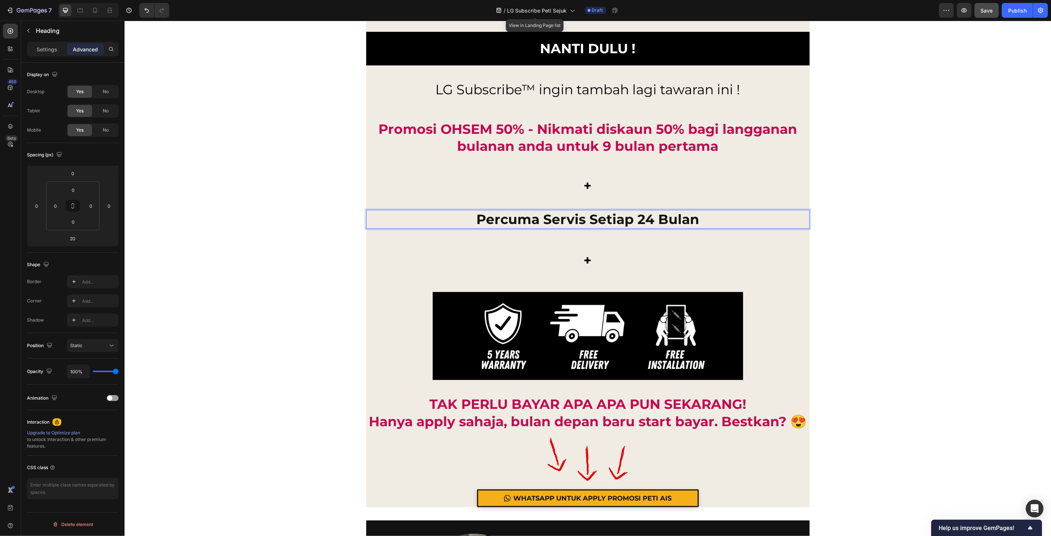
click at [620, 219] on h2 "percuma servis setiap 24 bulan" at bounding box center [587, 219] width 443 height 19
click at [47, 43] on div "Settings" at bounding box center [46, 49] width 37 height 12
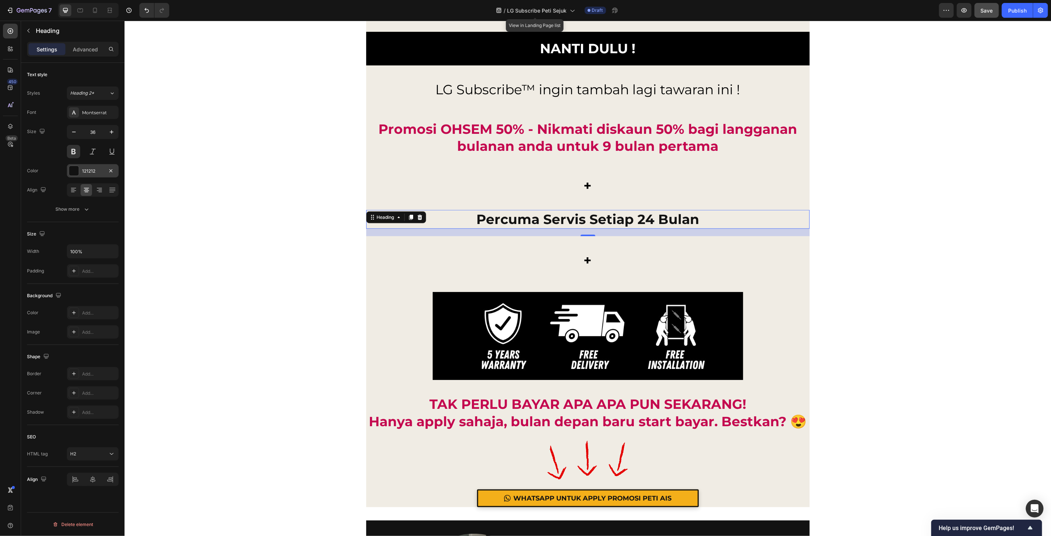
click at [85, 174] on div "121212" at bounding box center [92, 171] width 21 height 7
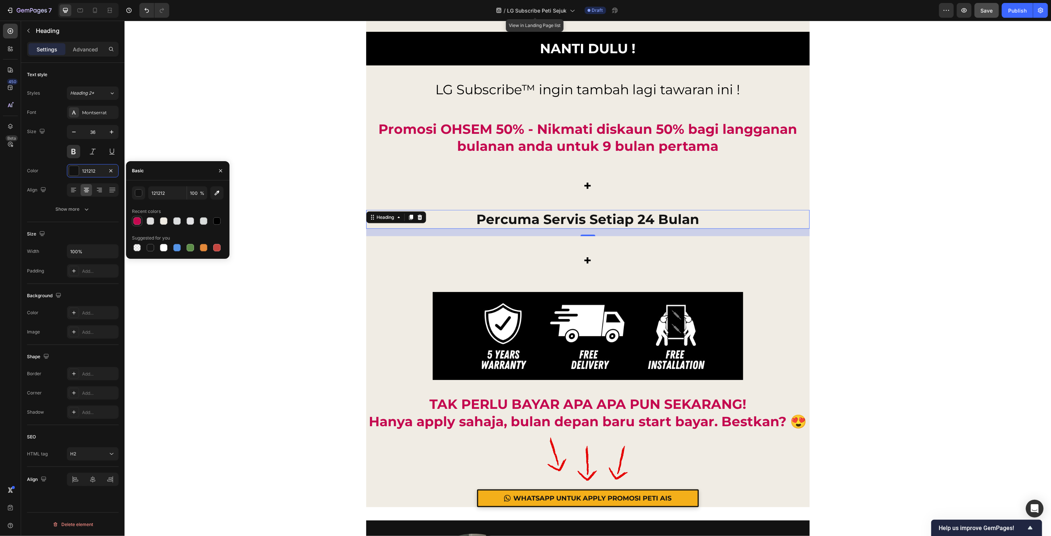
click at [137, 225] on div at bounding box center [137, 221] width 9 height 9
type input "C4084F"
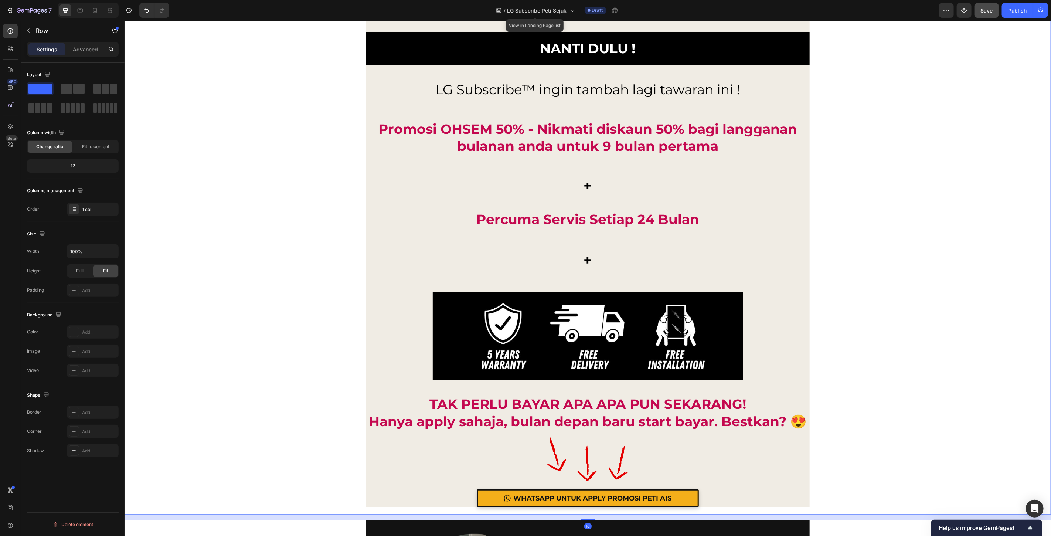
click at [980, 6] on button "Save" at bounding box center [986, 10] width 24 height 15
click at [996, 11] on button "Save" at bounding box center [986, 10] width 24 height 15
click at [21, 6] on div "7" at bounding box center [34, 10] width 35 height 9
